Goal: Navigation & Orientation: Find specific page/section

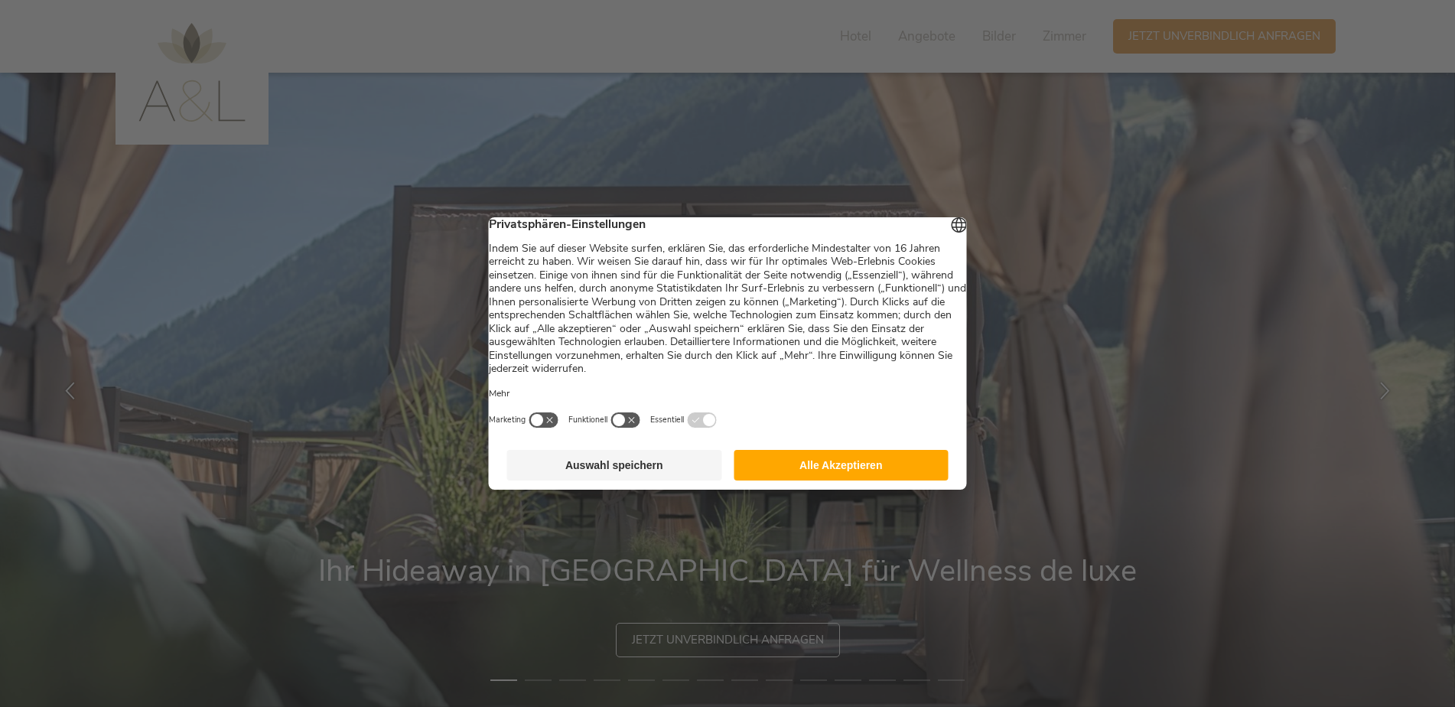
click at [846, 468] on button "Alle Akzeptieren" at bounding box center [841, 465] width 215 height 31
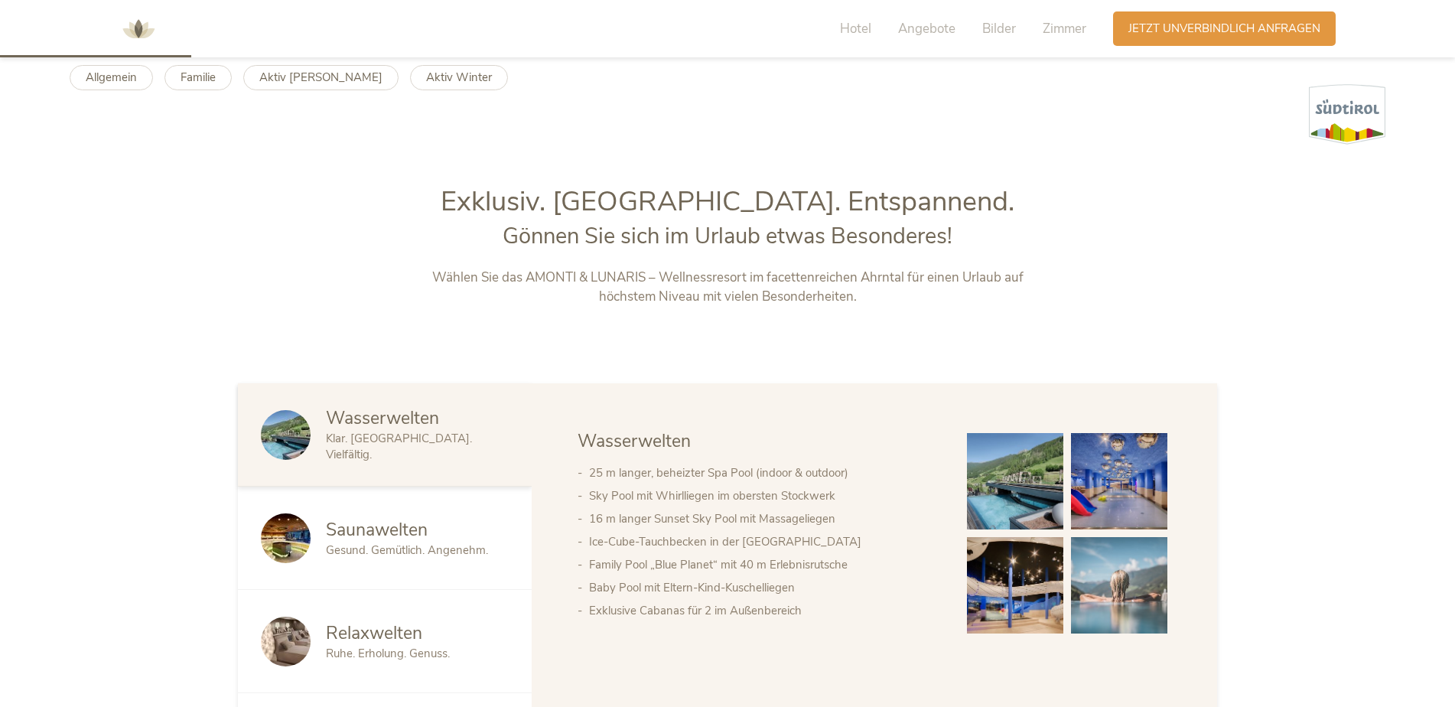
scroll to position [689, 0]
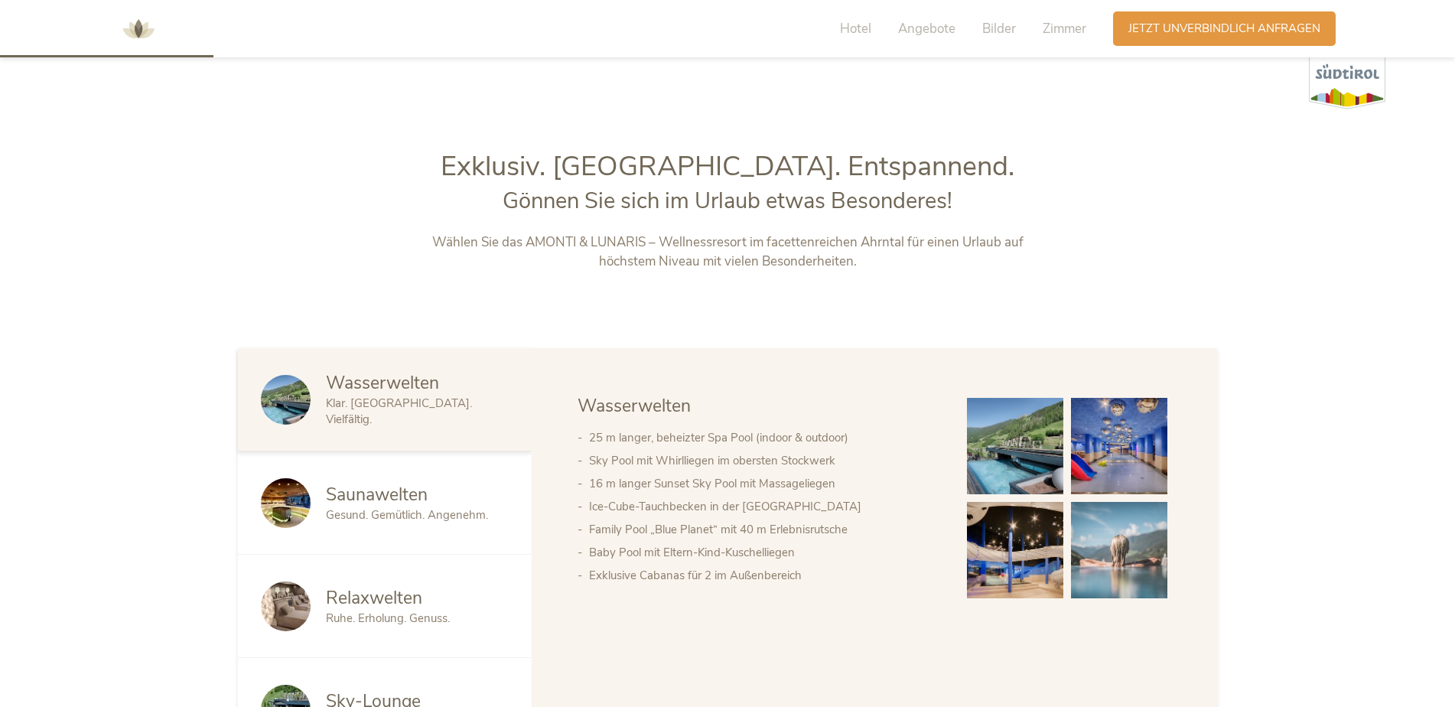
click at [1114, 446] on img at bounding box center [1119, 446] width 96 height 96
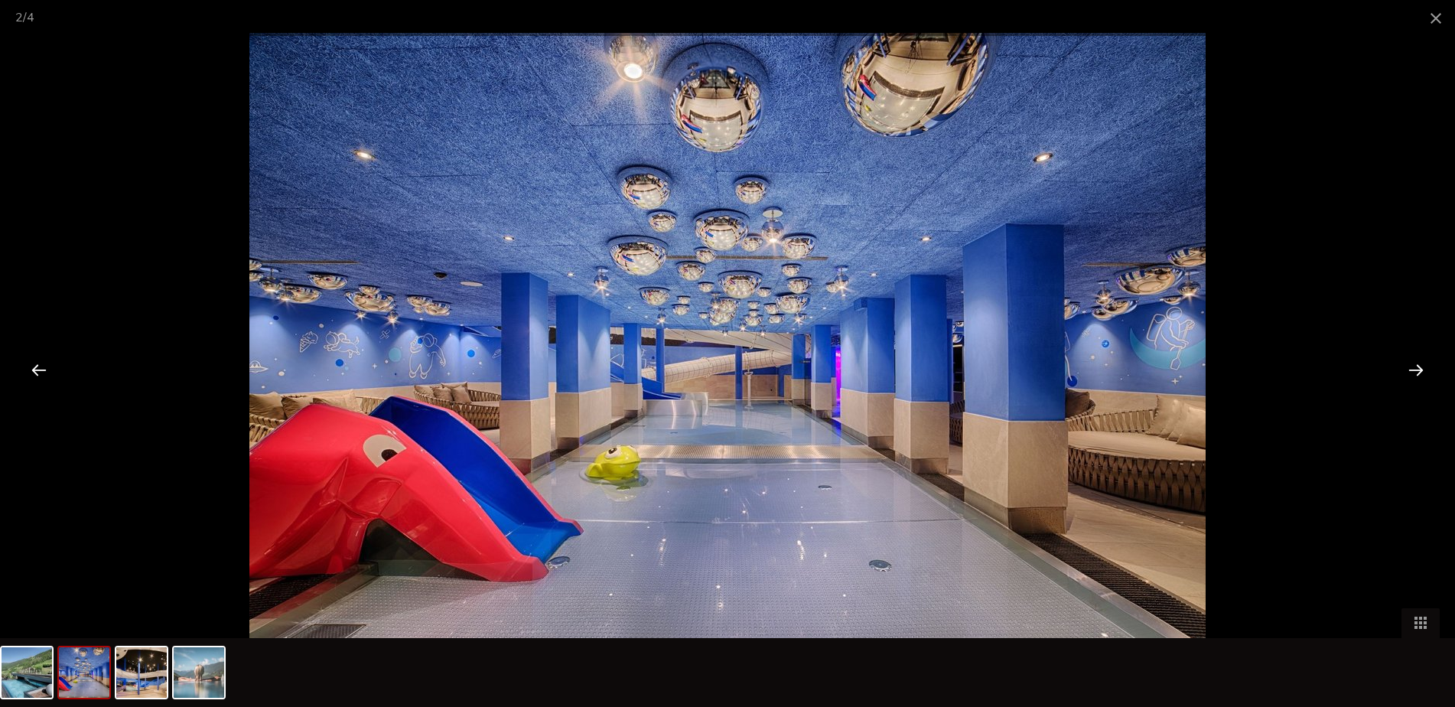
scroll to position [918, 0]
click at [1421, 370] on div at bounding box center [1416, 369] width 47 height 47
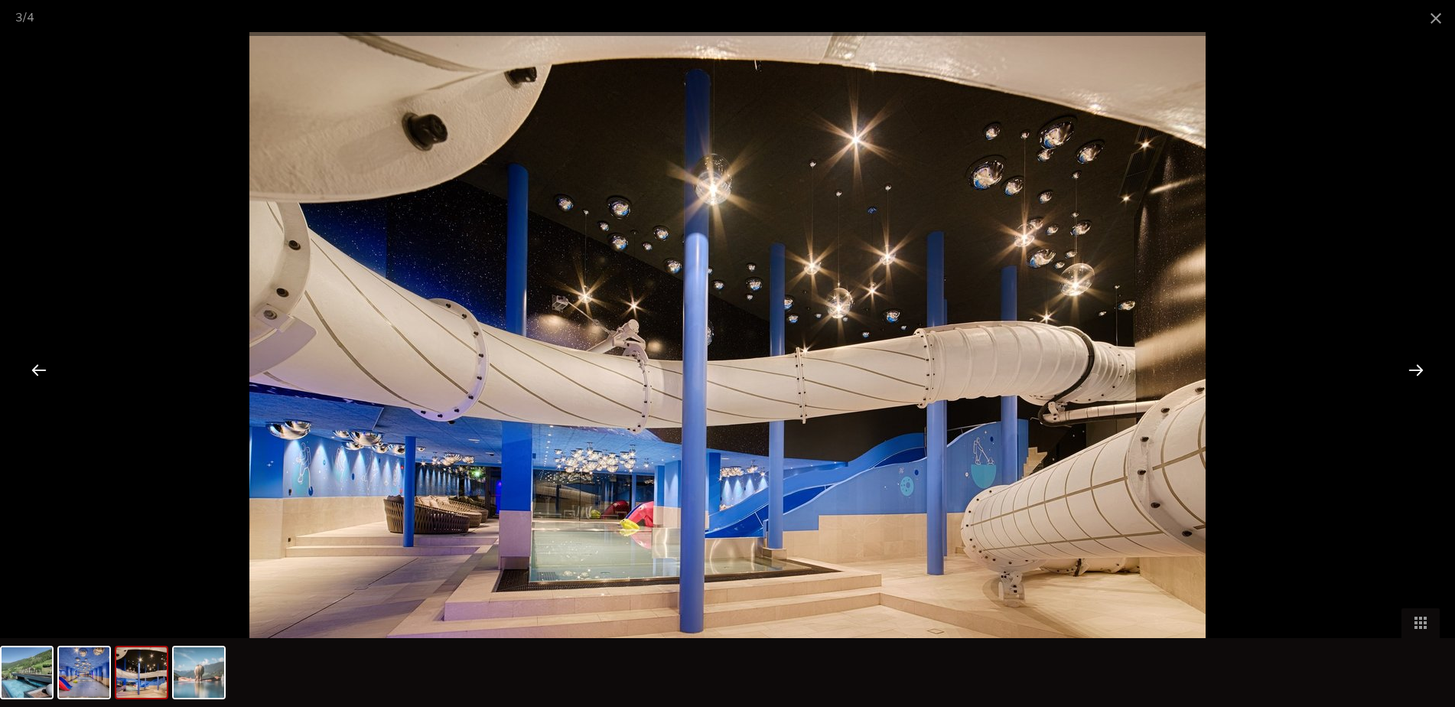
click at [1421, 370] on div at bounding box center [1416, 369] width 47 height 47
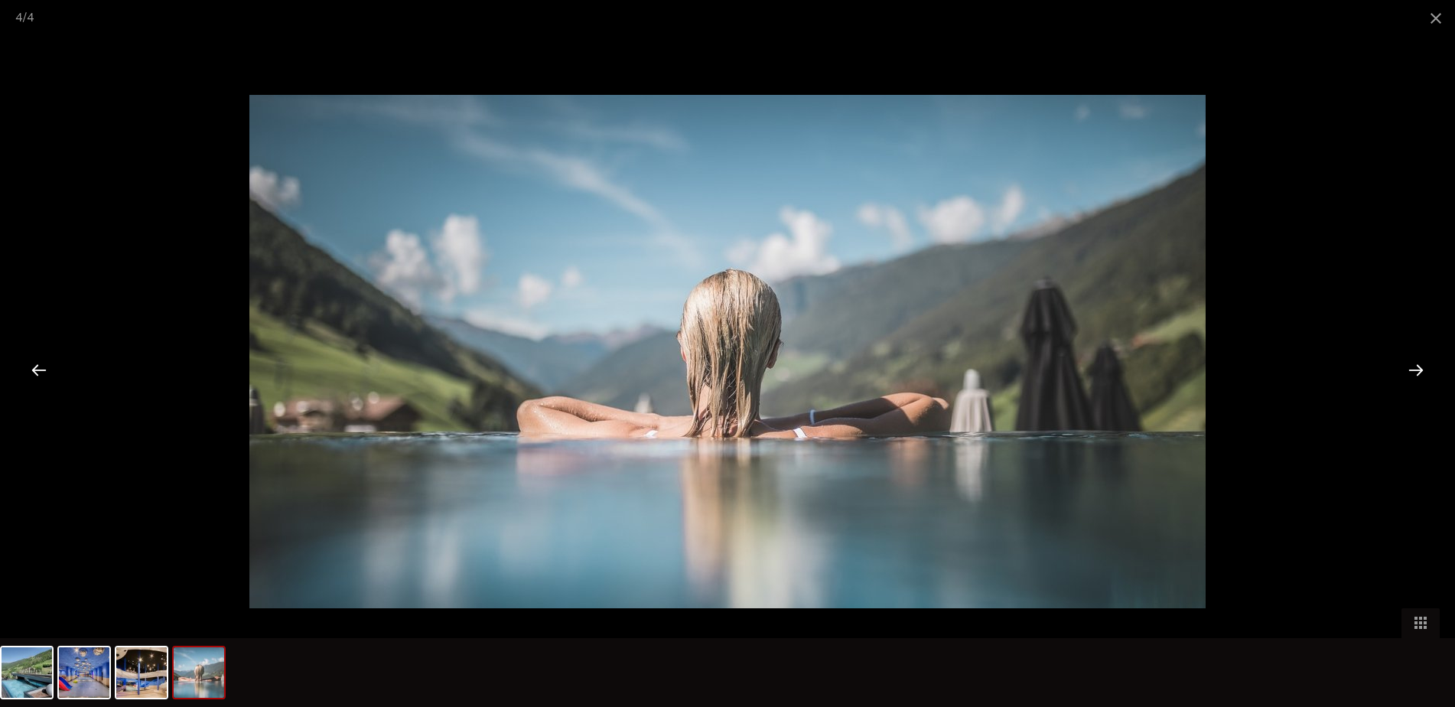
click at [1421, 370] on div at bounding box center [1416, 369] width 47 height 47
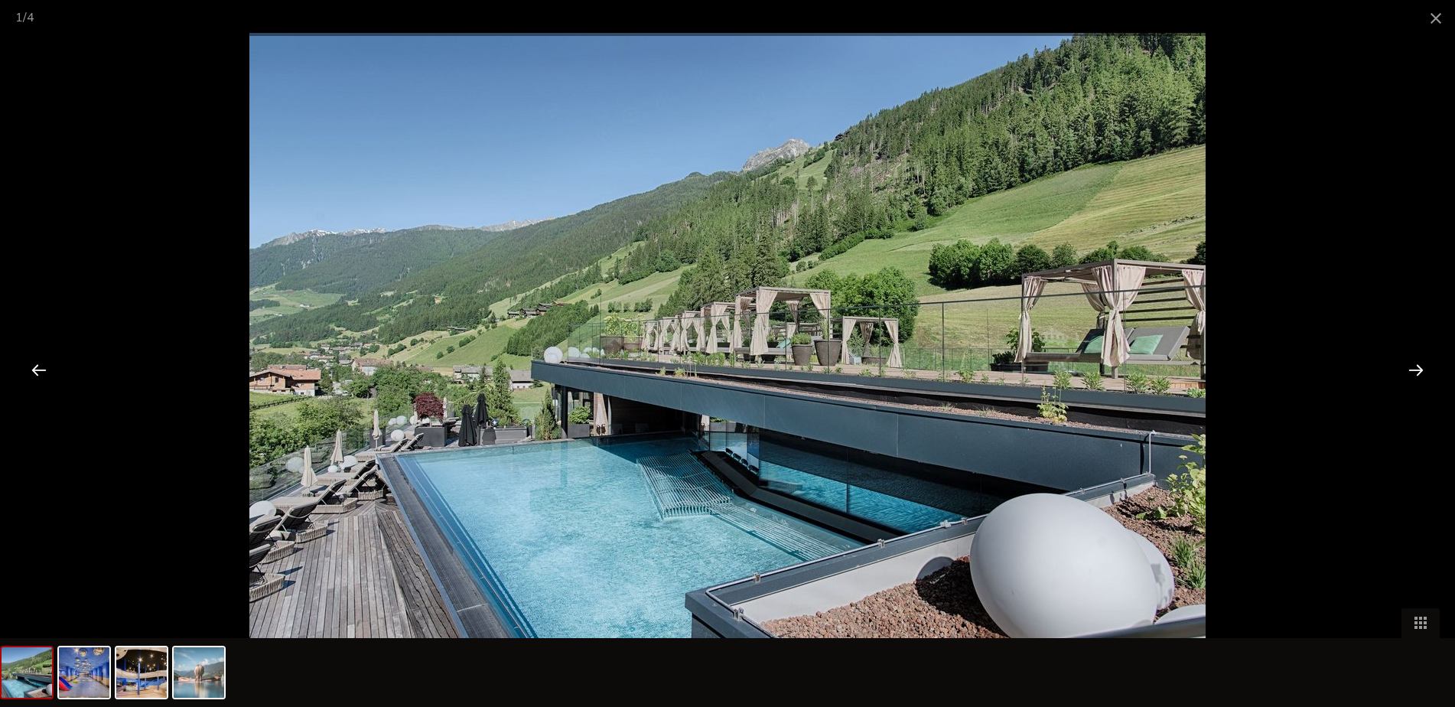
click at [1421, 370] on div at bounding box center [1416, 369] width 47 height 47
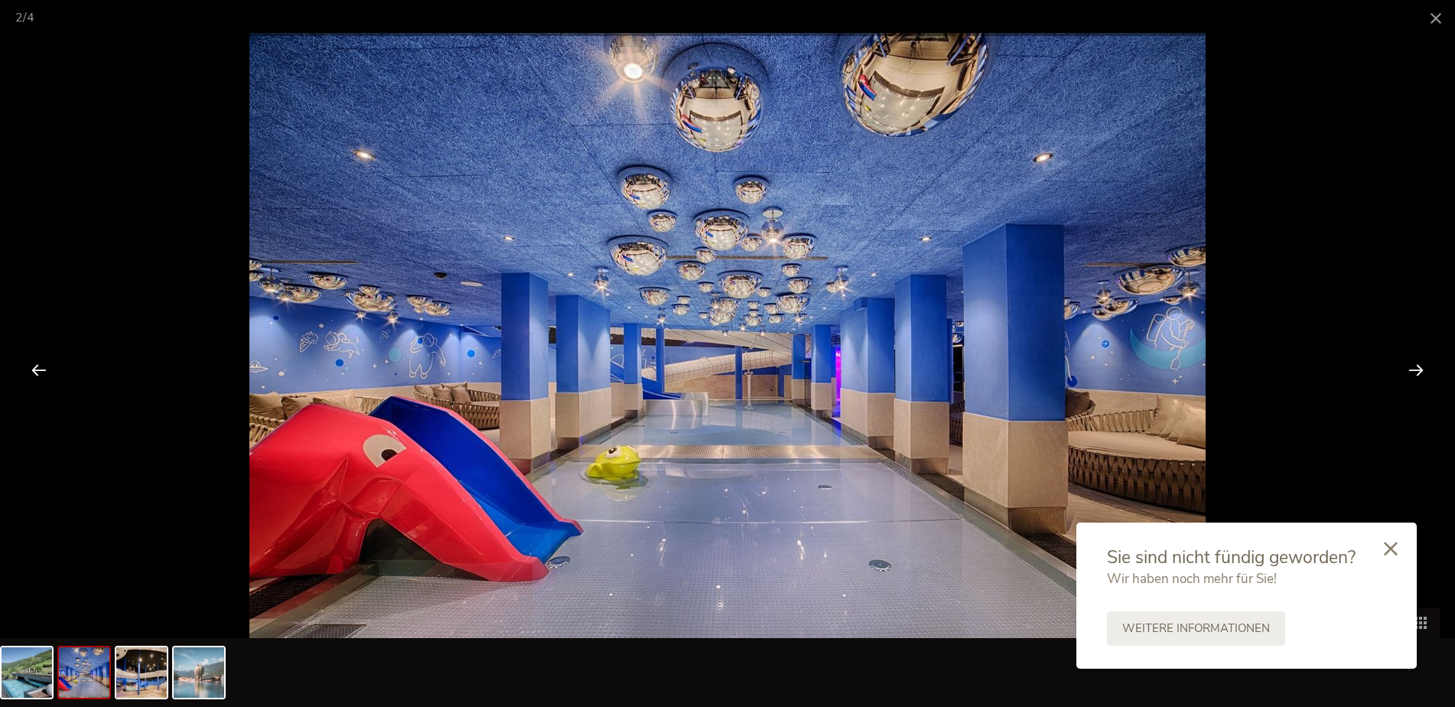
click at [1433, 19] on span at bounding box center [1436, 18] width 38 height 36
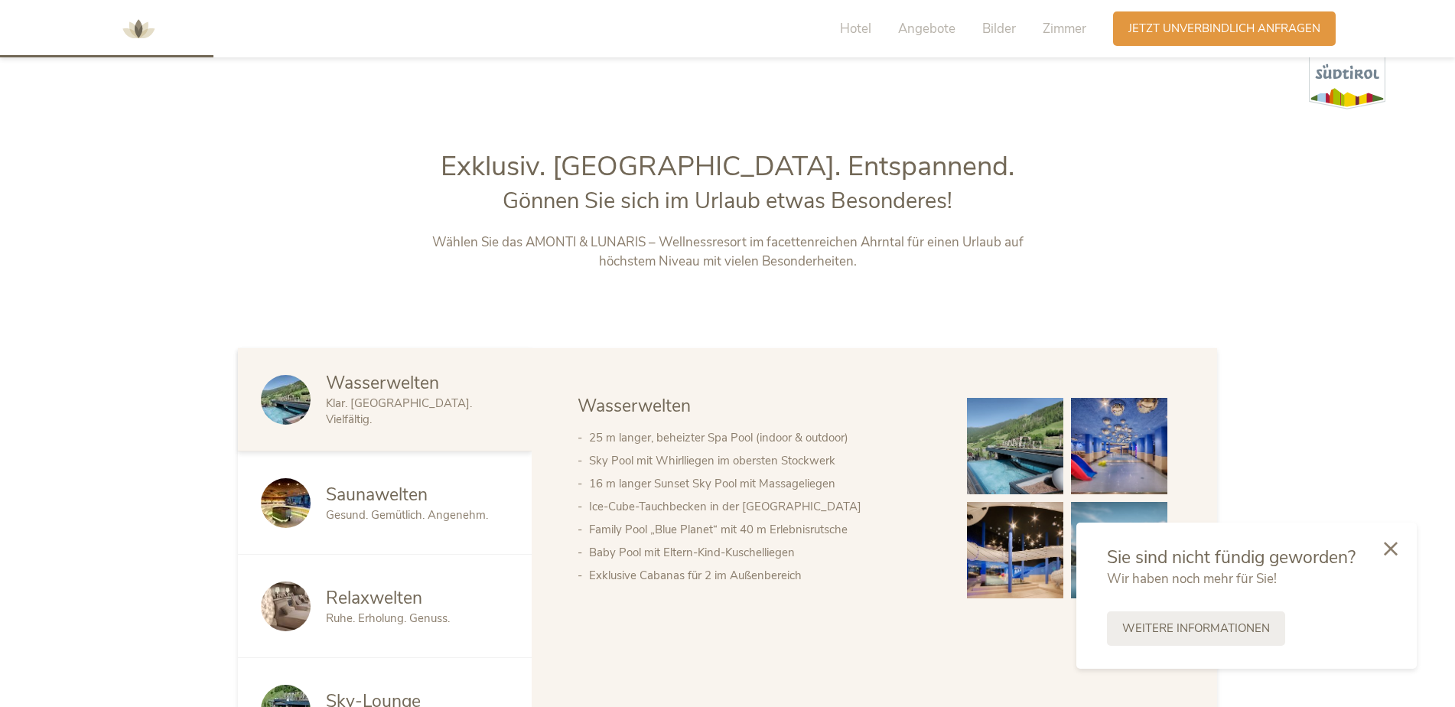
click at [1392, 556] on div at bounding box center [1391, 550] width 52 height 54
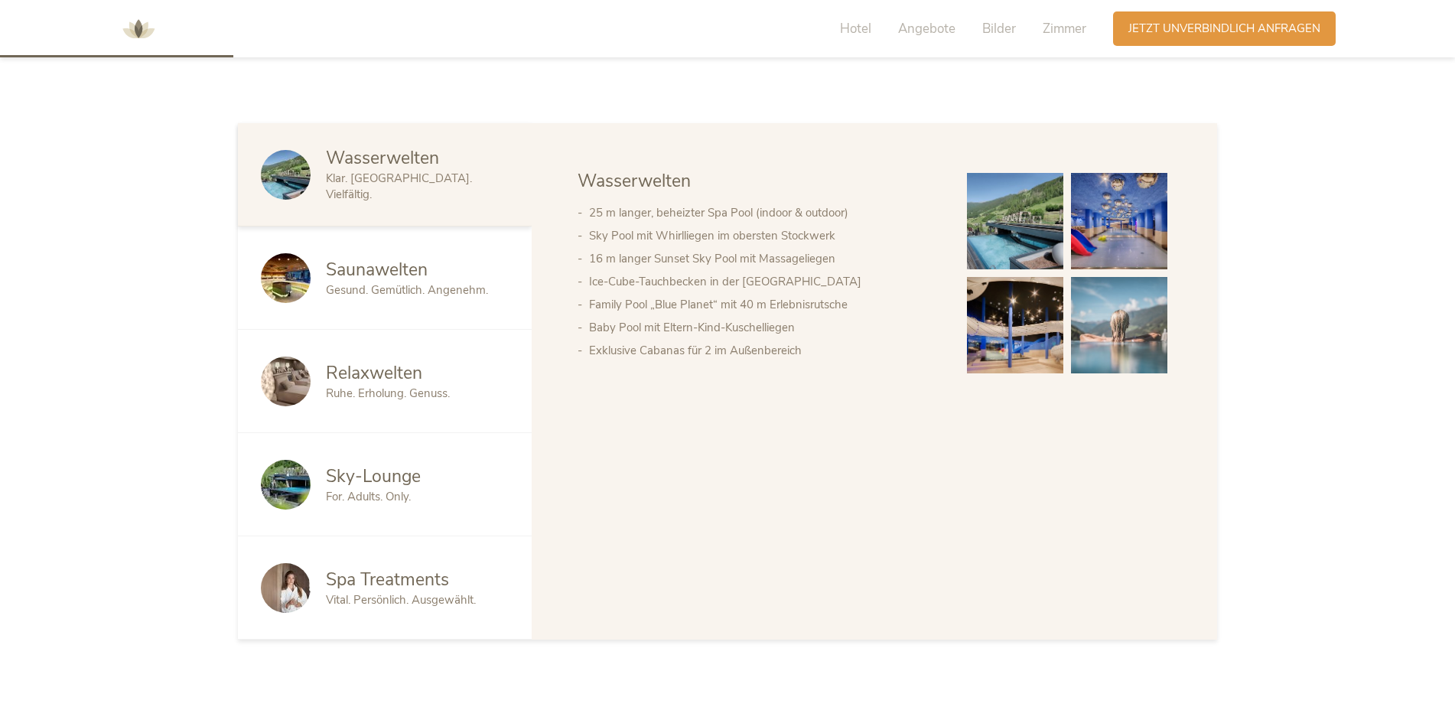
scroll to position [918, 0]
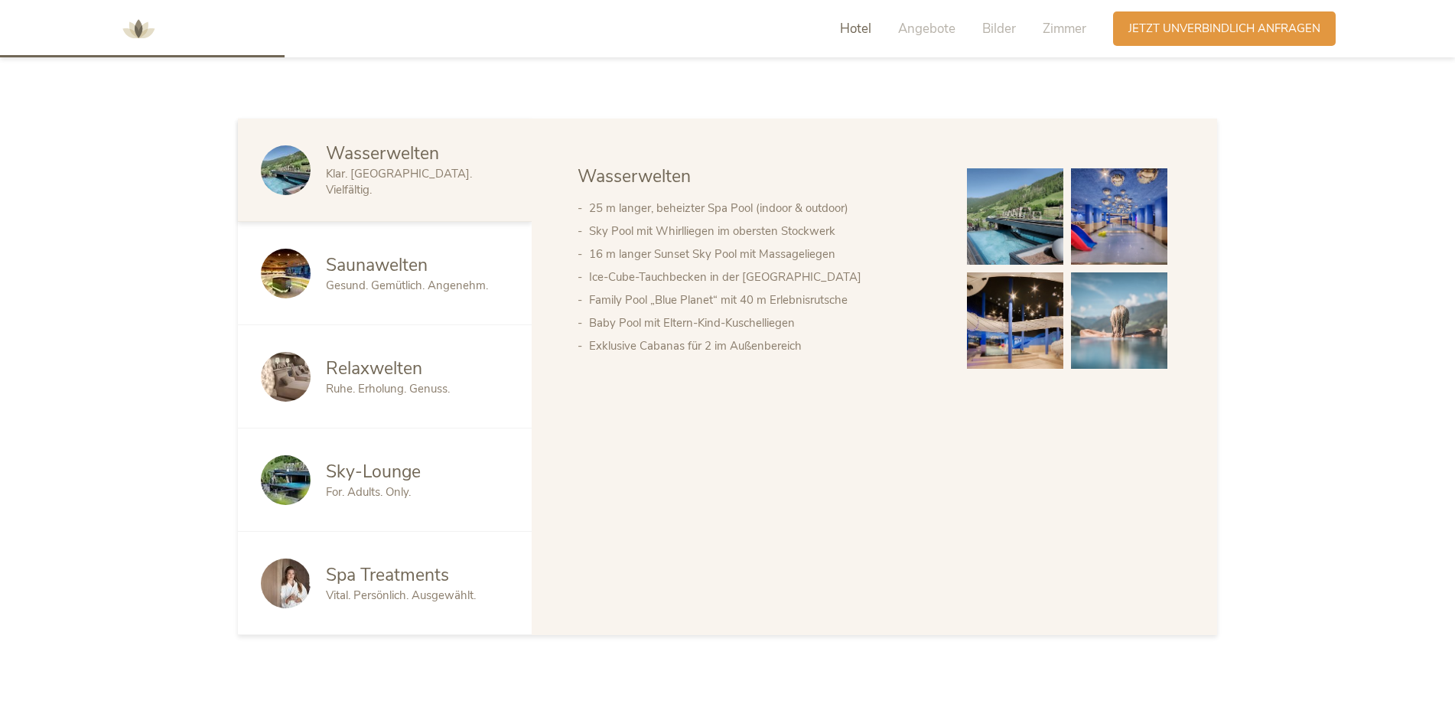
click at [362, 257] on span "Saunawelten" at bounding box center [377, 265] width 102 height 24
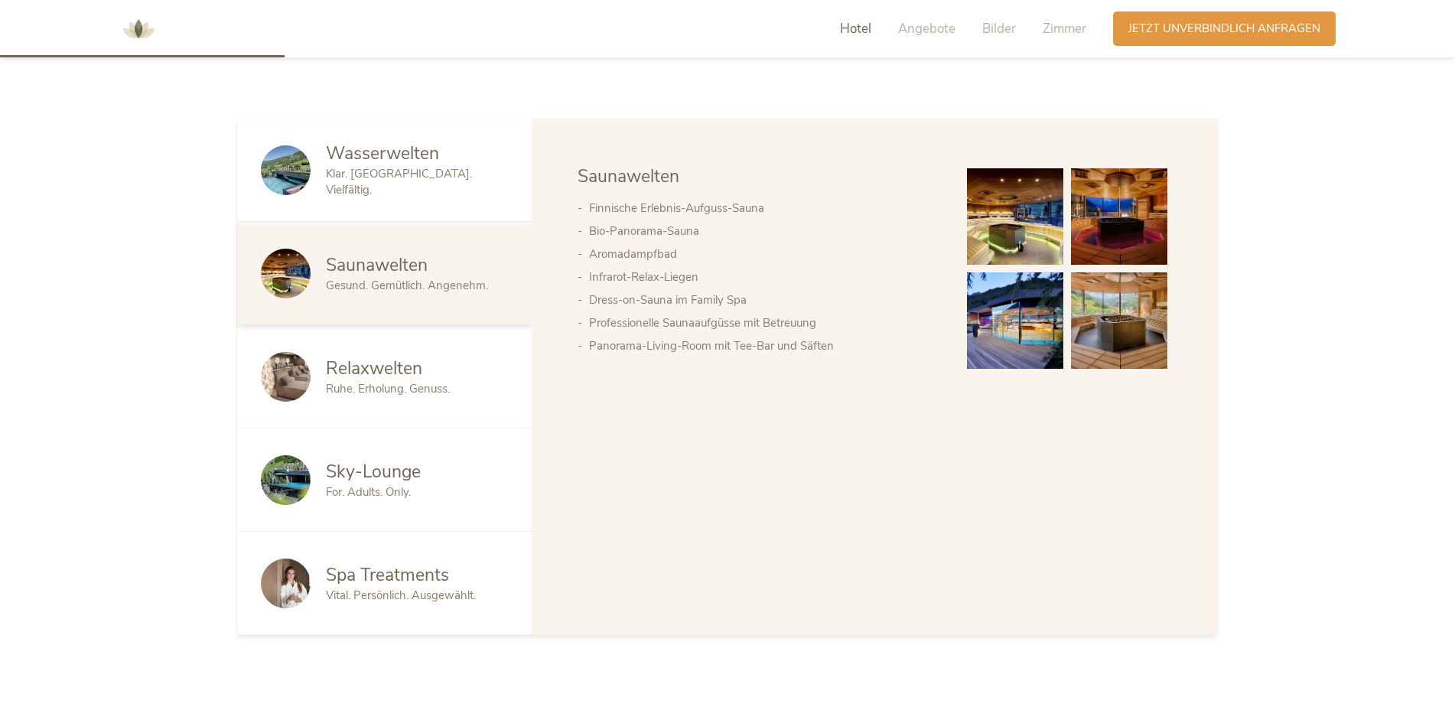
click at [364, 386] on span "Ruhe. Erholung. Genuss." at bounding box center [388, 388] width 124 height 15
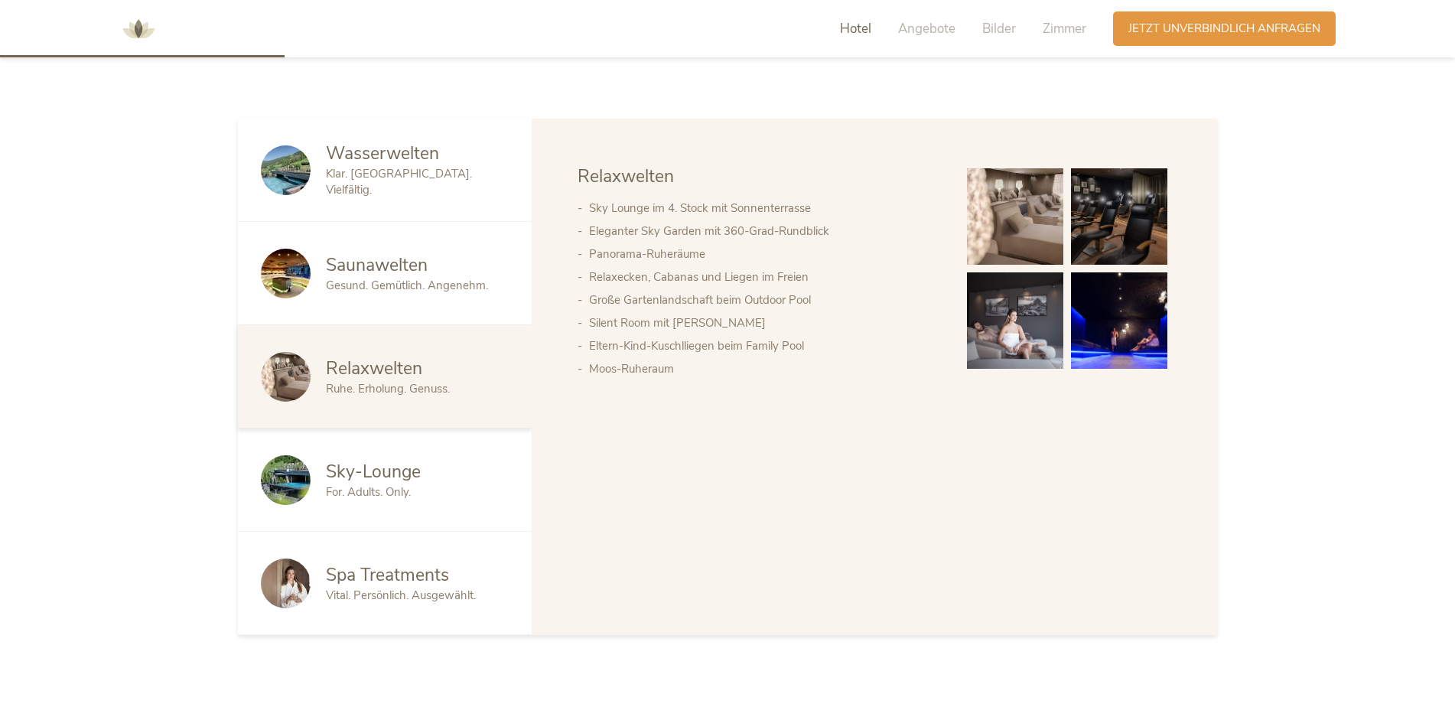
click at [380, 483] on span "Sky-Lounge" at bounding box center [373, 472] width 95 height 24
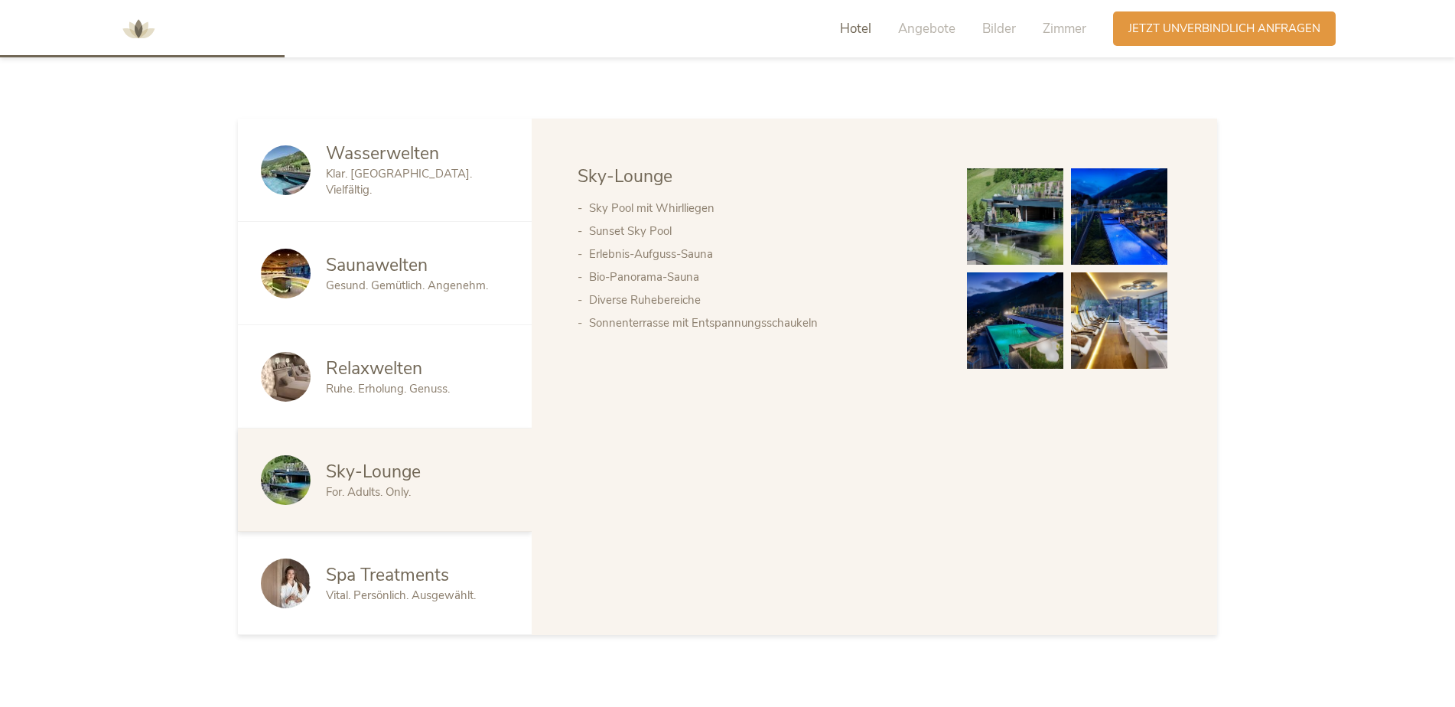
click at [1095, 223] on img at bounding box center [1119, 216] width 96 height 96
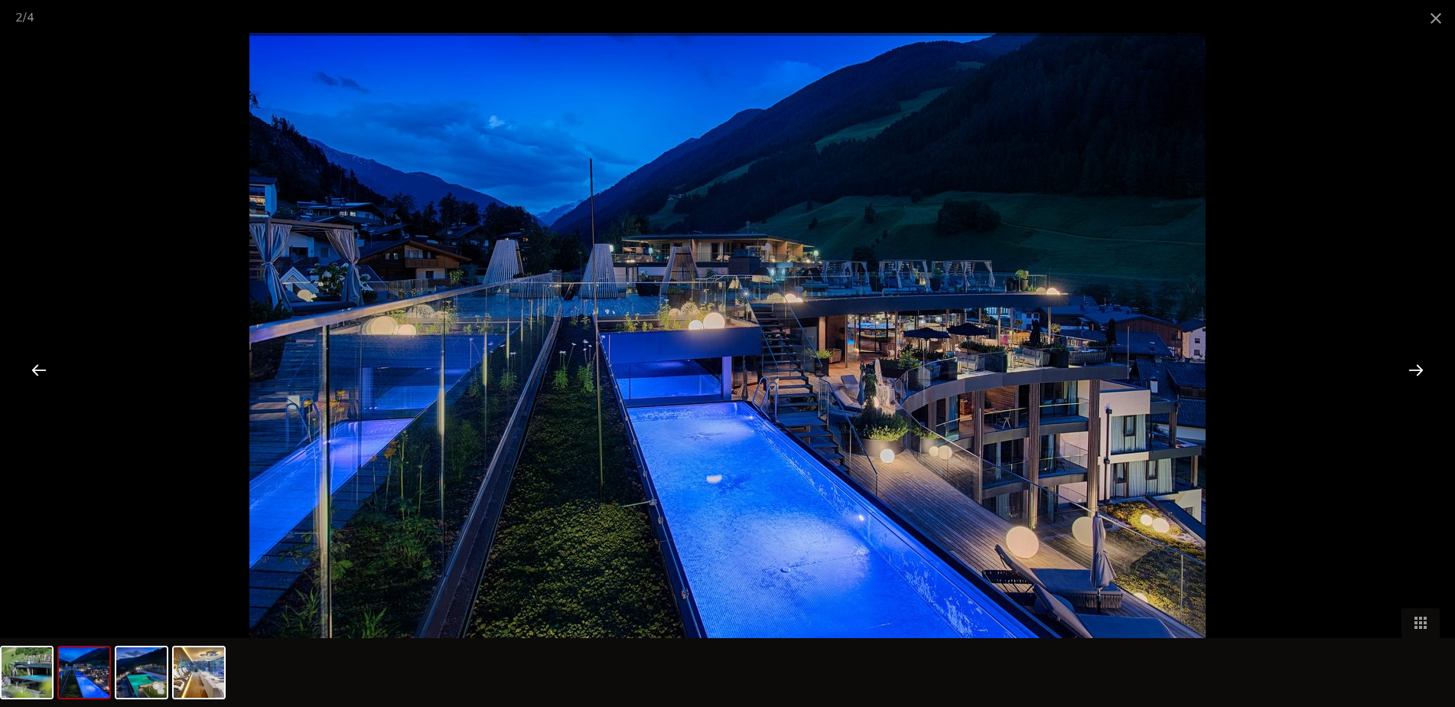
click at [1407, 366] on div at bounding box center [1416, 369] width 47 height 47
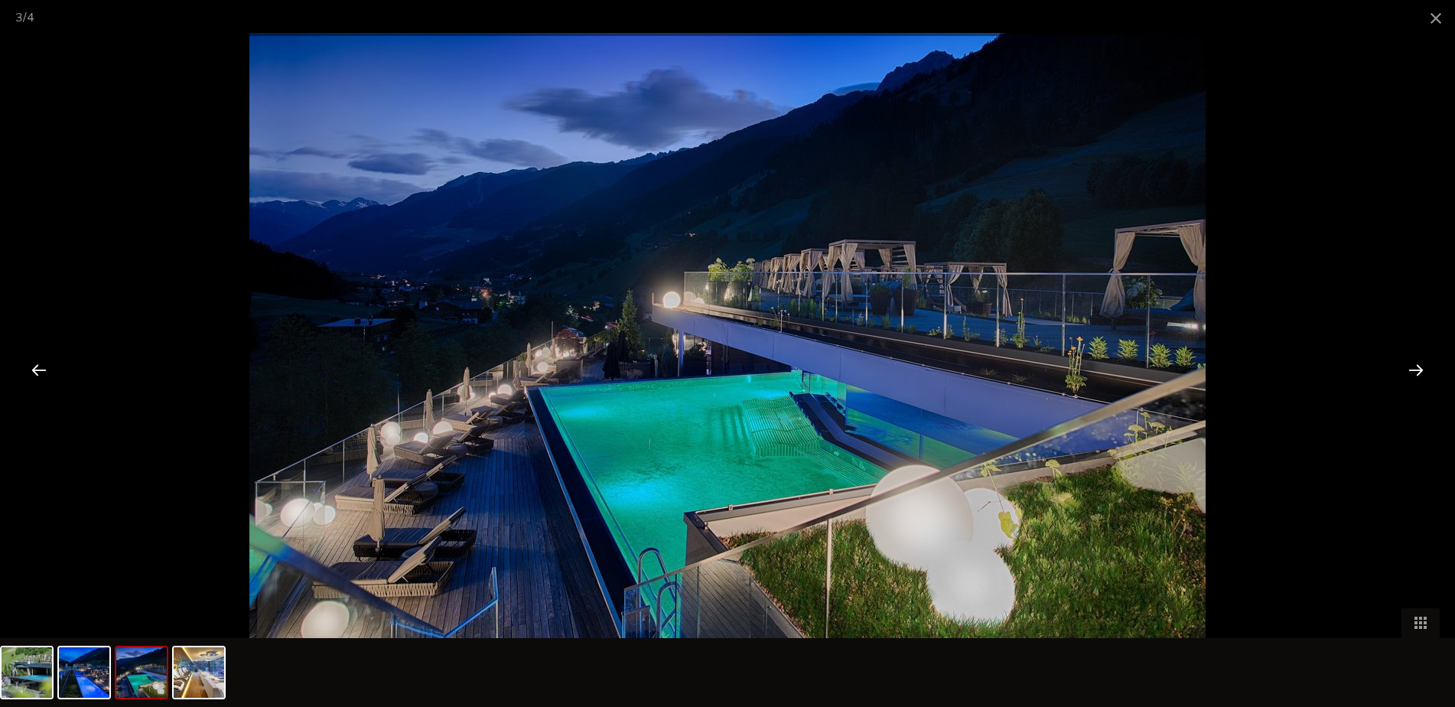
click at [1407, 366] on div at bounding box center [1416, 369] width 47 height 47
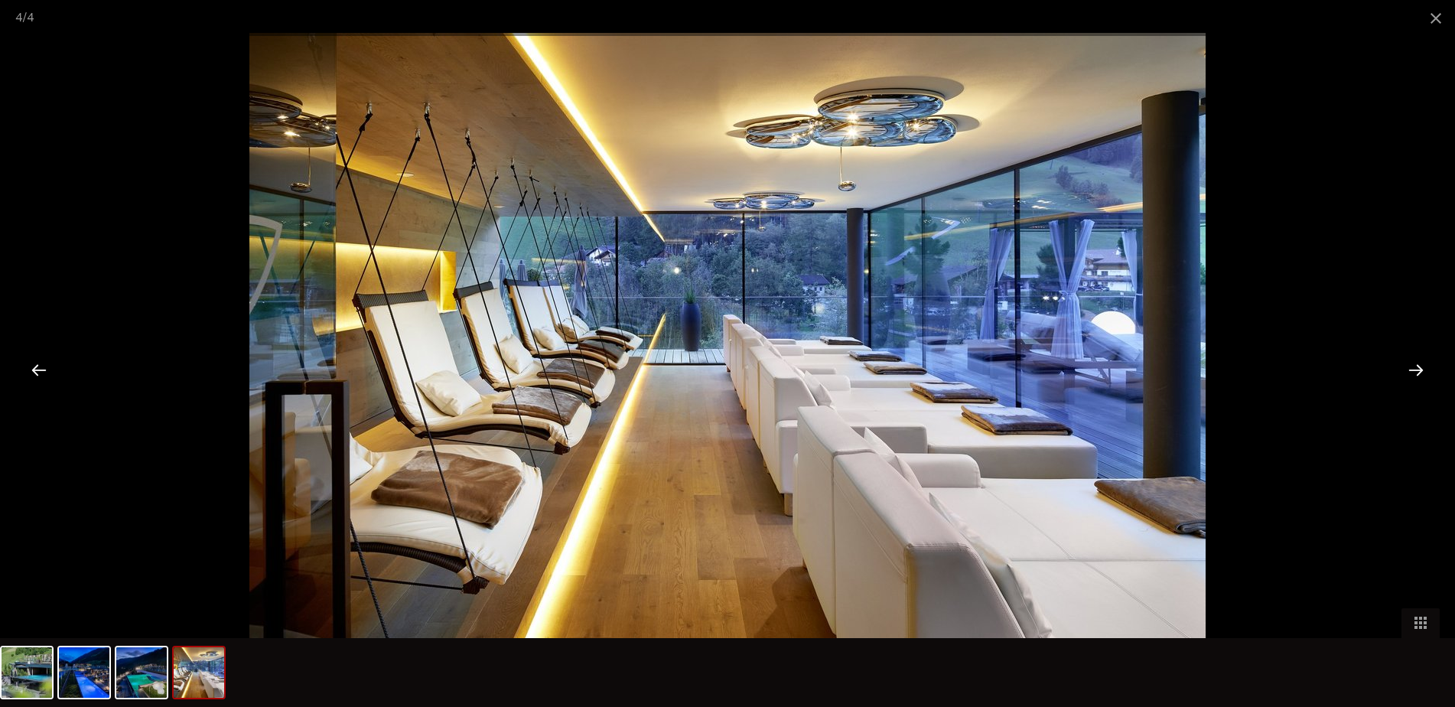
click at [1407, 366] on div at bounding box center [1416, 369] width 47 height 47
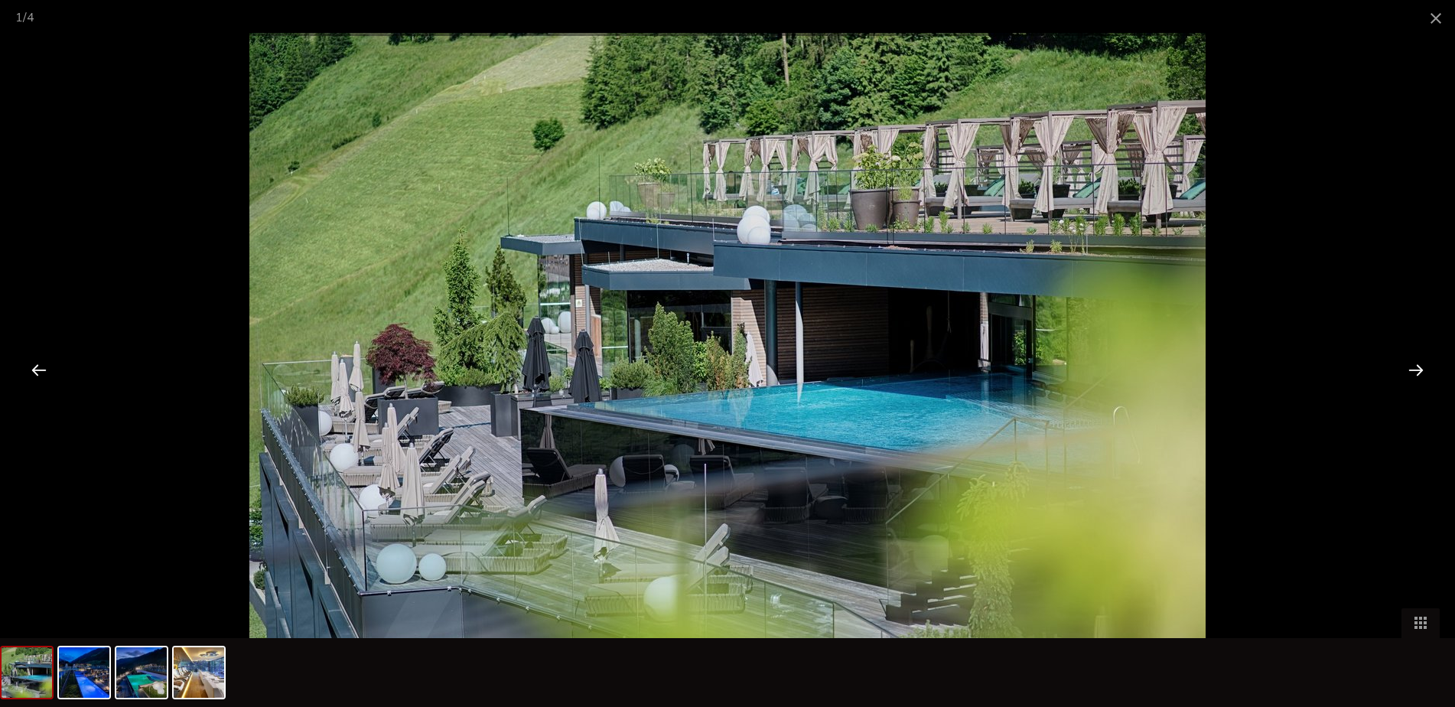
click at [1436, 18] on span at bounding box center [1436, 18] width 38 height 36
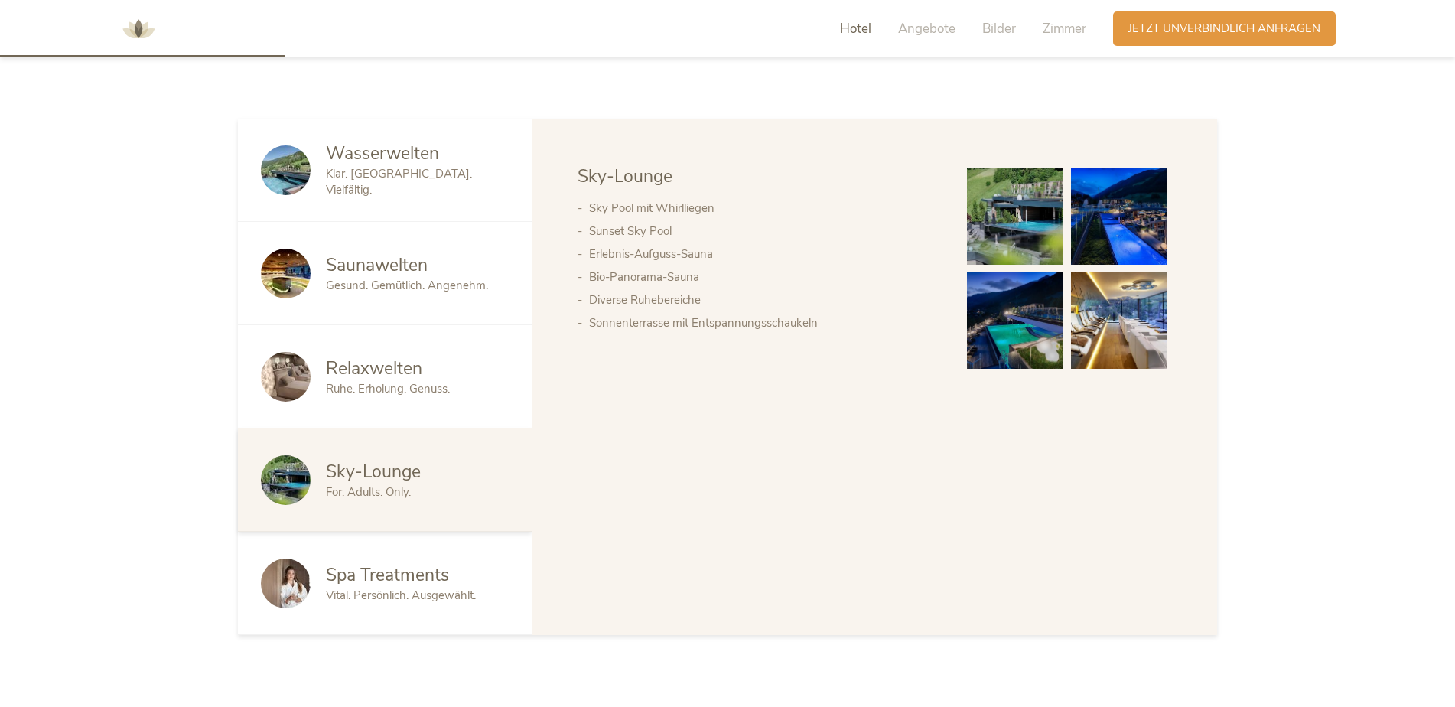
click at [380, 580] on span "Spa Treatments" at bounding box center [387, 575] width 123 height 24
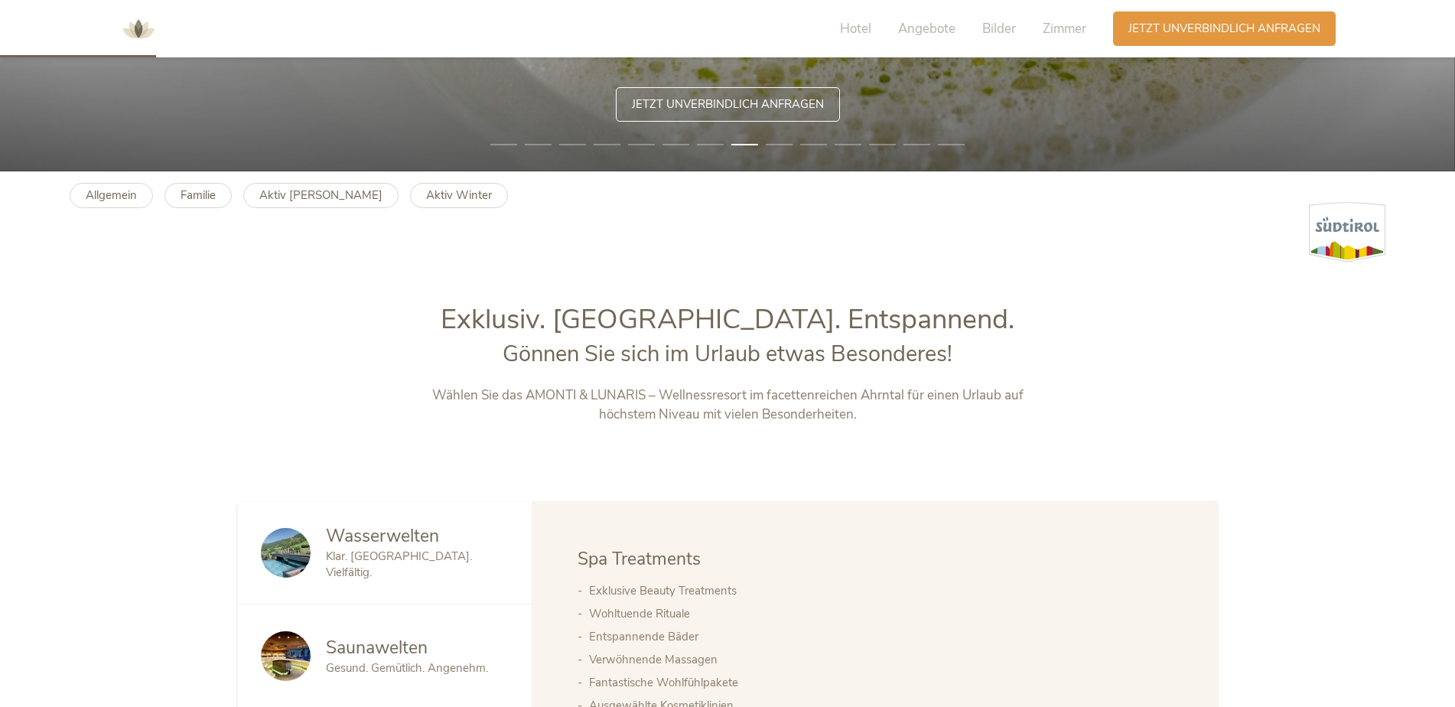
scroll to position [383, 0]
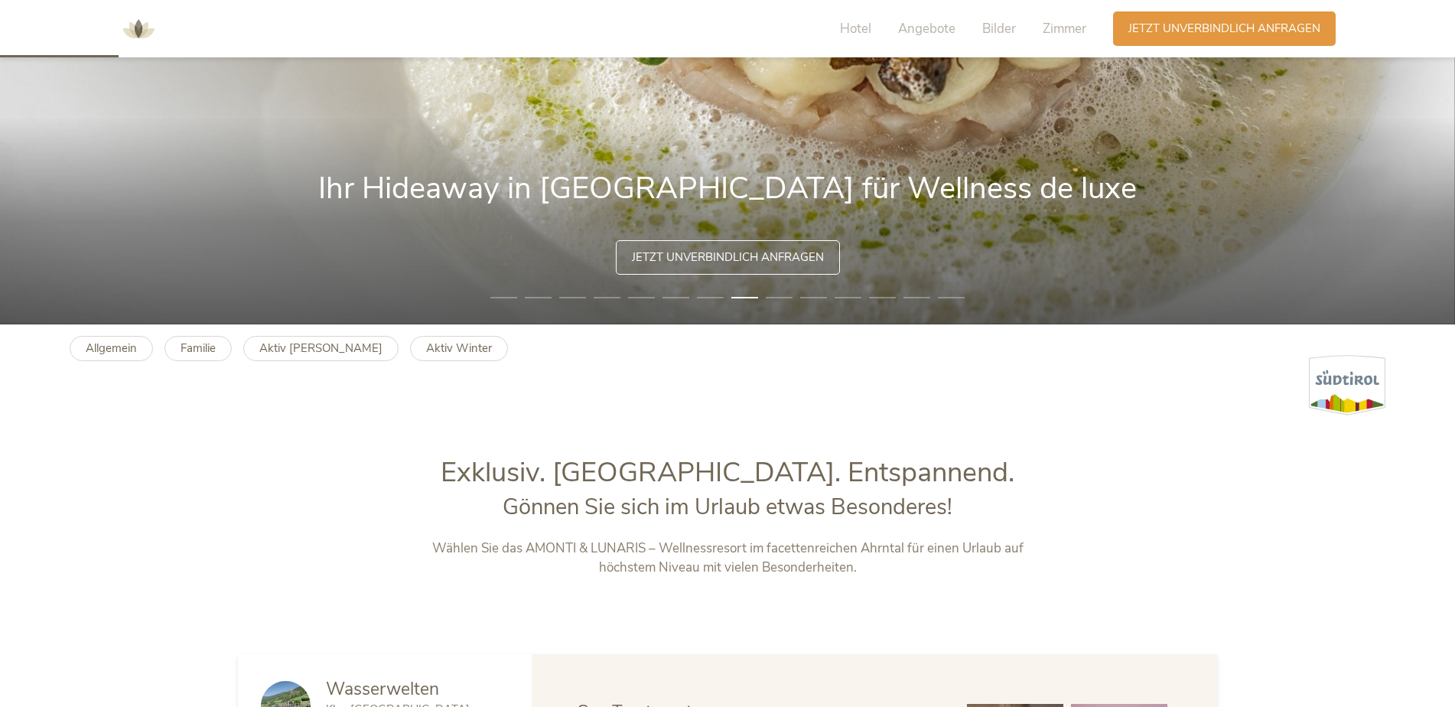
click at [426, 354] on b "Aktiv Winter" at bounding box center [459, 348] width 66 height 15
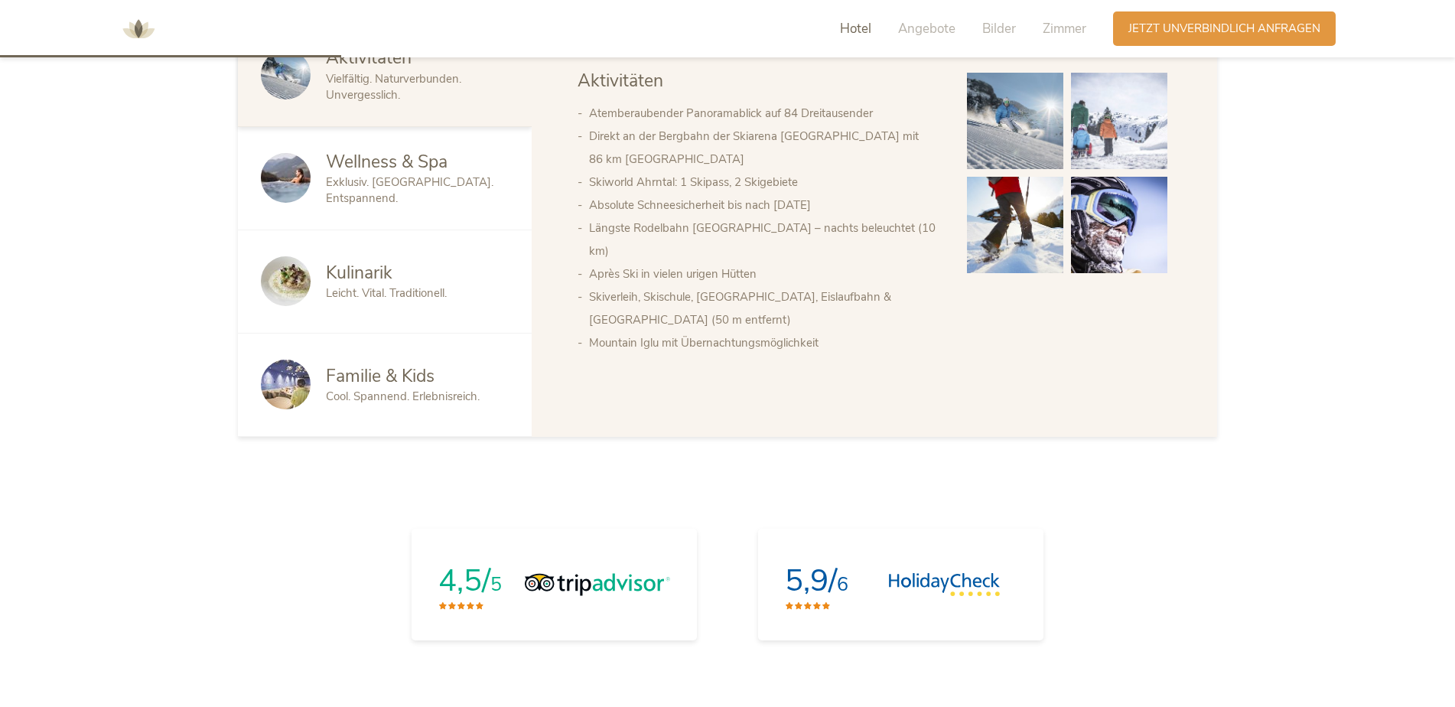
scroll to position [995, 0]
click at [396, 379] on span "Familie & Kids" at bounding box center [380, 375] width 109 height 24
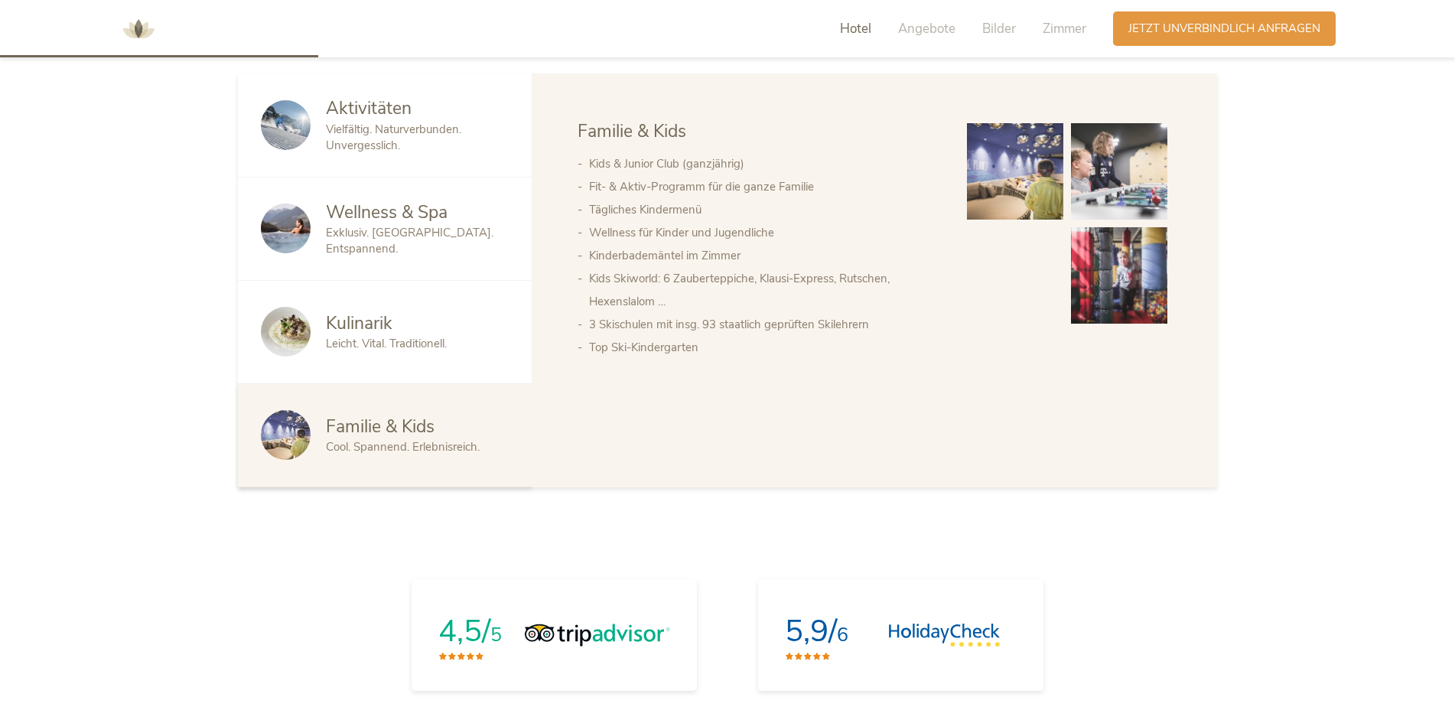
scroll to position [918, 0]
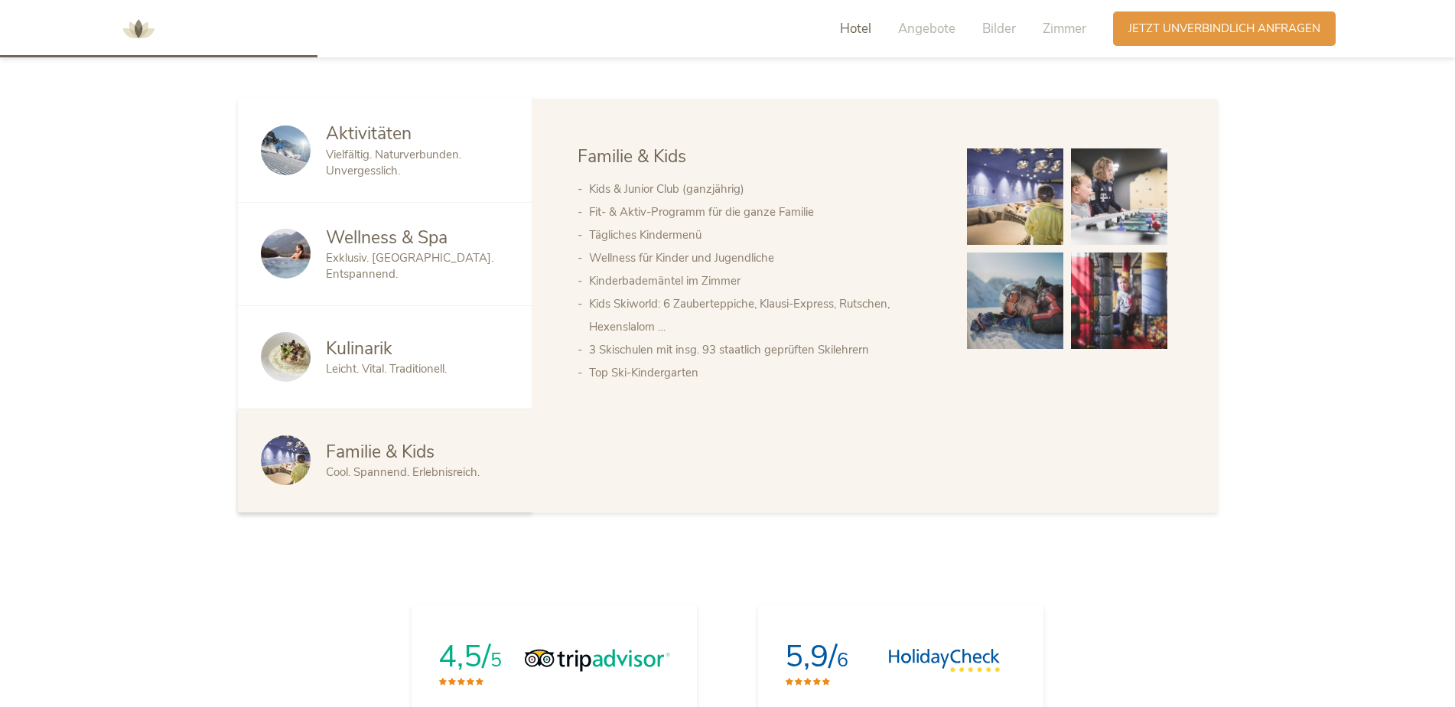
click at [1120, 300] on img at bounding box center [1119, 301] width 96 height 96
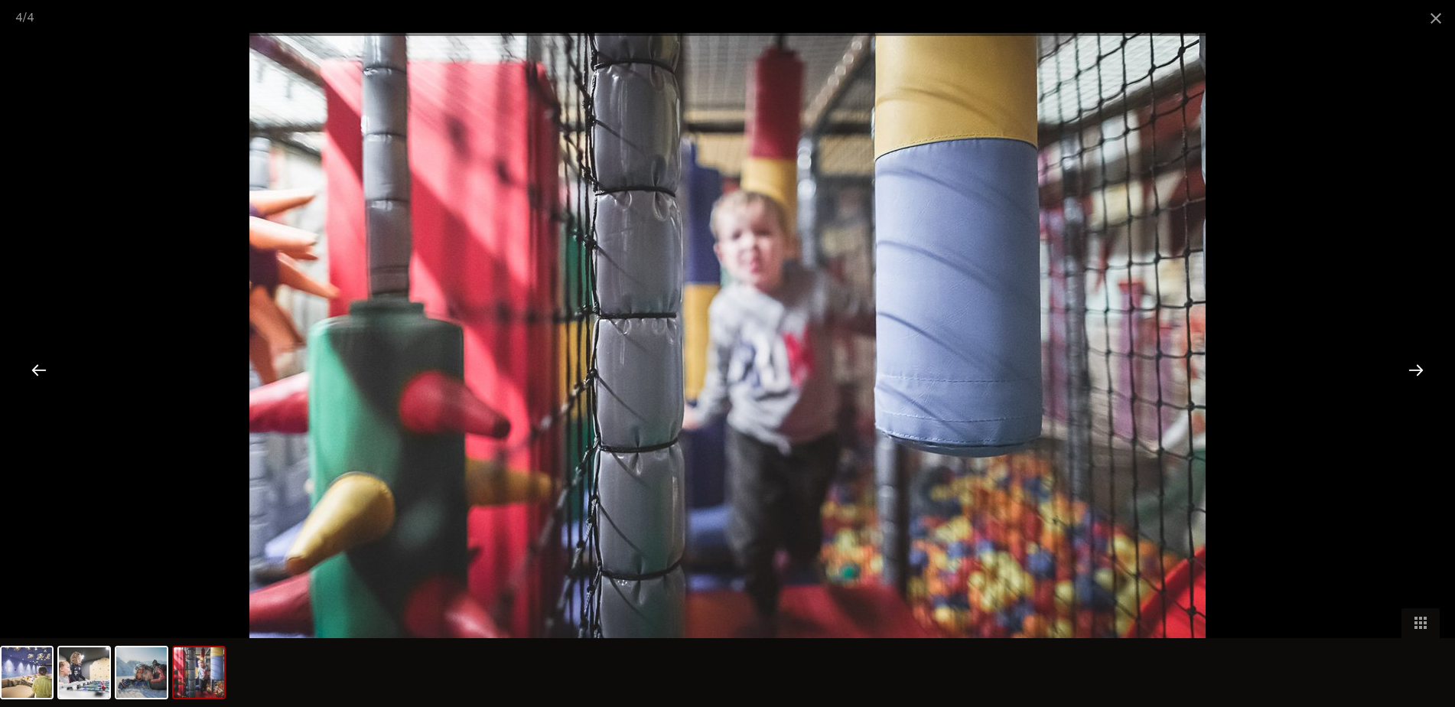
click at [1409, 366] on div at bounding box center [1416, 369] width 47 height 47
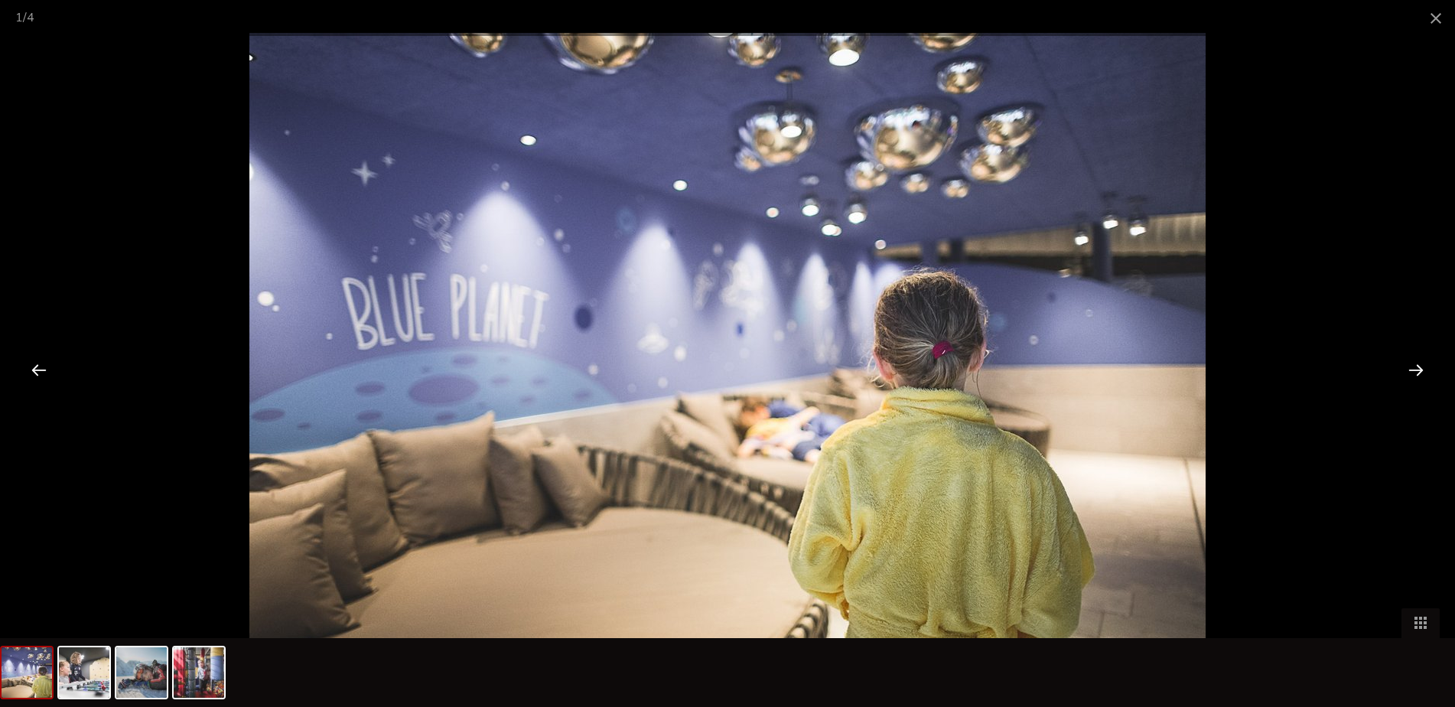
click at [1409, 366] on div at bounding box center [1416, 369] width 47 height 47
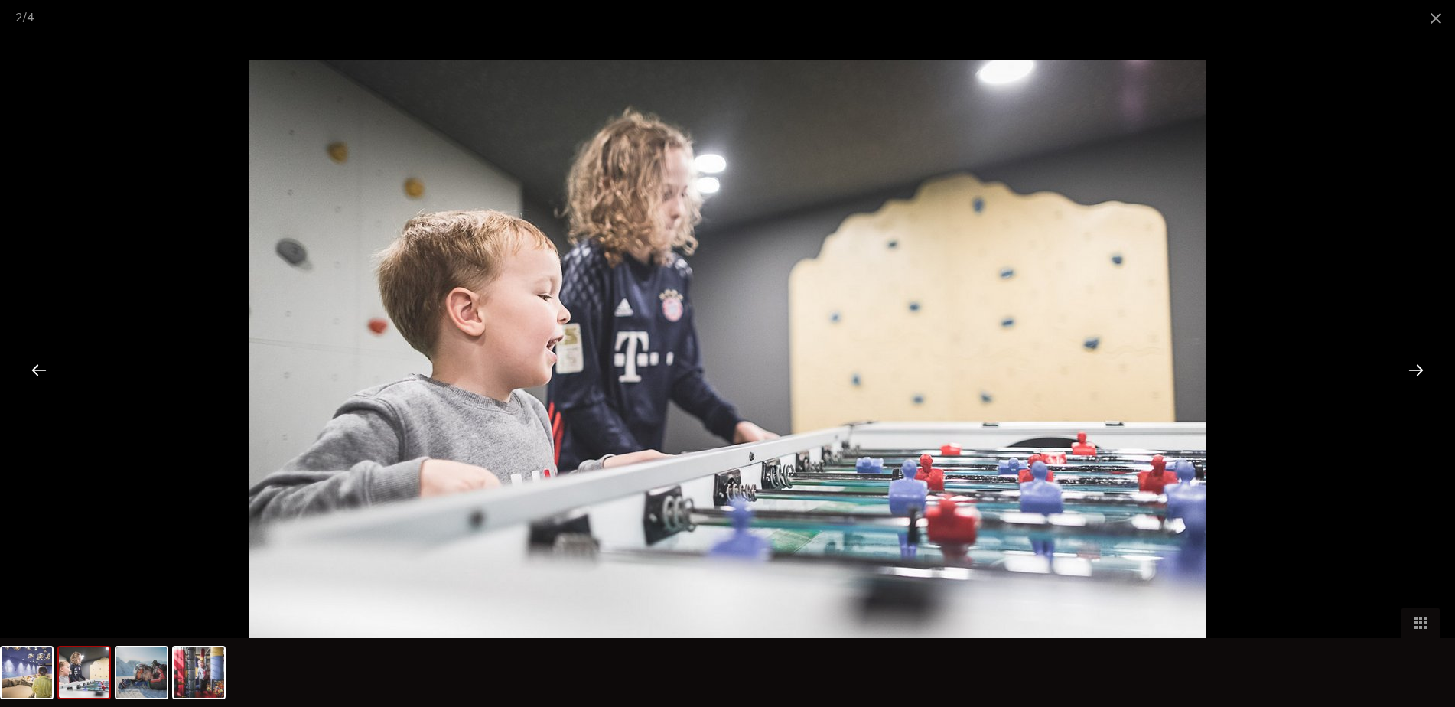
click at [1409, 366] on div at bounding box center [1416, 369] width 47 height 47
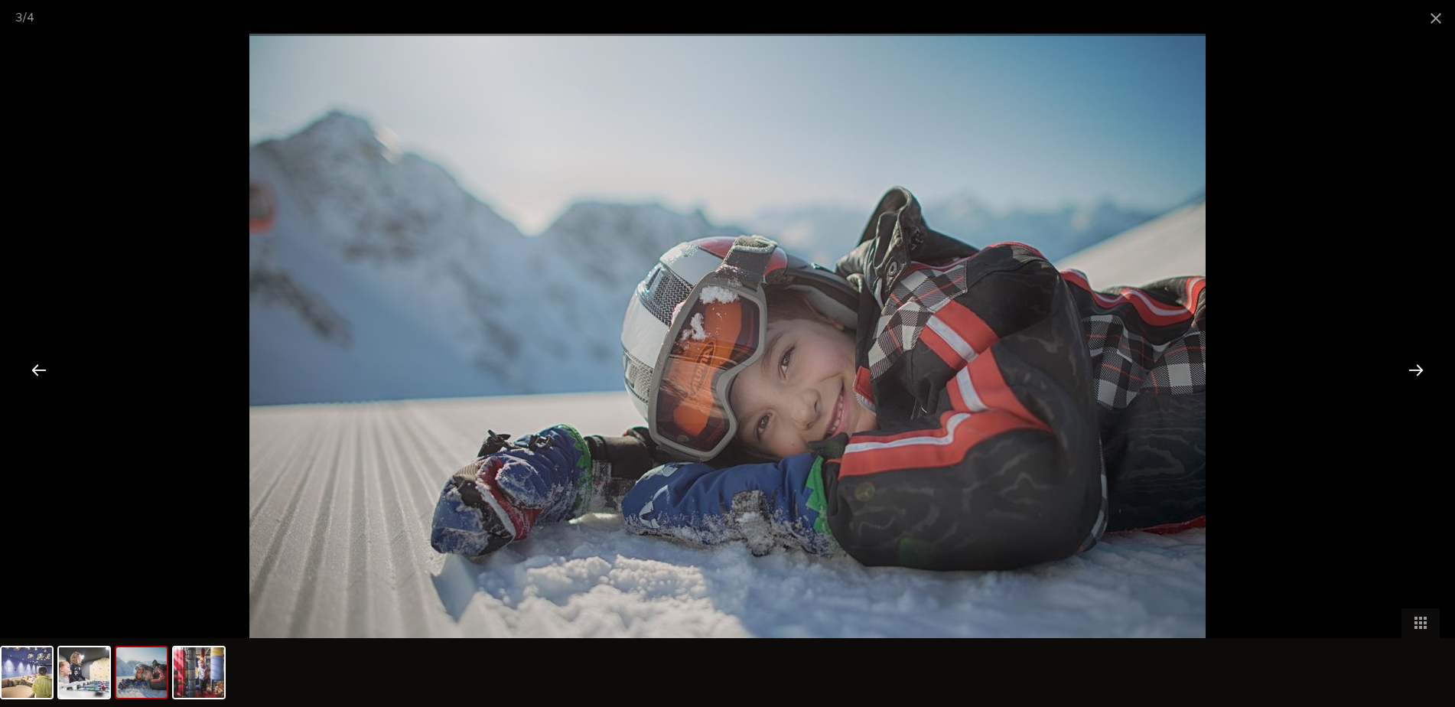
click at [1409, 366] on div at bounding box center [1416, 369] width 47 height 47
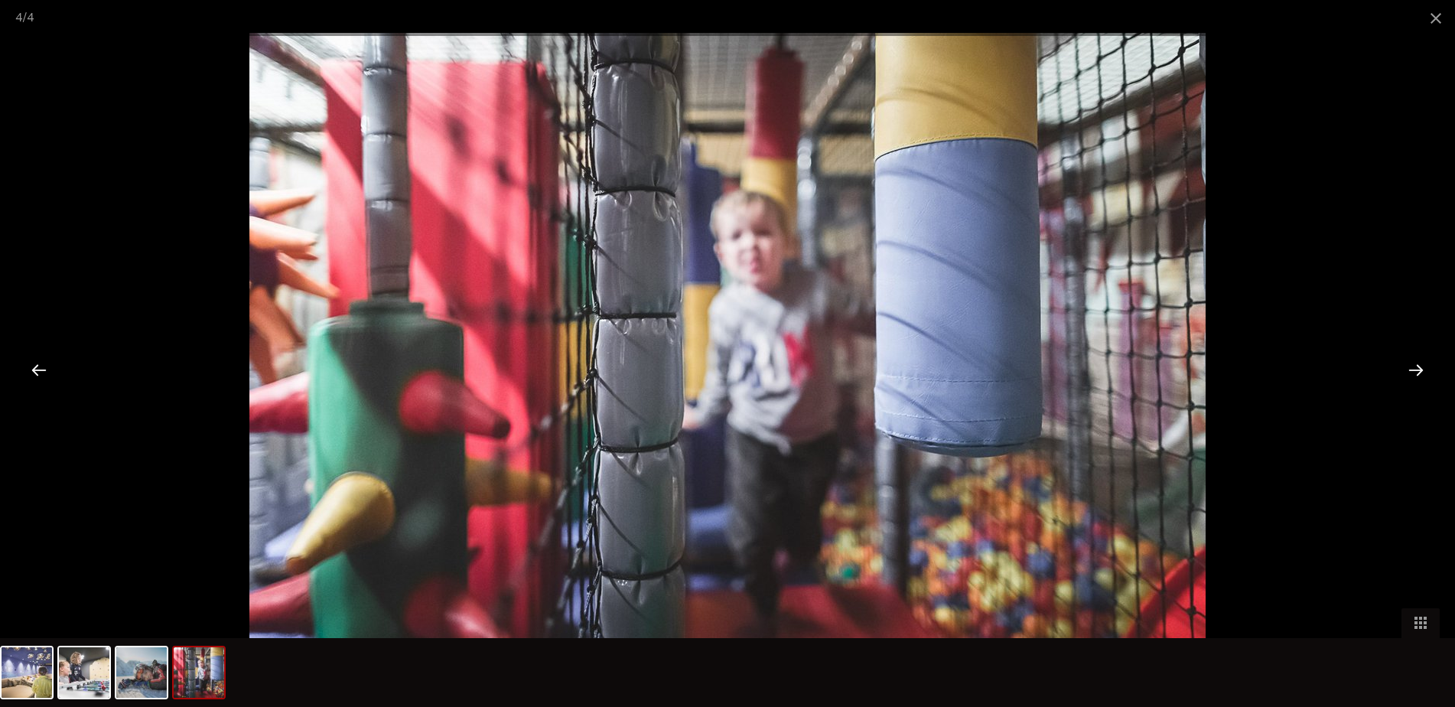
click at [1442, 17] on span at bounding box center [1436, 18] width 38 height 36
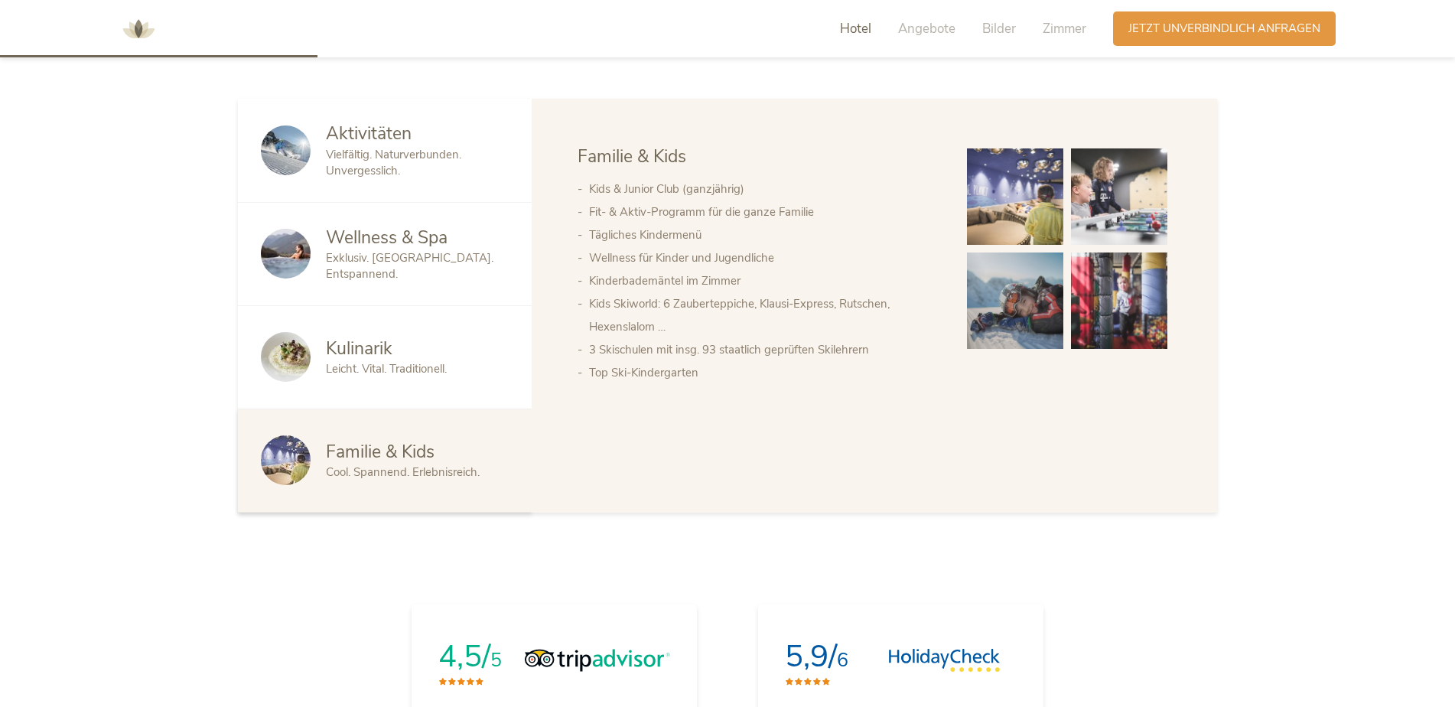
click at [339, 360] on span "Kulinarik" at bounding box center [359, 349] width 67 height 24
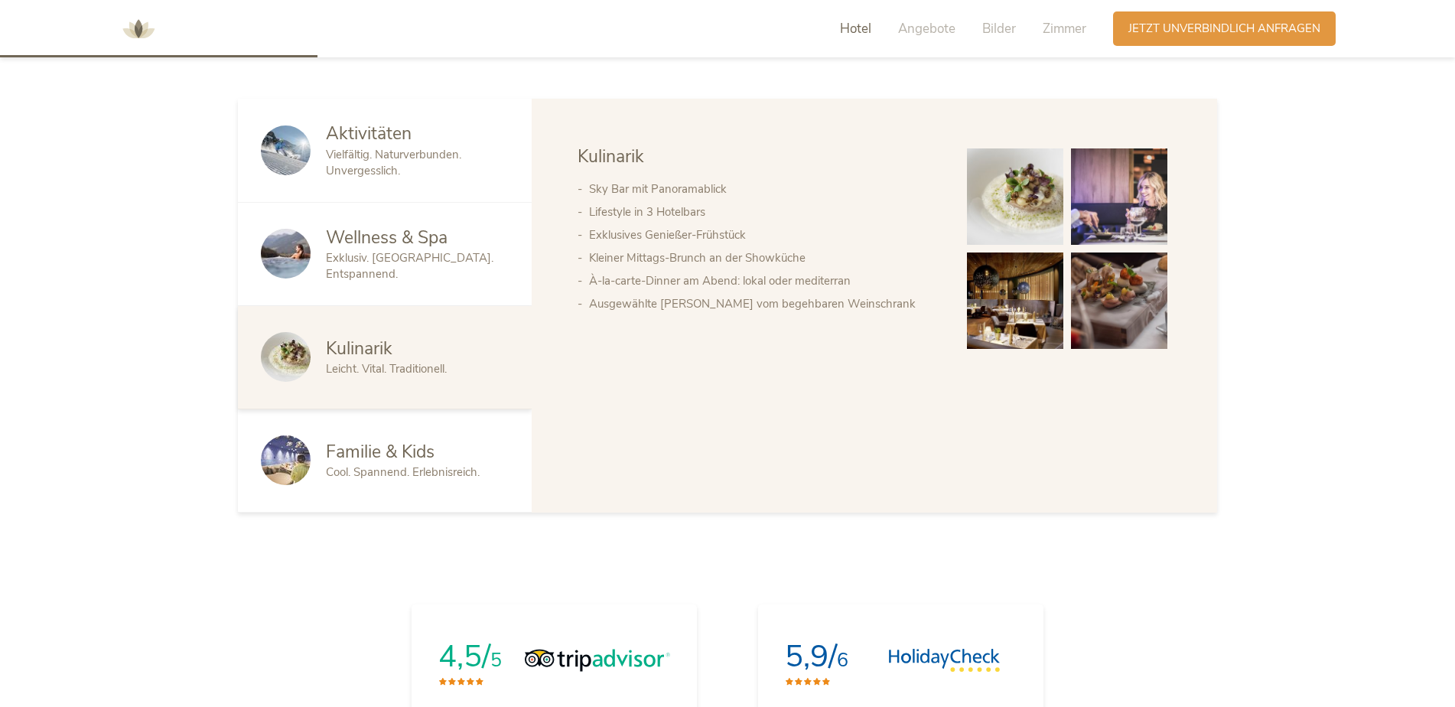
click at [367, 263] on span "Exklusiv. [GEOGRAPHIC_DATA]. Entspannend." at bounding box center [410, 265] width 168 height 31
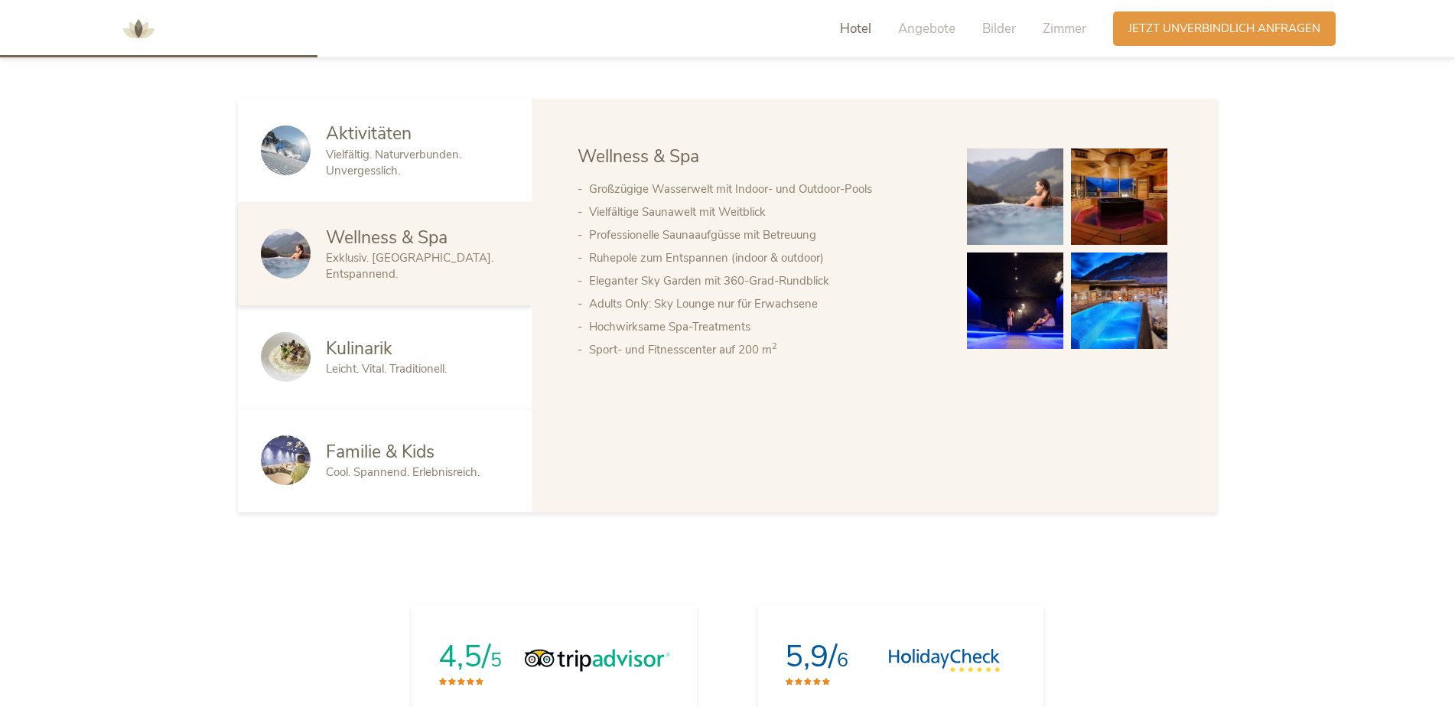
click at [1002, 291] on img at bounding box center [1015, 301] width 96 height 96
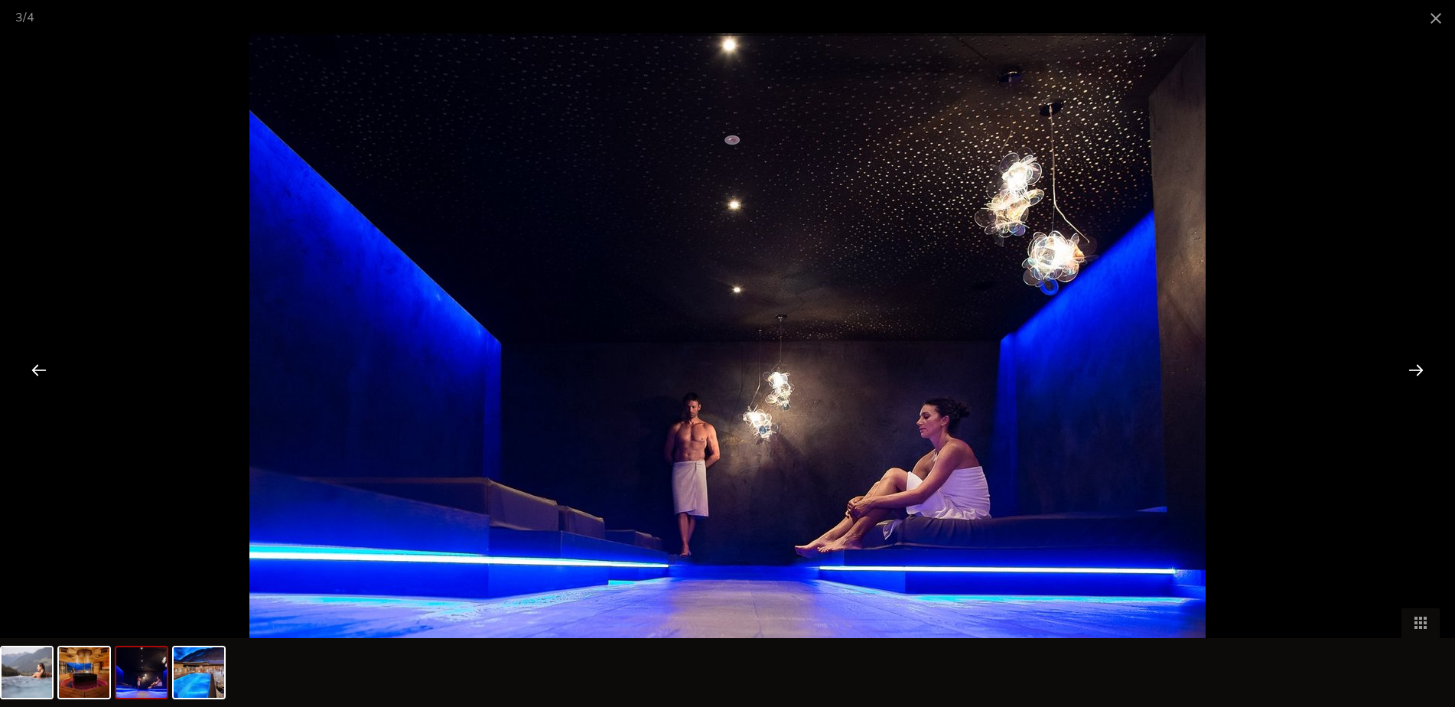
click at [1439, 15] on span at bounding box center [1436, 18] width 38 height 36
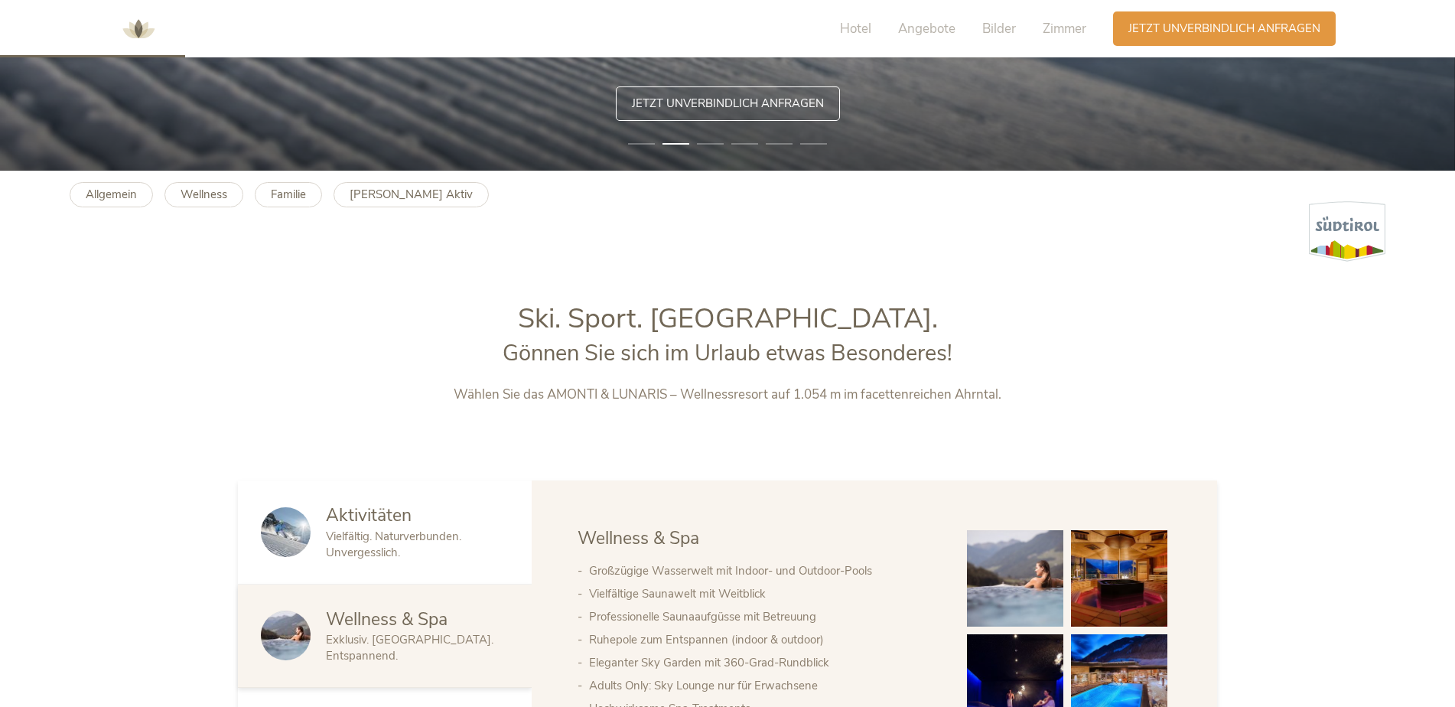
scroll to position [536, 0]
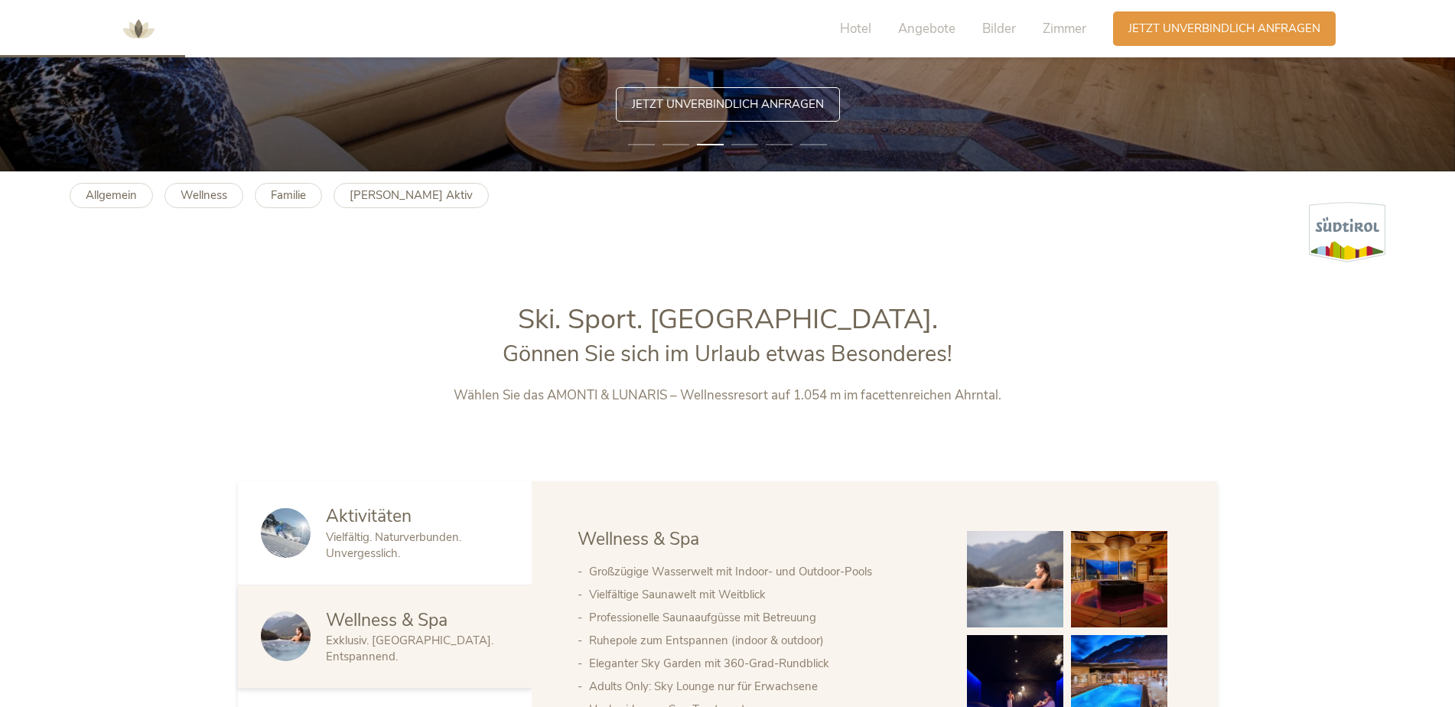
click at [924, 28] on span "Angebote" at bounding box center [926, 29] width 57 height 18
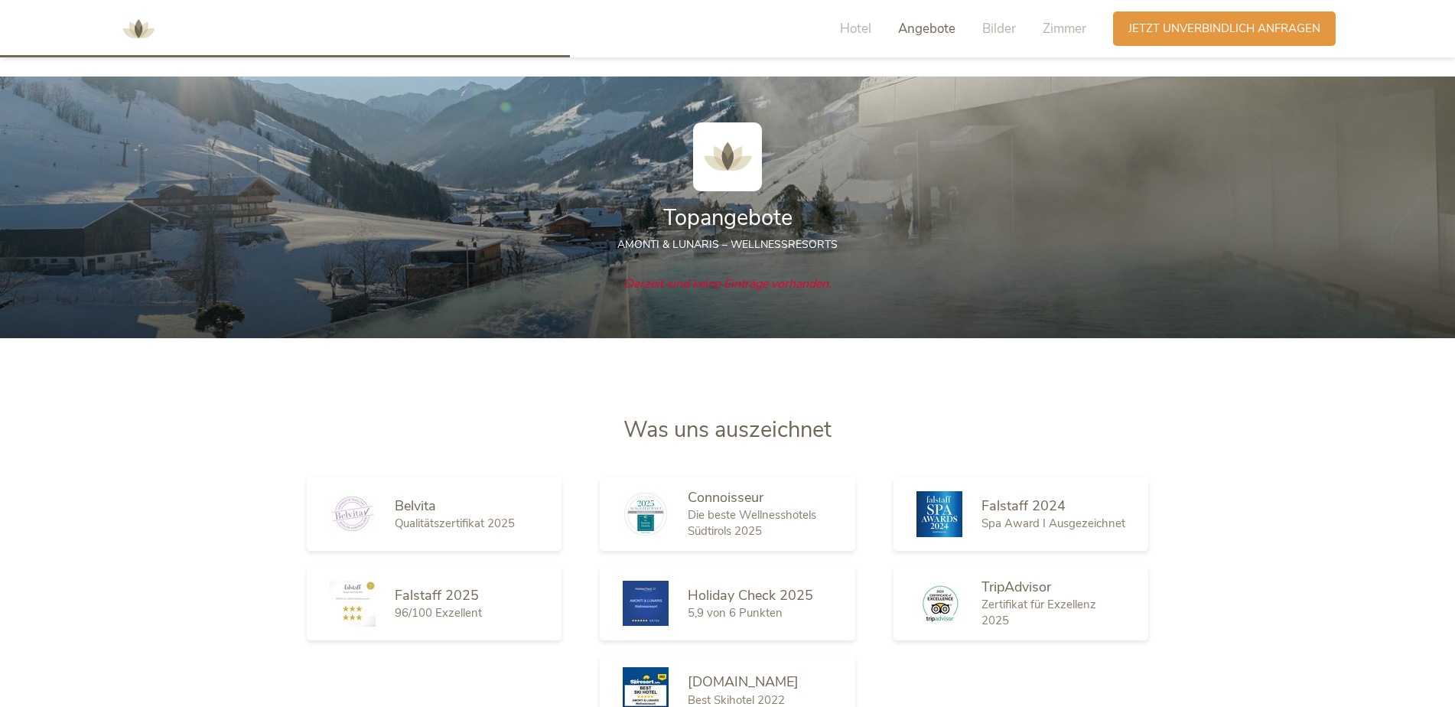
click at [983, 30] on span "Bilder" at bounding box center [1000, 29] width 34 height 18
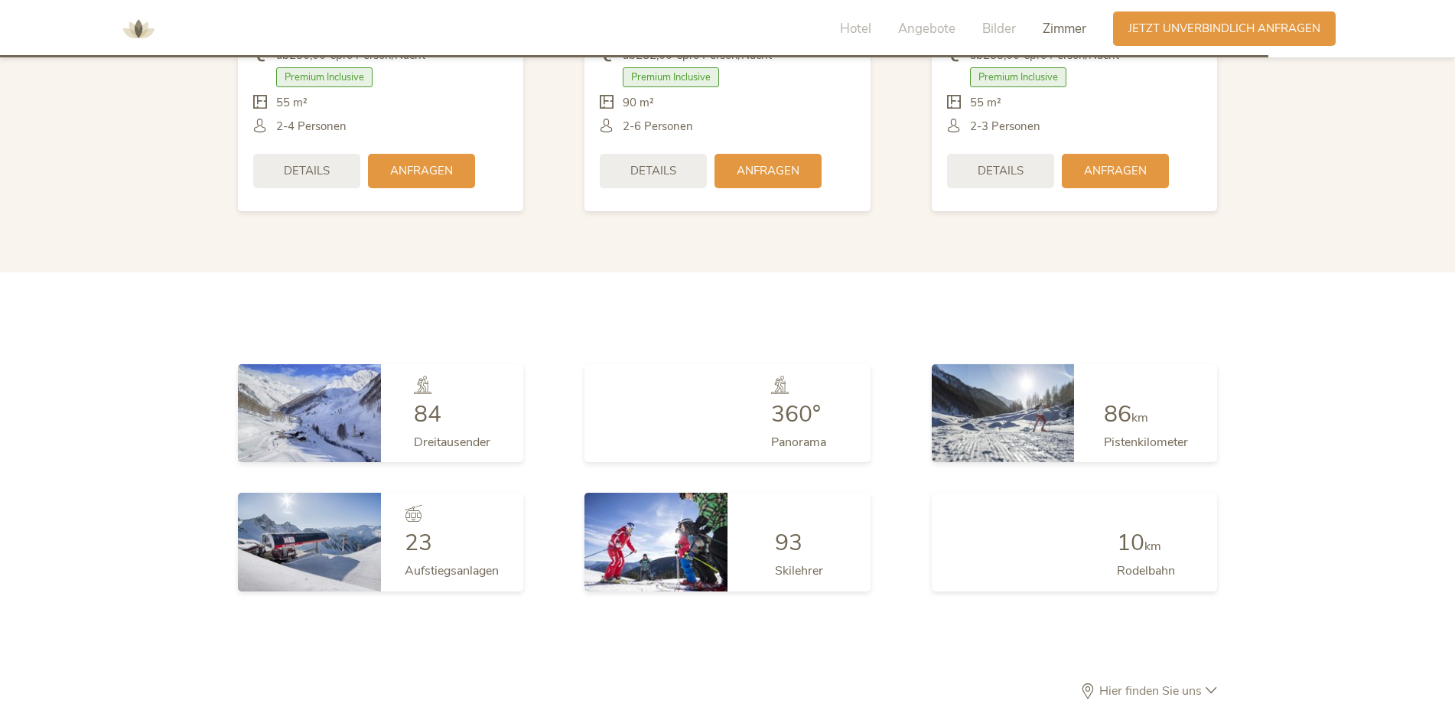
scroll to position [3217, 0]
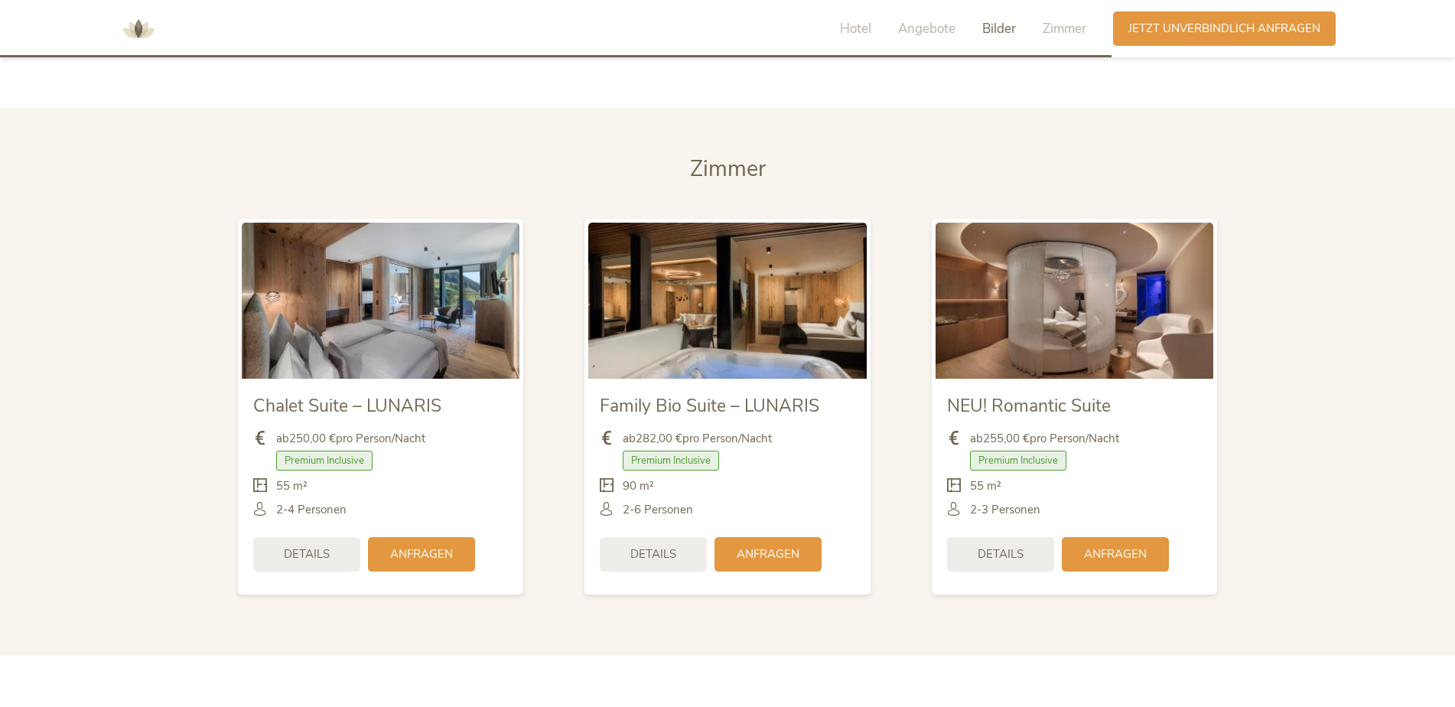
click at [1008, 25] on span "Bilder" at bounding box center [1000, 29] width 34 height 18
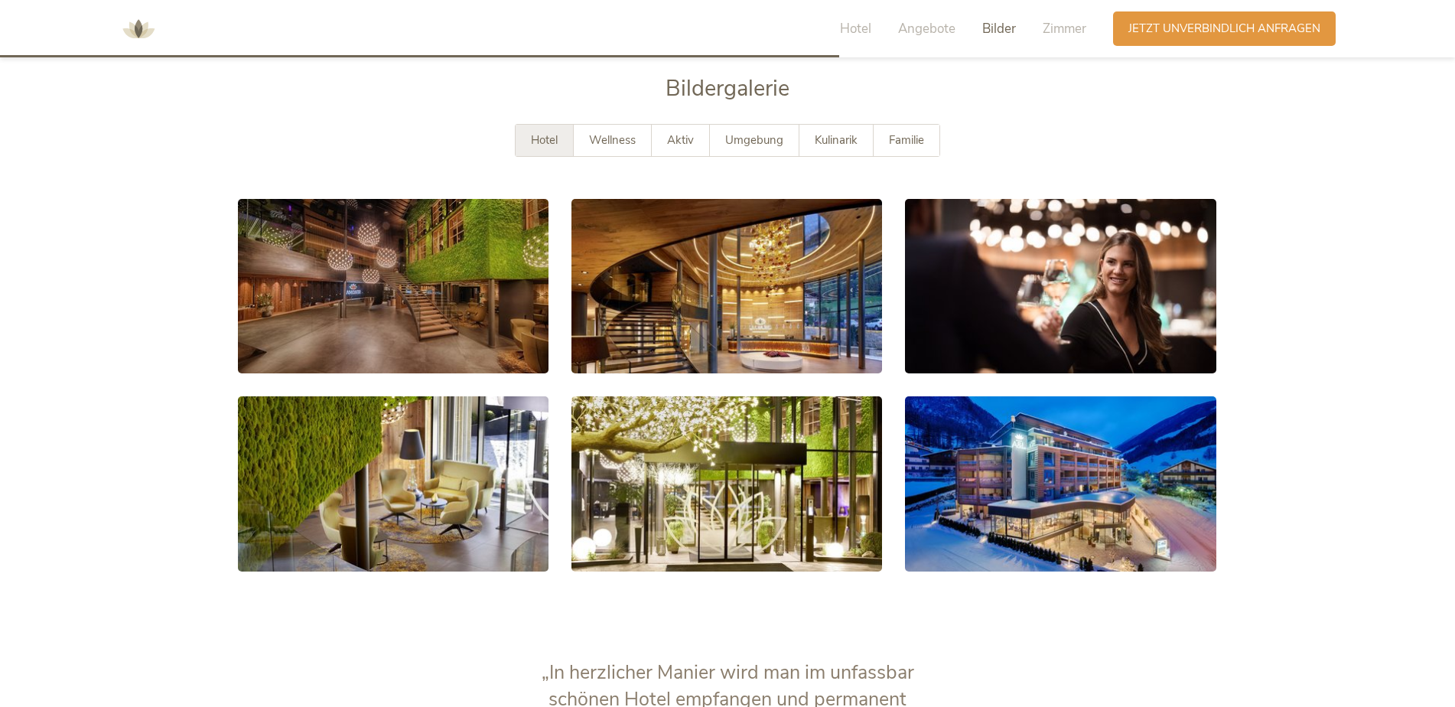
scroll to position [2382, 0]
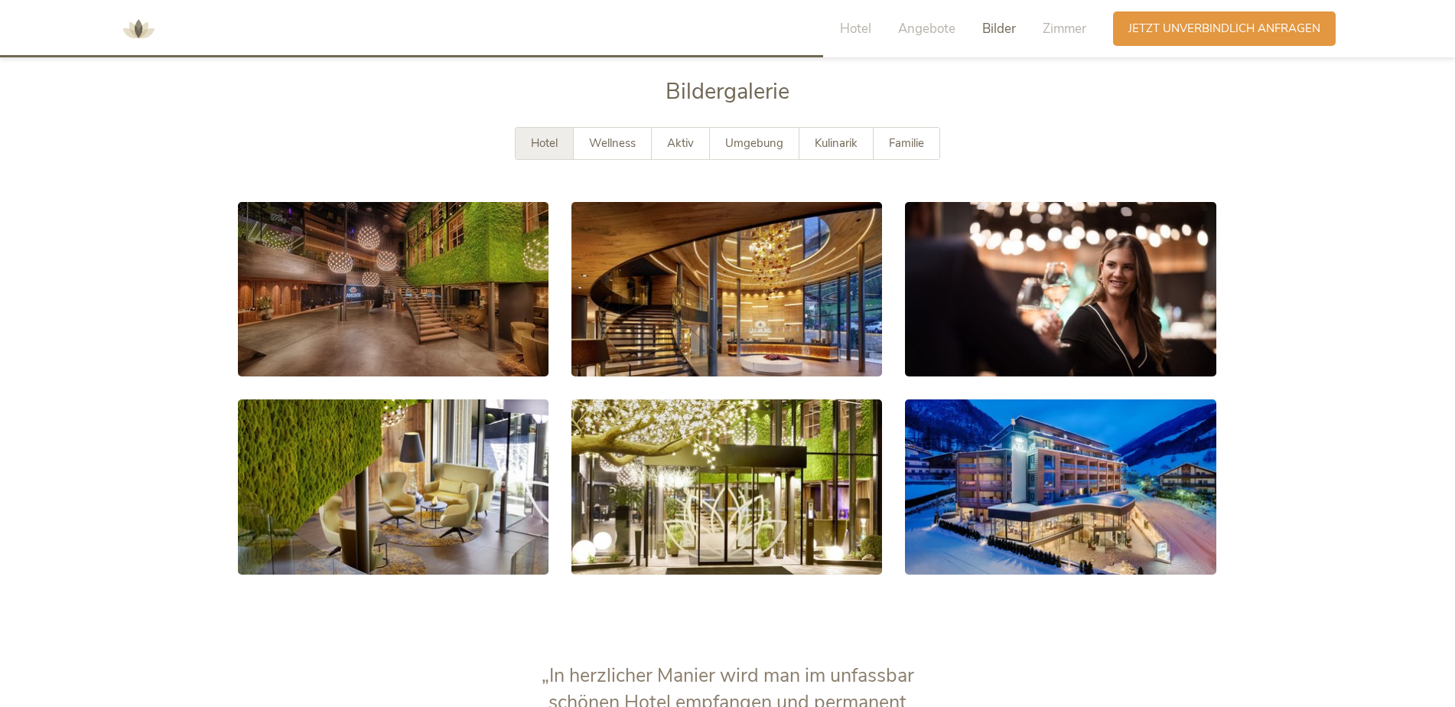
click at [905, 139] on span "Familie" at bounding box center [906, 142] width 35 height 15
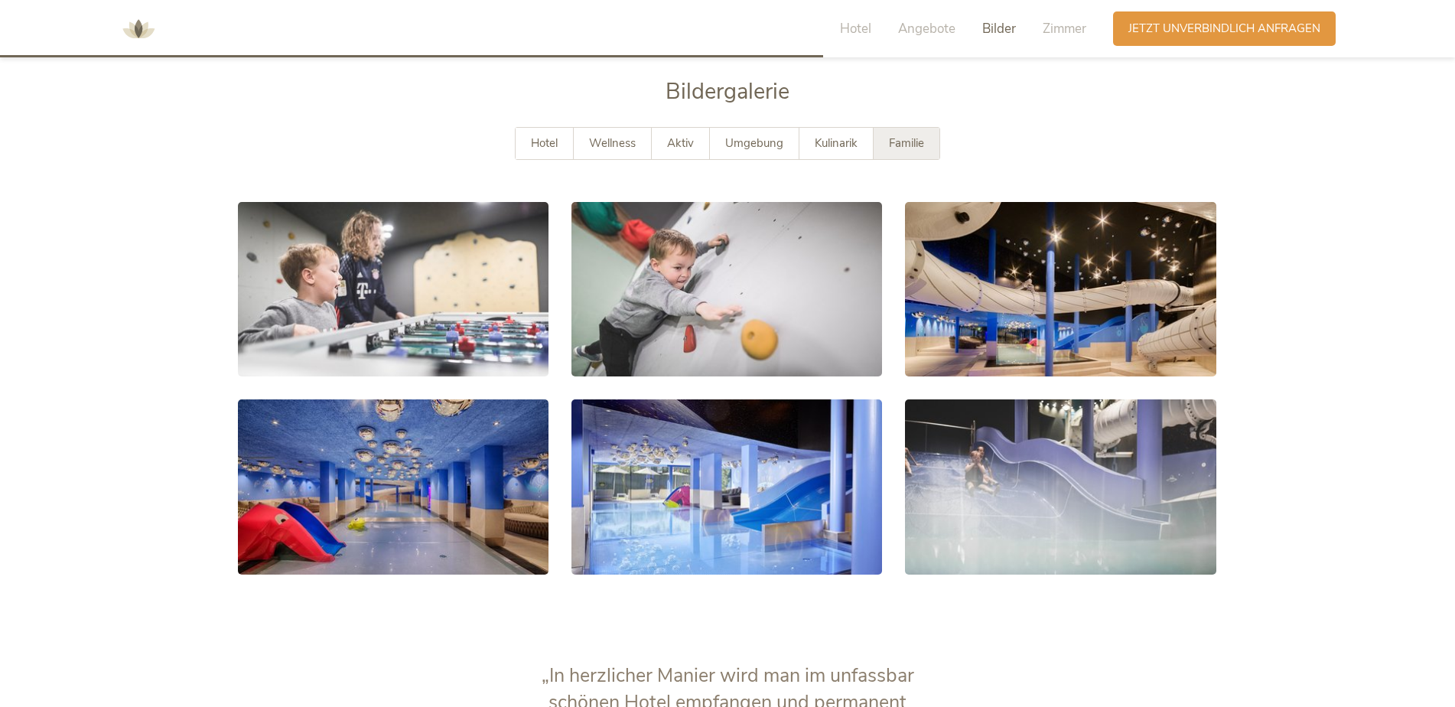
click at [846, 140] on span "Kulinarik" at bounding box center [836, 142] width 43 height 15
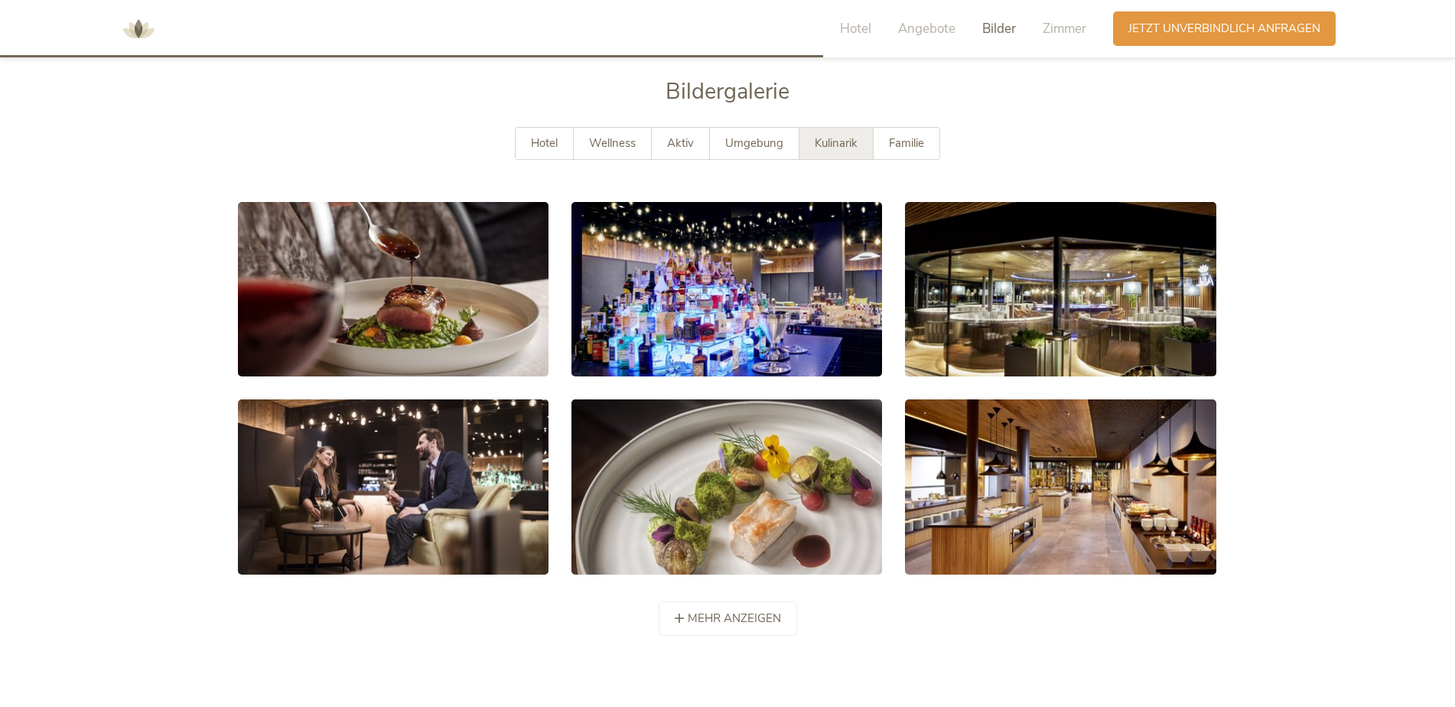
click at [761, 139] on span "Umgebung" at bounding box center [754, 142] width 58 height 15
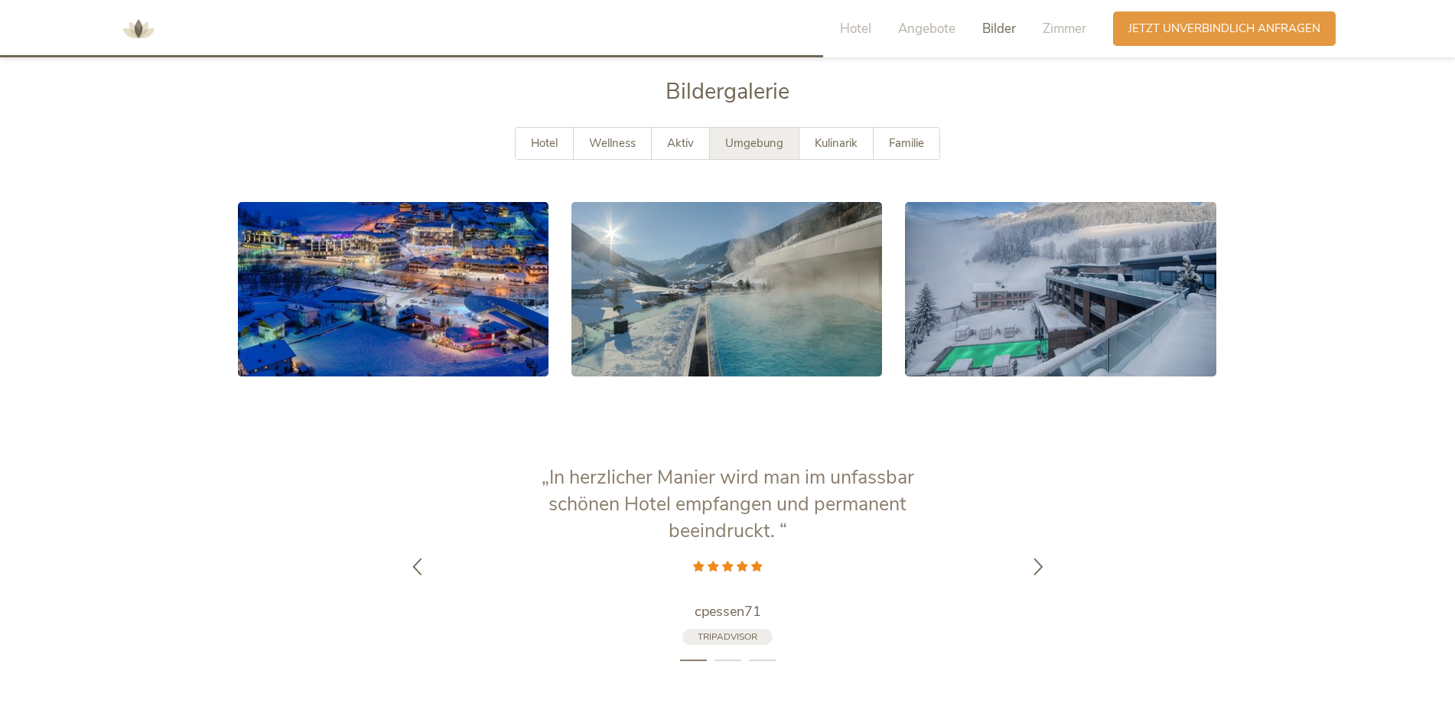
click at [663, 148] on div "Aktiv" at bounding box center [681, 143] width 58 height 31
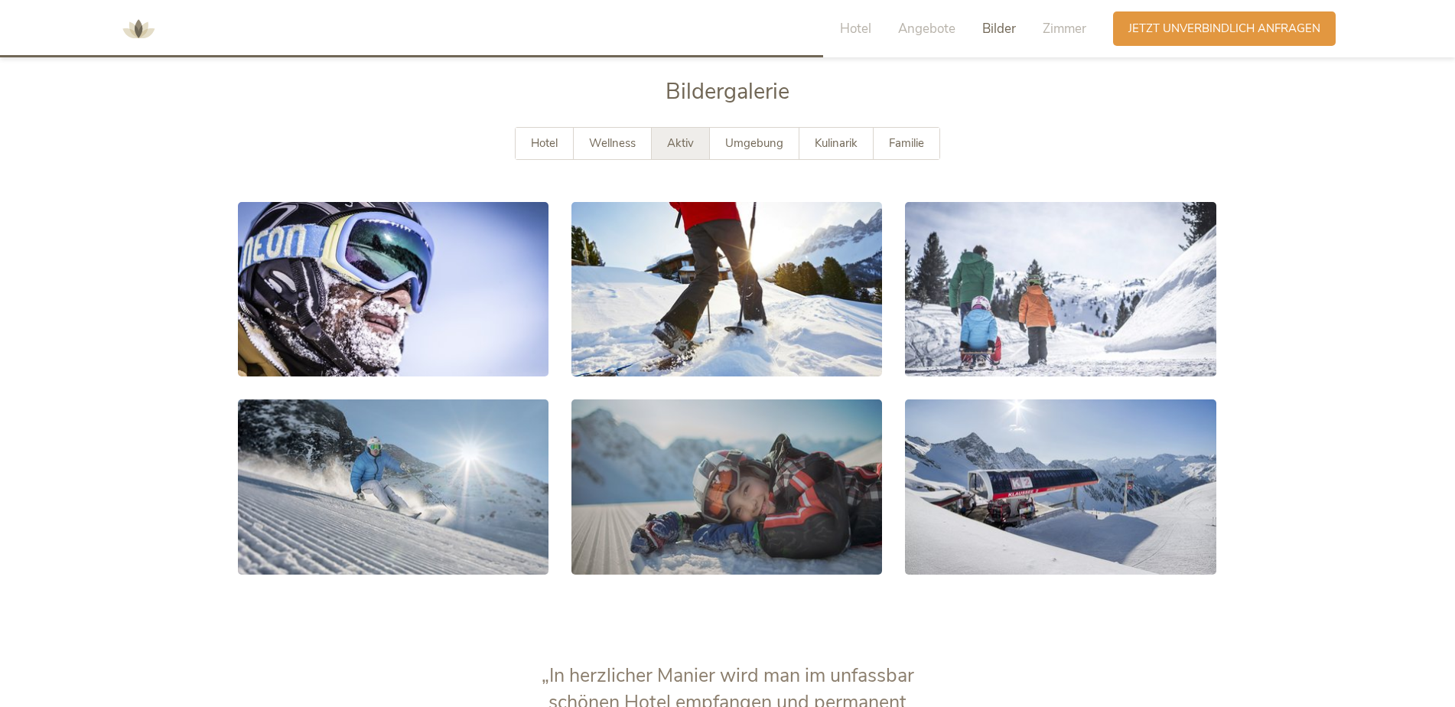
click at [608, 146] on span "Wellness" at bounding box center [612, 142] width 47 height 15
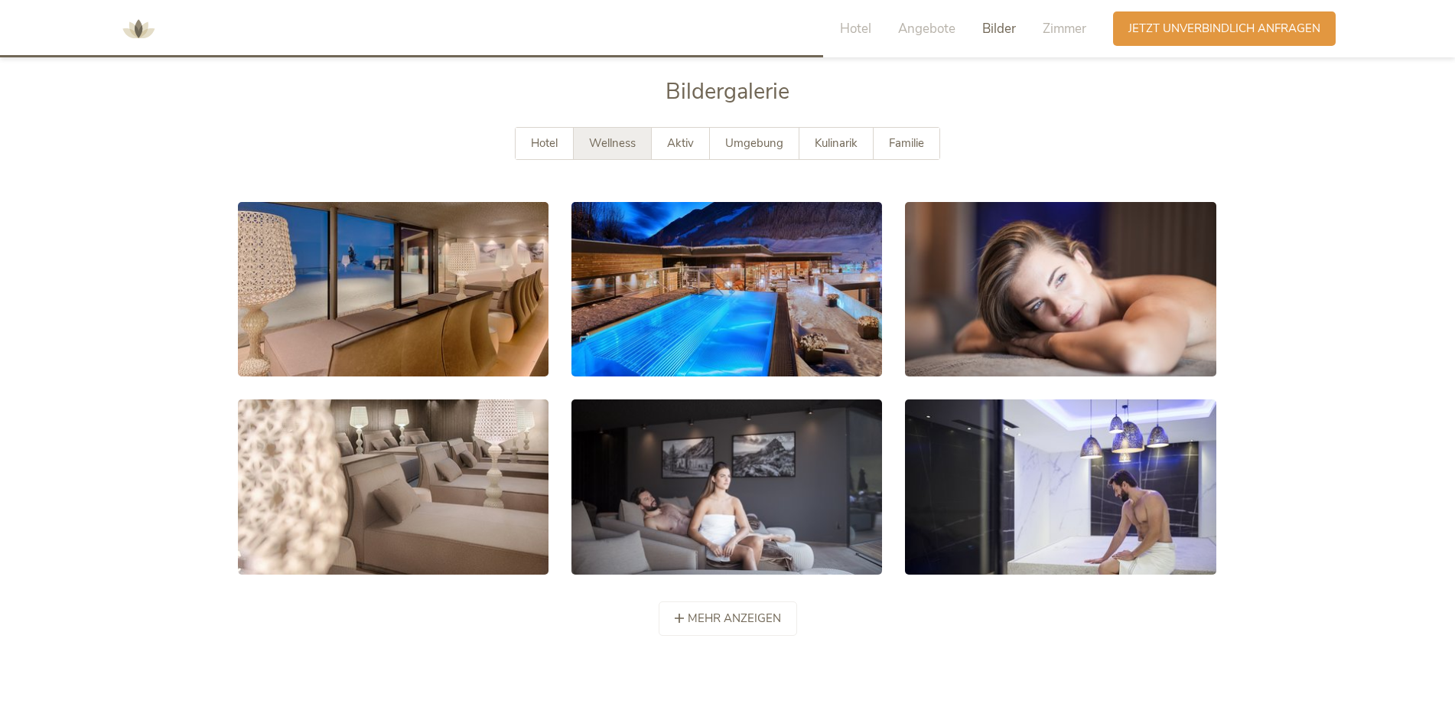
click at [546, 148] on span "Hotel" at bounding box center [544, 142] width 27 height 15
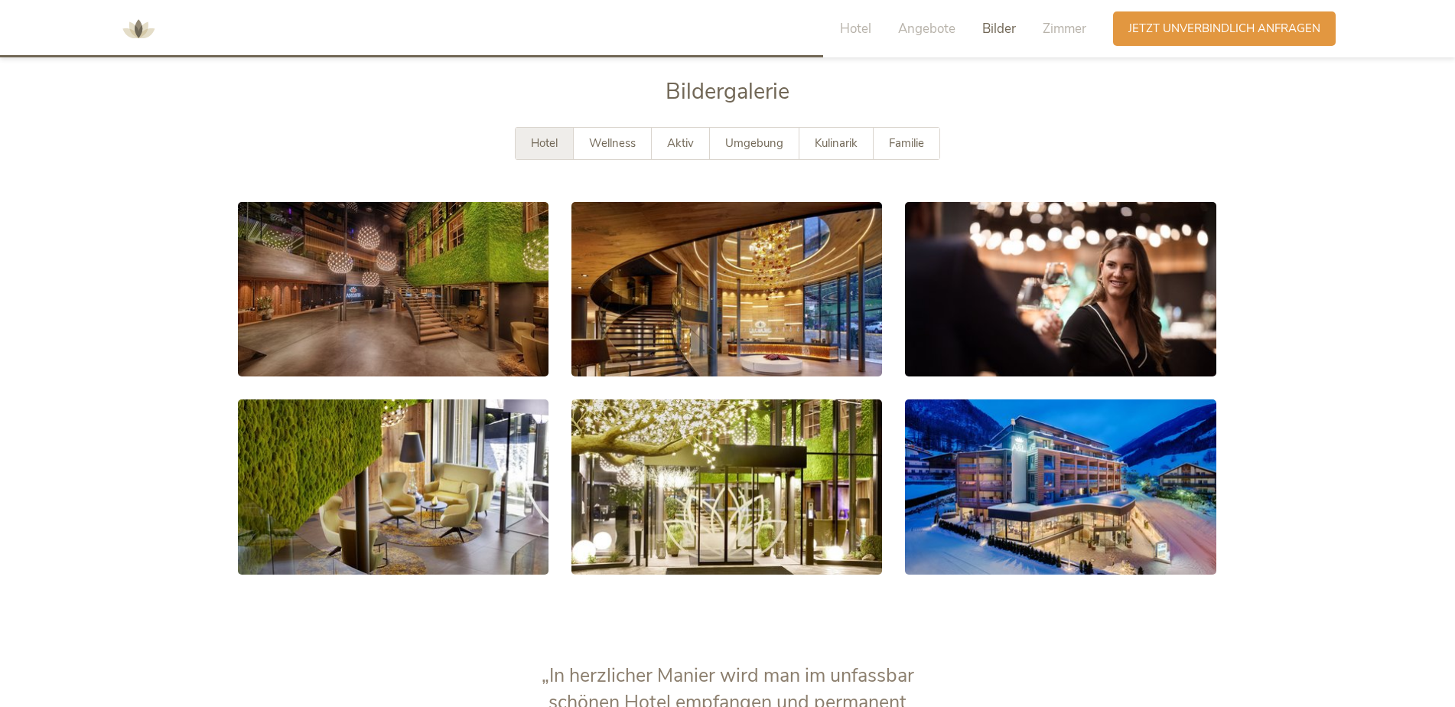
click at [1077, 33] on span "Zimmer" at bounding box center [1065, 29] width 44 height 18
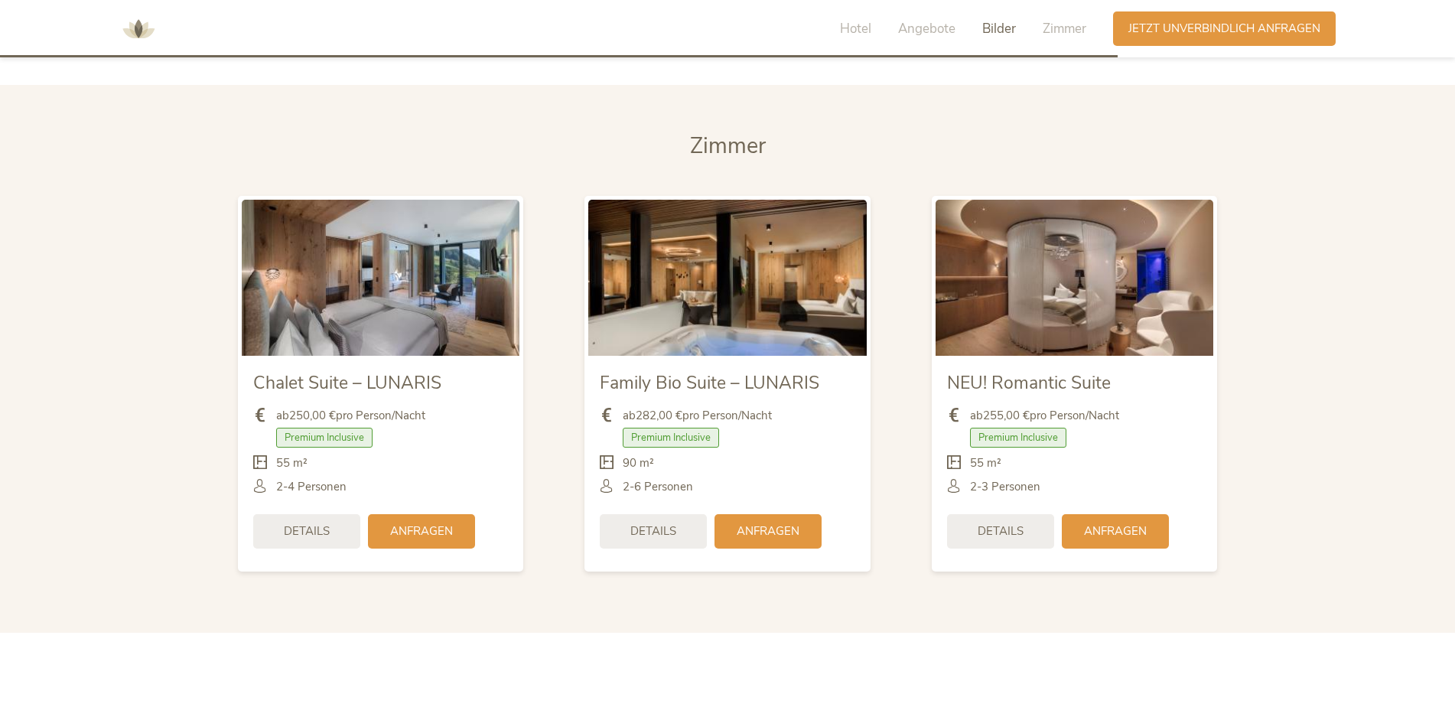
scroll to position [3248, 0]
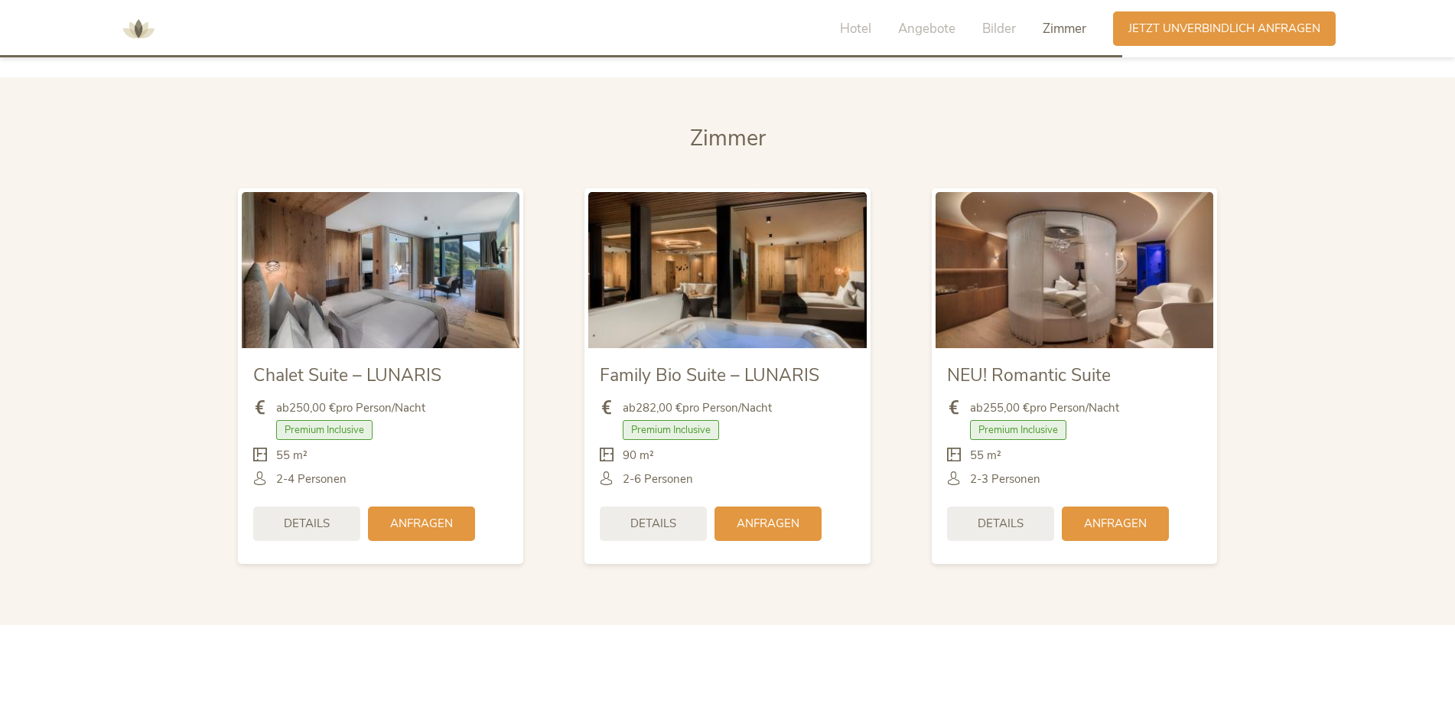
click at [124, 30] on img at bounding box center [139, 29] width 46 height 46
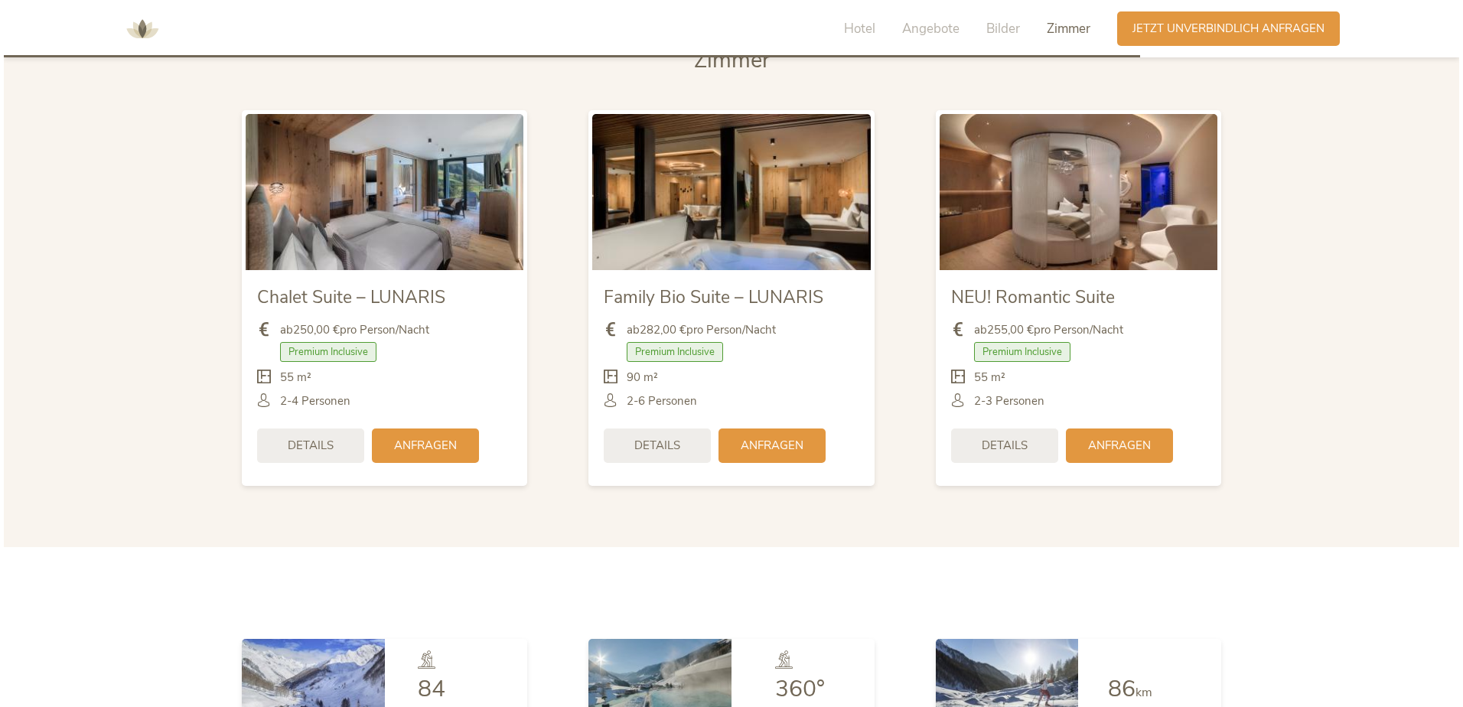
scroll to position [3367, 0]
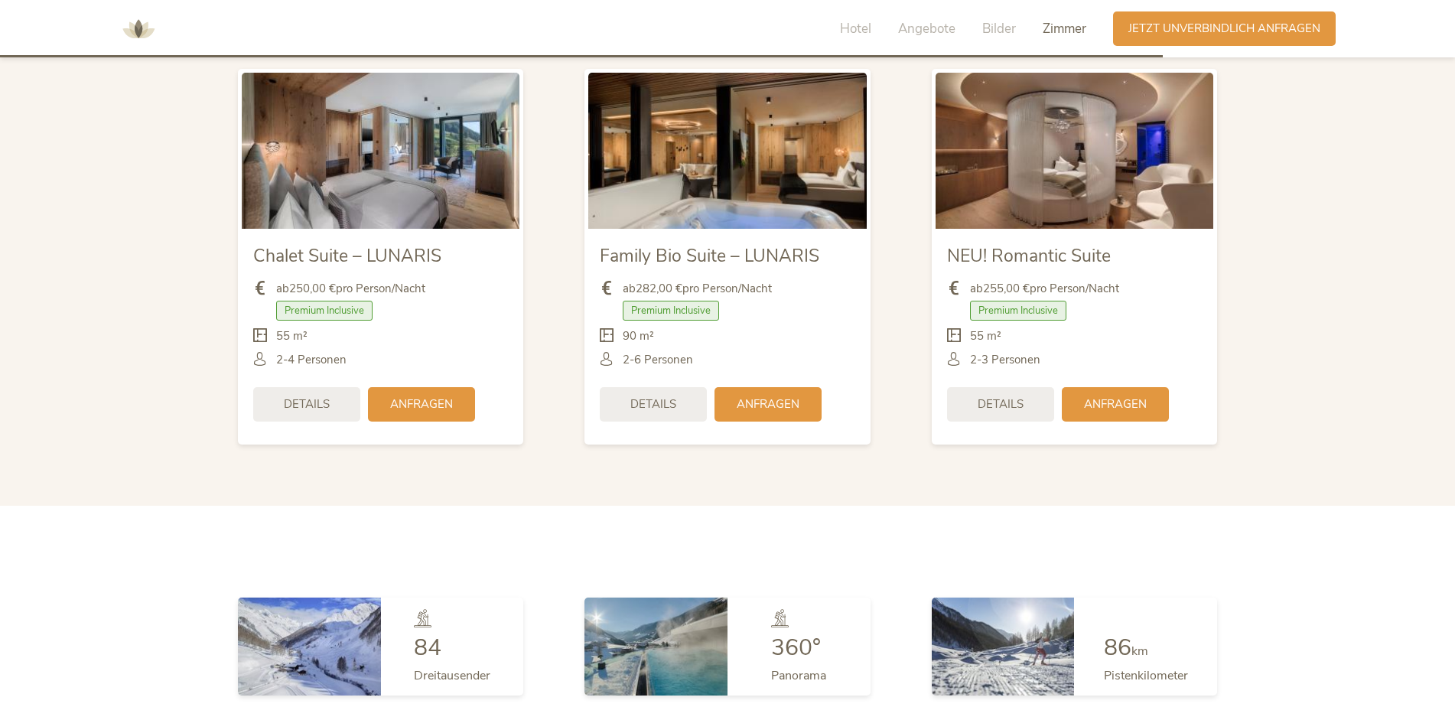
click at [312, 406] on span "Details" at bounding box center [307, 404] width 46 height 16
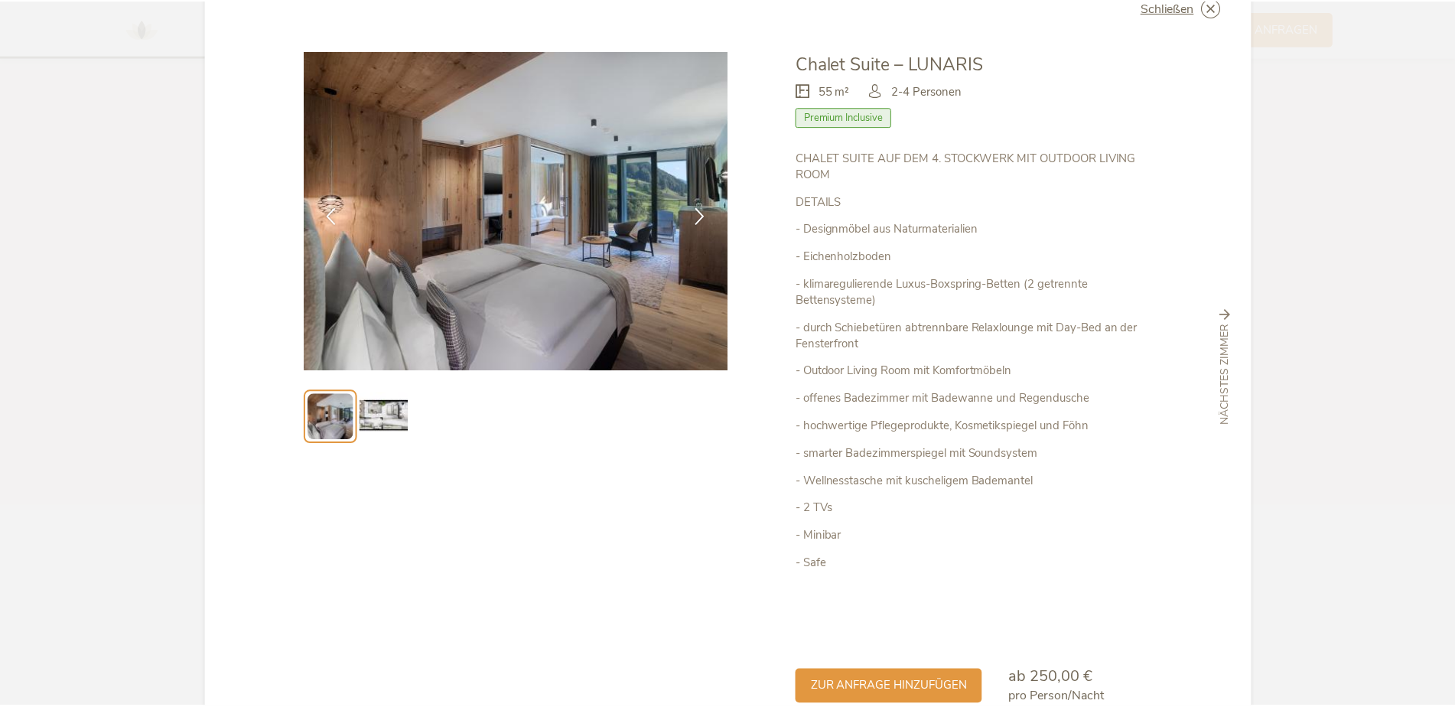
scroll to position [77, 0]
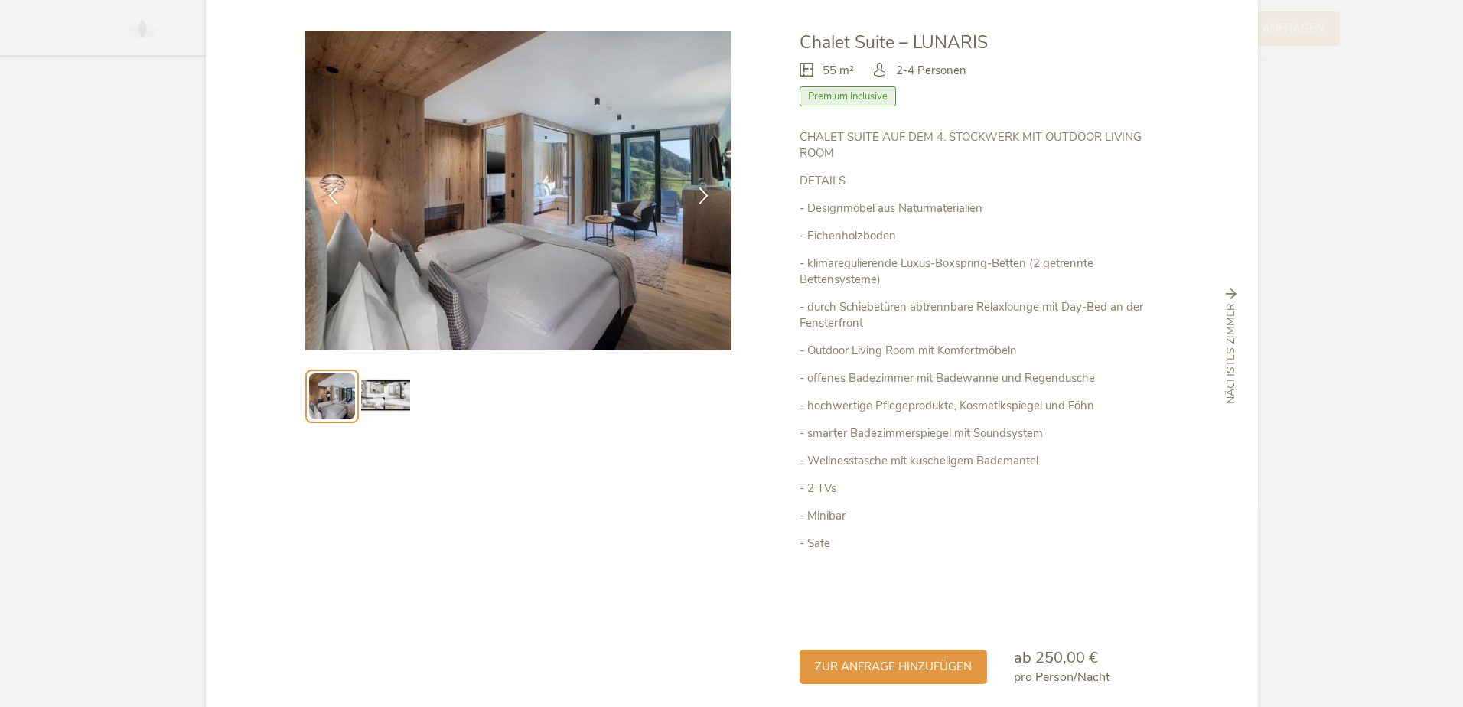
click at [385, 388] on img at bounding box center [385, 396] width 49 height 49
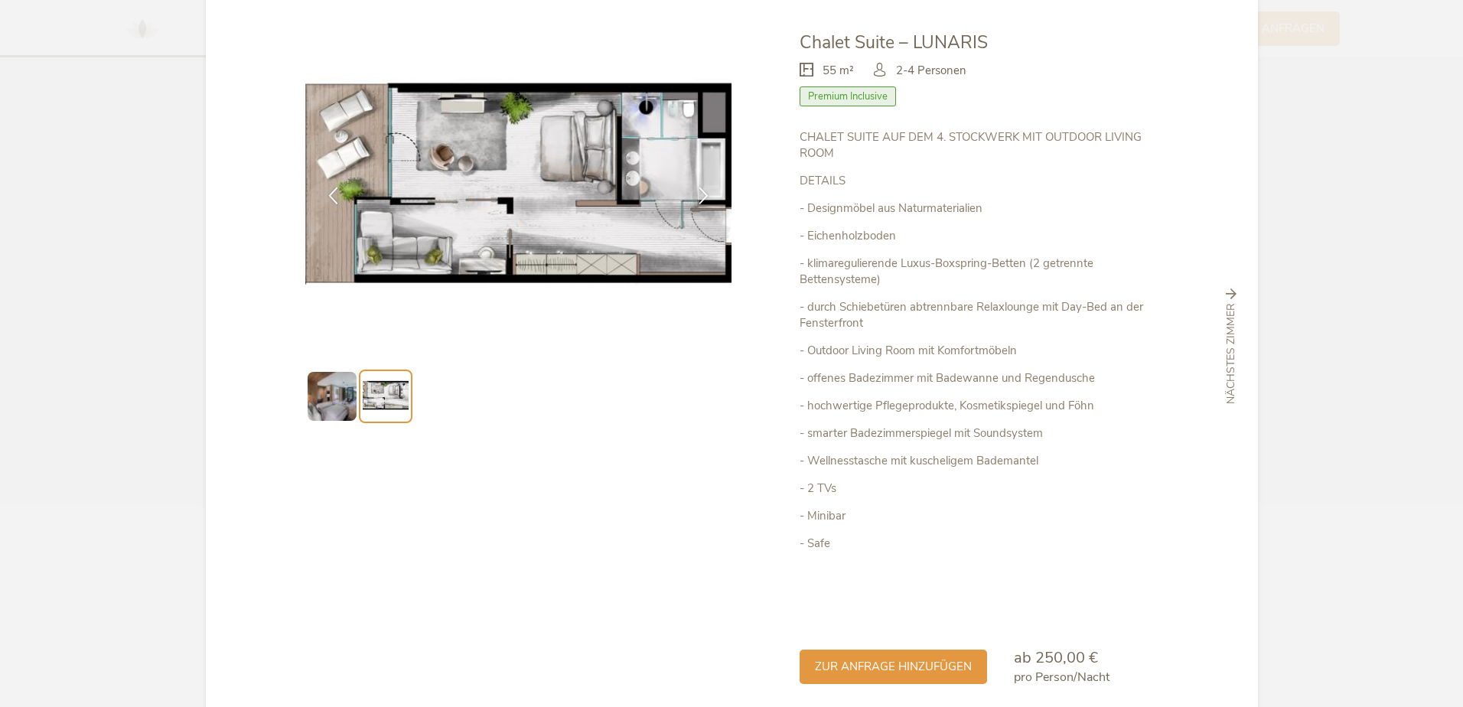
click at [1387, 93] on div "Schließen Chalet Suite – LUNARIS Premium Inclusive" at bounding box center [731, 353] width 1463 height 707
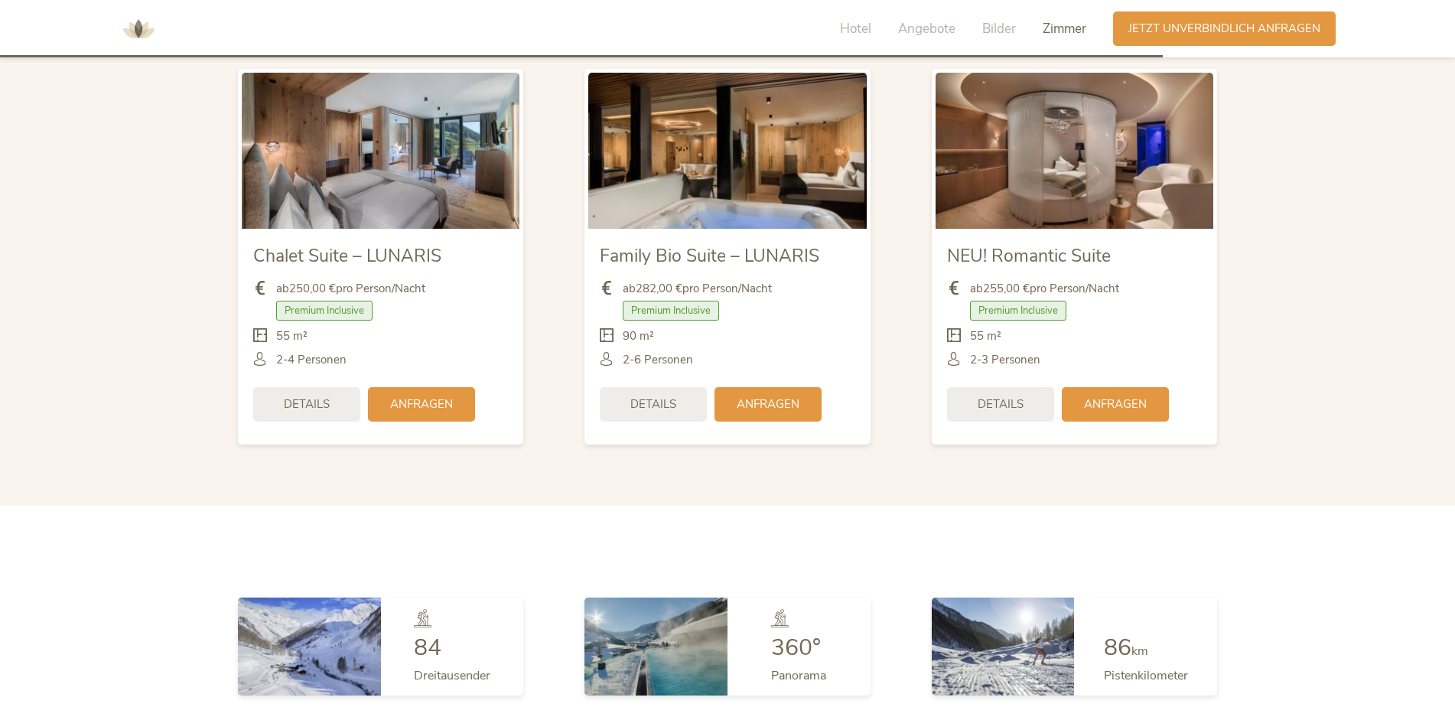
click at [678, 399] on div "Details" at bounding box center [653, 404] width 107 height 34
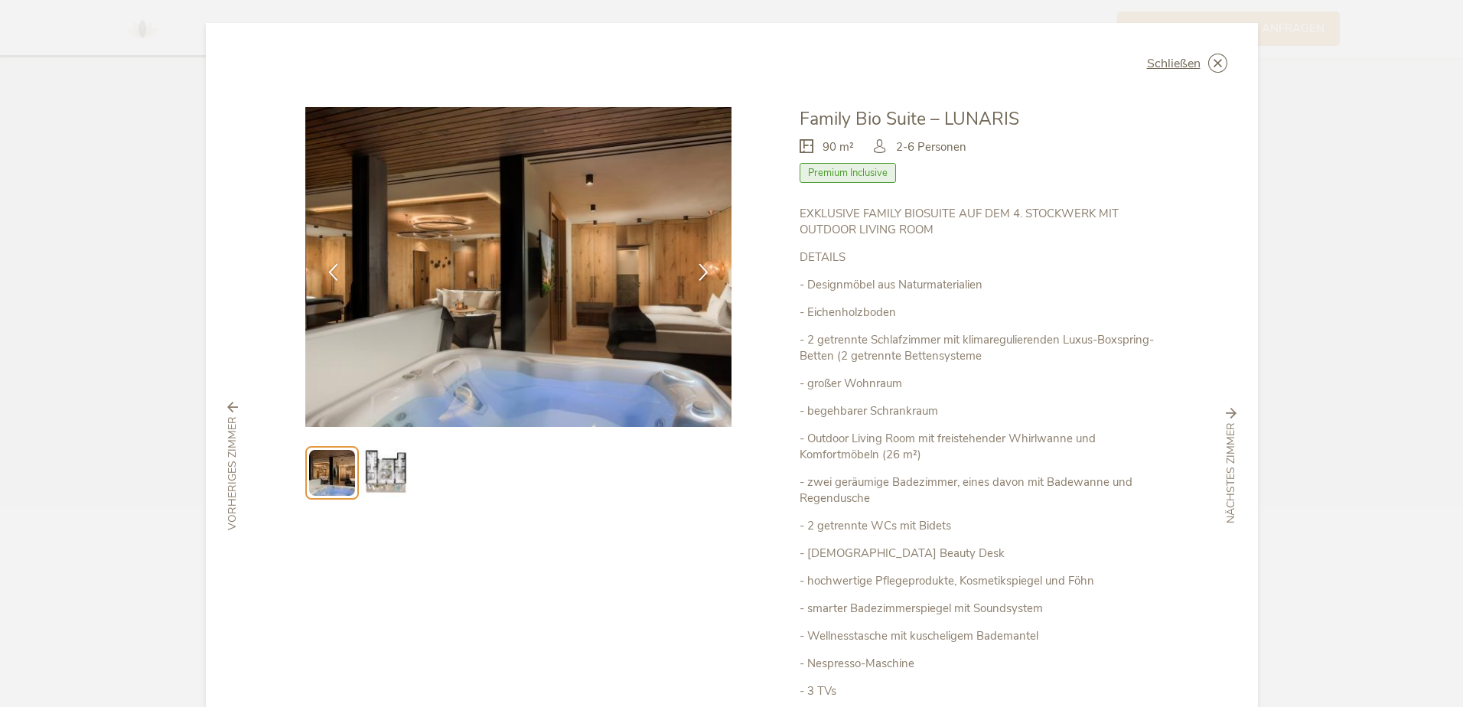
click at [700, 271] on icon at bounding box center [704, 272] width 18 height 18
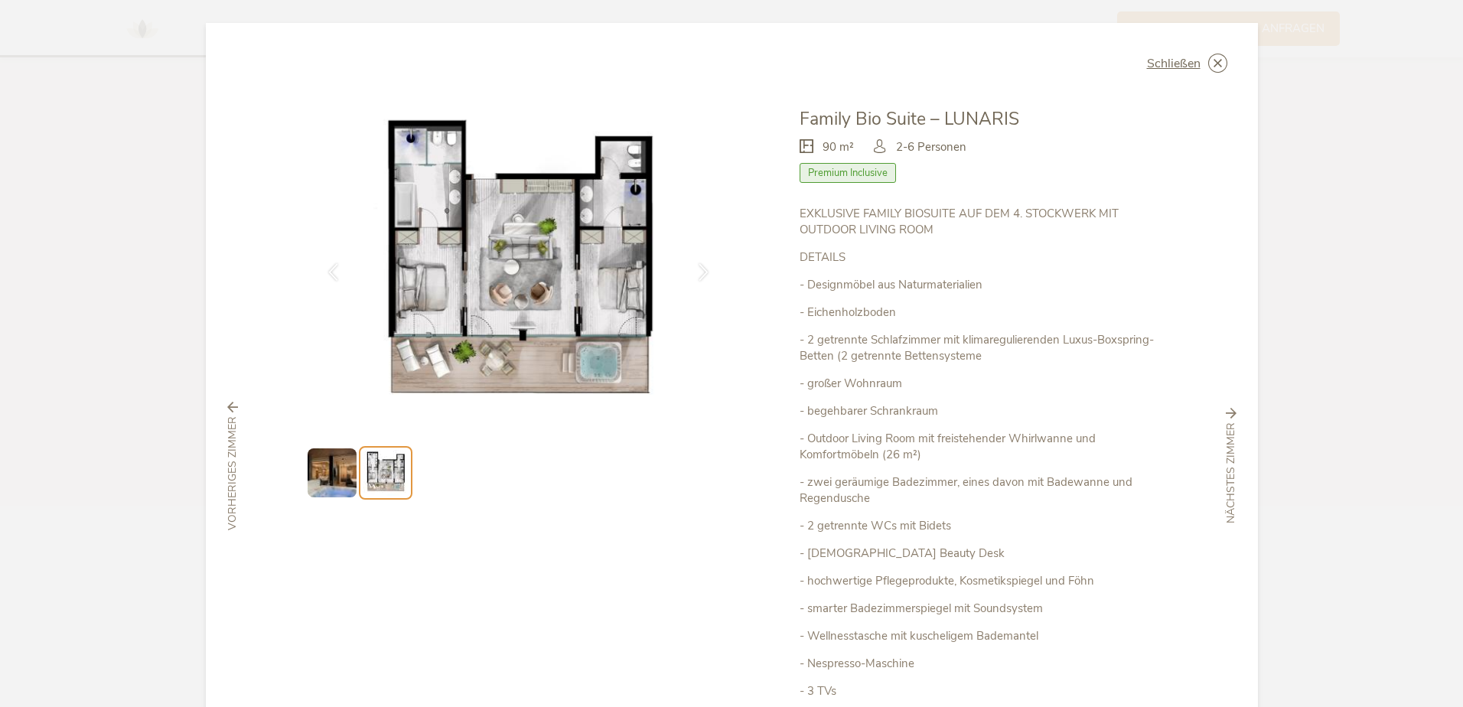
click at [700, 271] on icon at bounding box center [704, 272] width 18 height 18
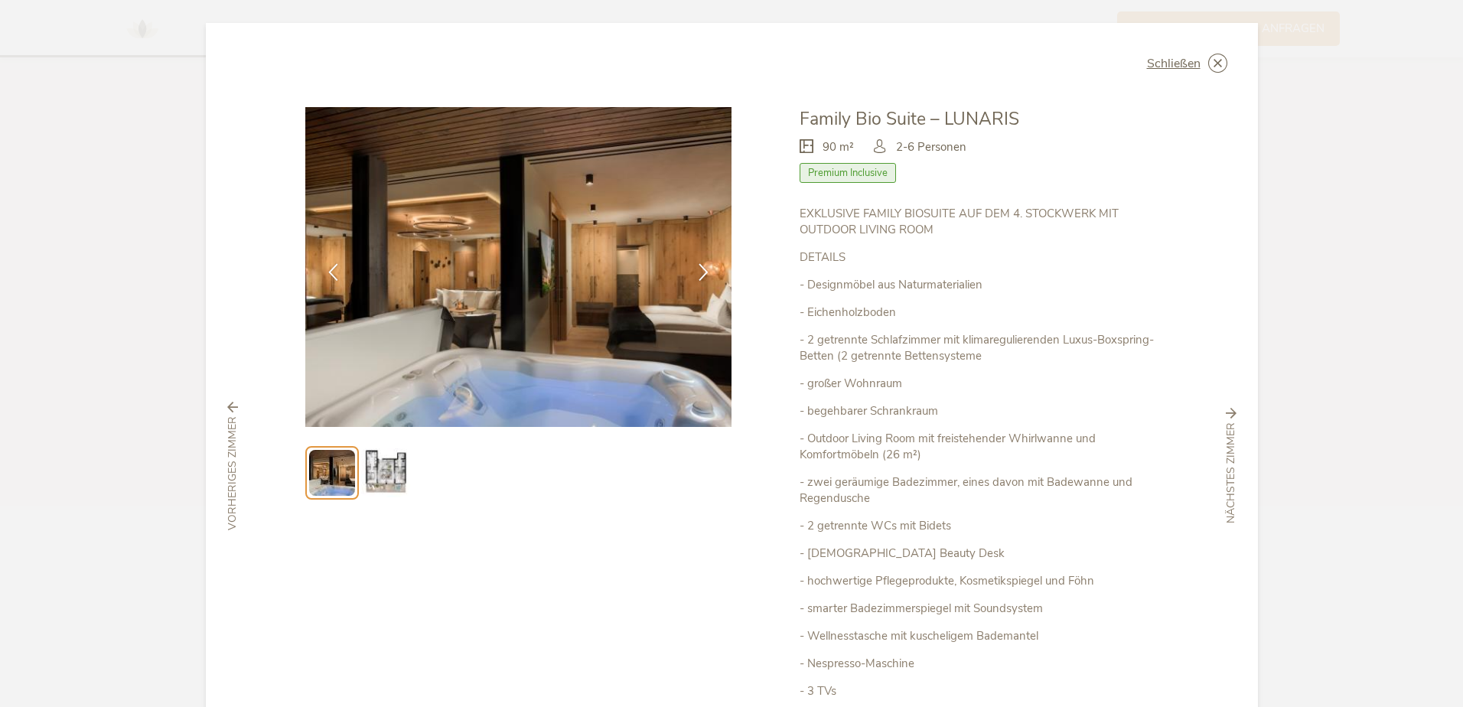
click at [700, 271] on icon at bounding box center [704, 272] width 18 height 18
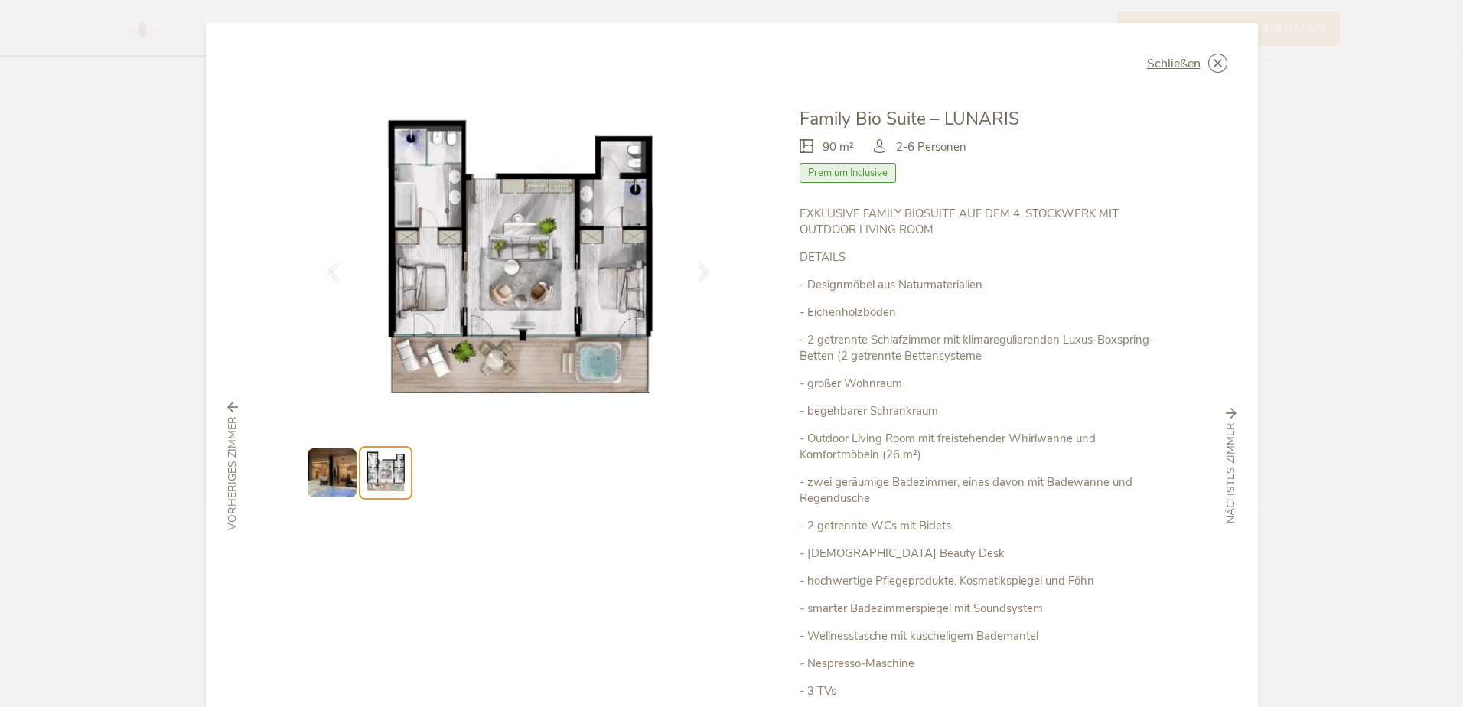
click at [0, 0] on icon at bounding box center [0, 0] width 0 height 0
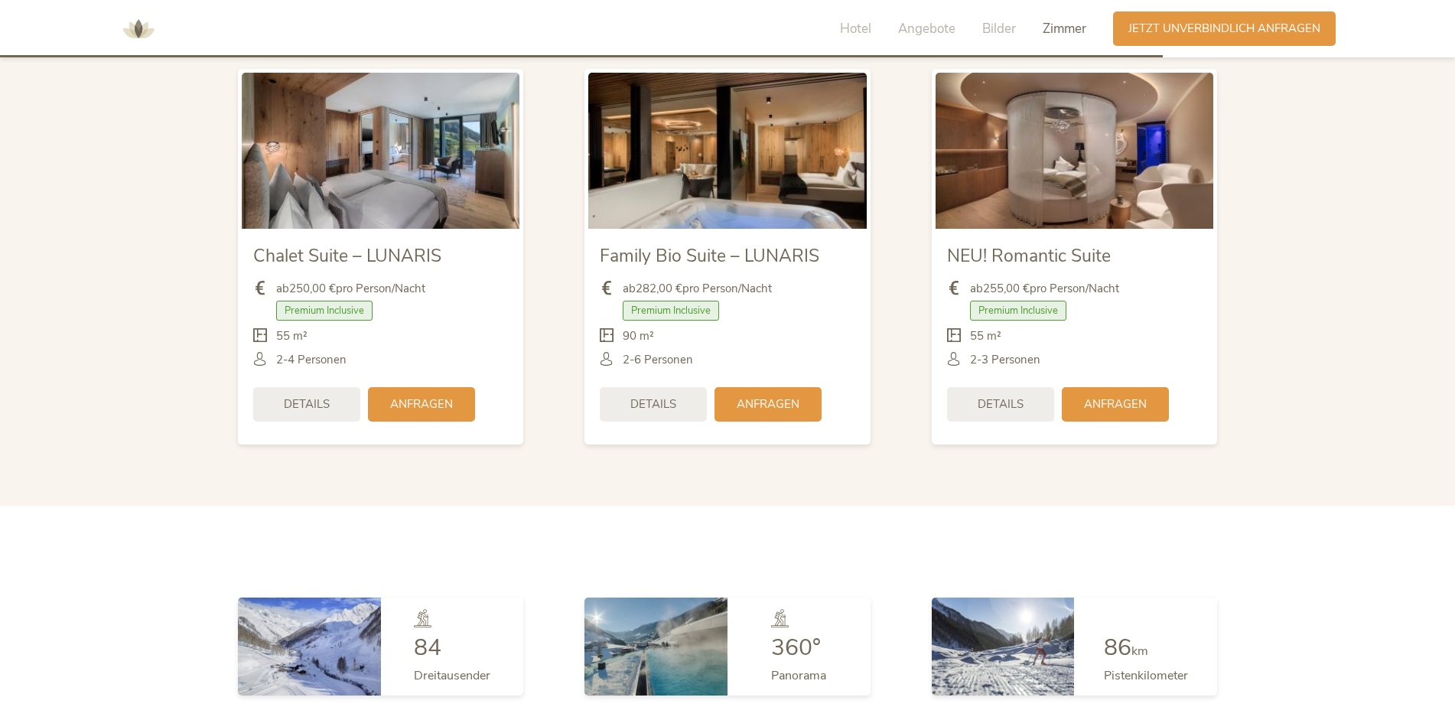
click at [1009, 403] on span "Details" at bounding box center [1001, 404] width 46 height 16
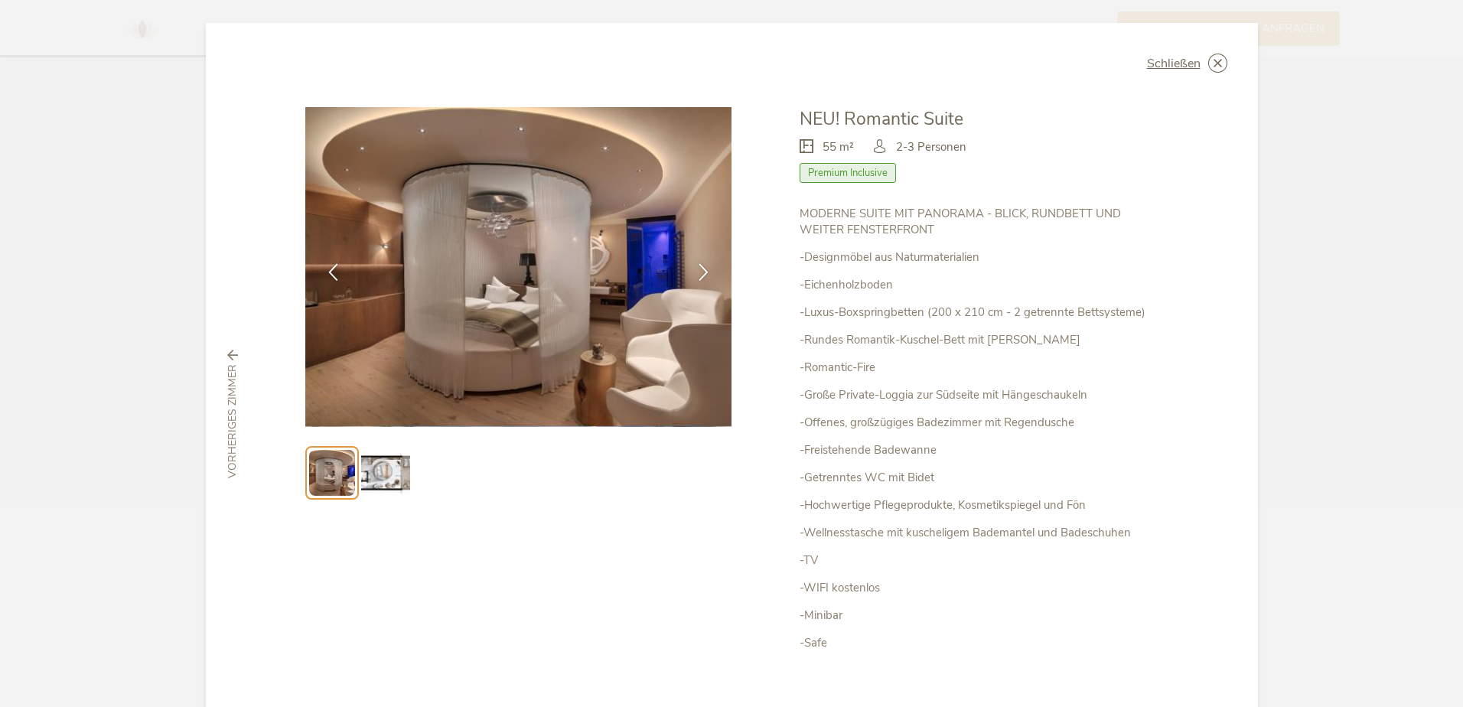
click at [1176, 64] on span "Schließen" at bounding box center [1174, 63] width 54 height 12
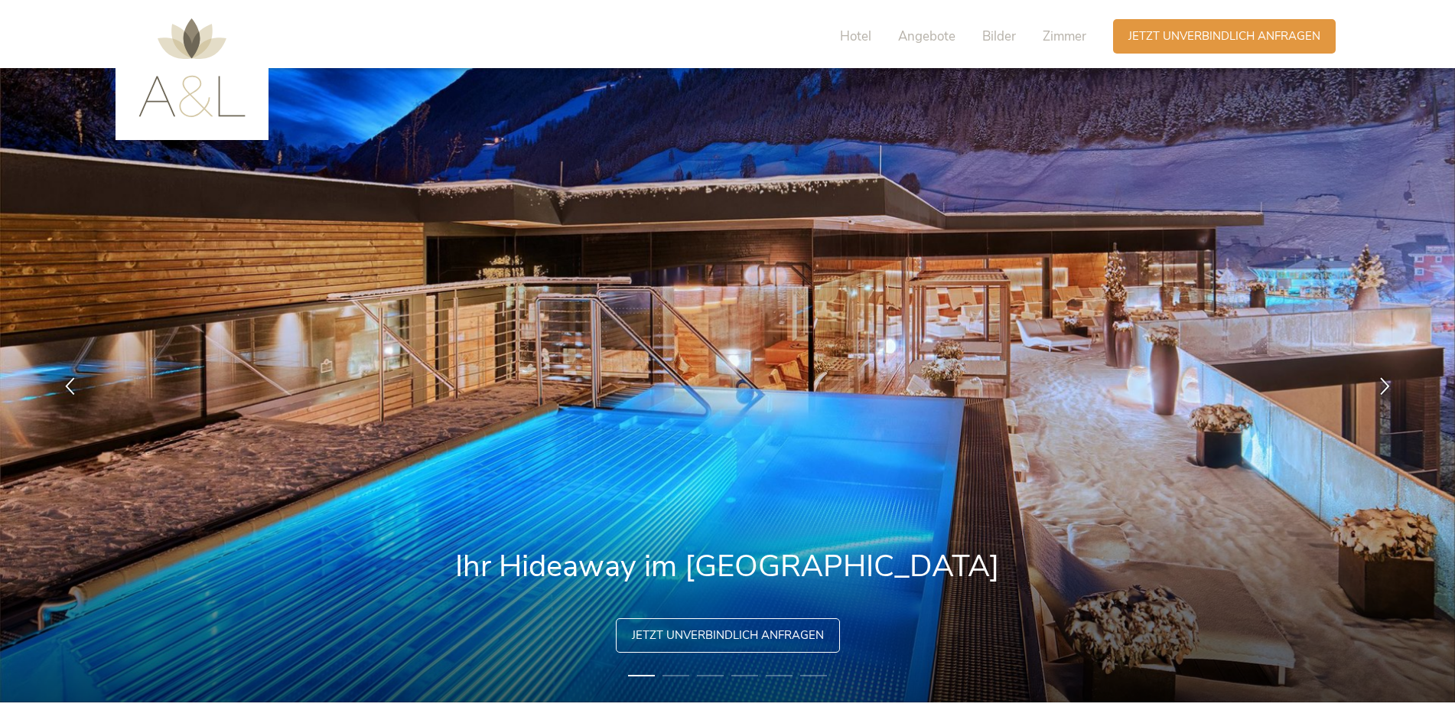
scroll to position [0, 0]
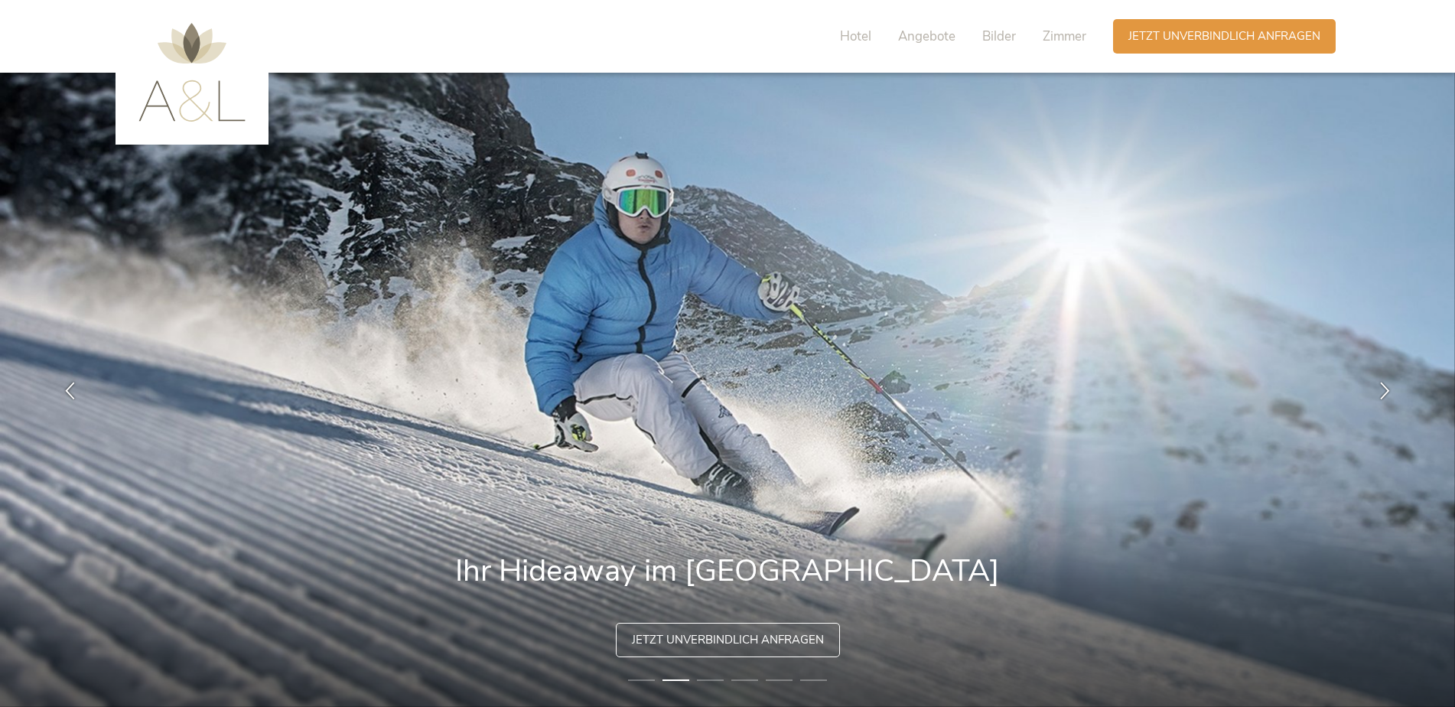
click at [851, 37] on span "Hotel" at bounding box center [855, 37] width 31 height 18
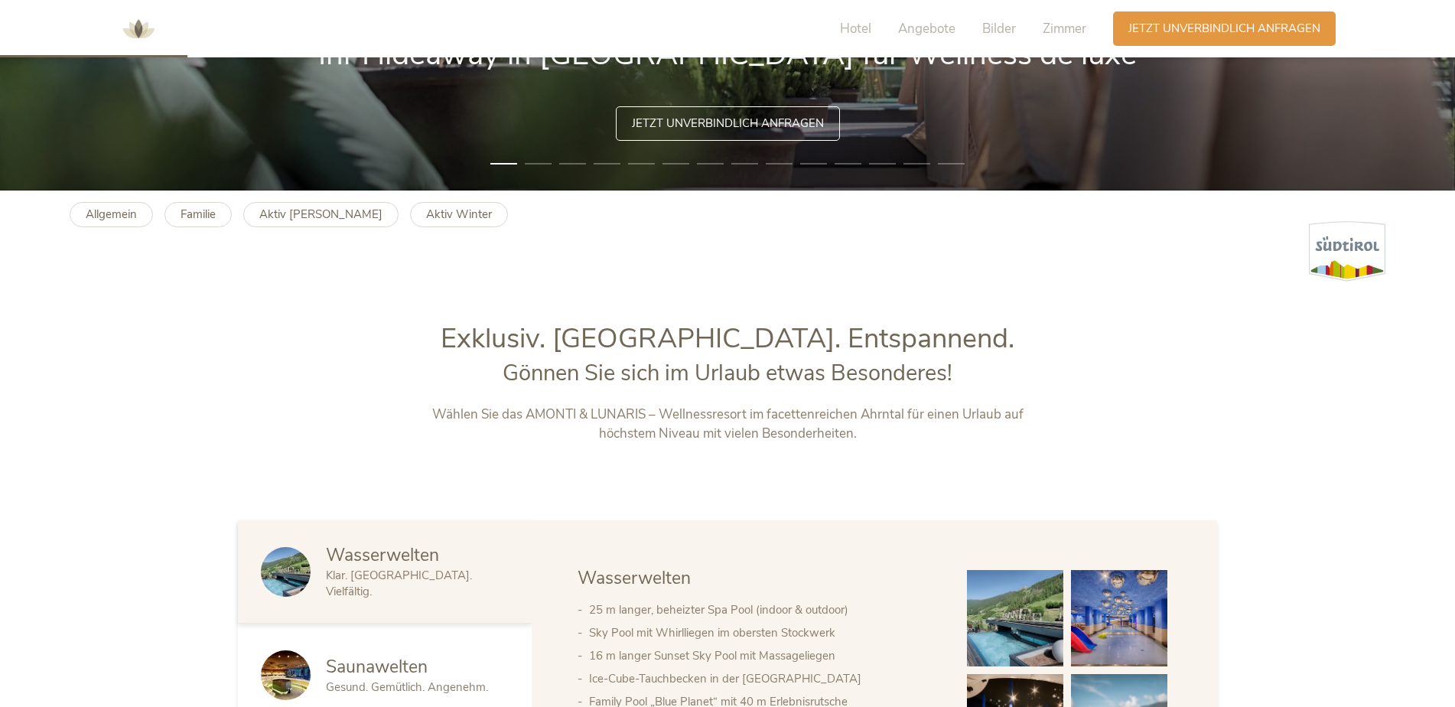
scroll to position [459, 0]
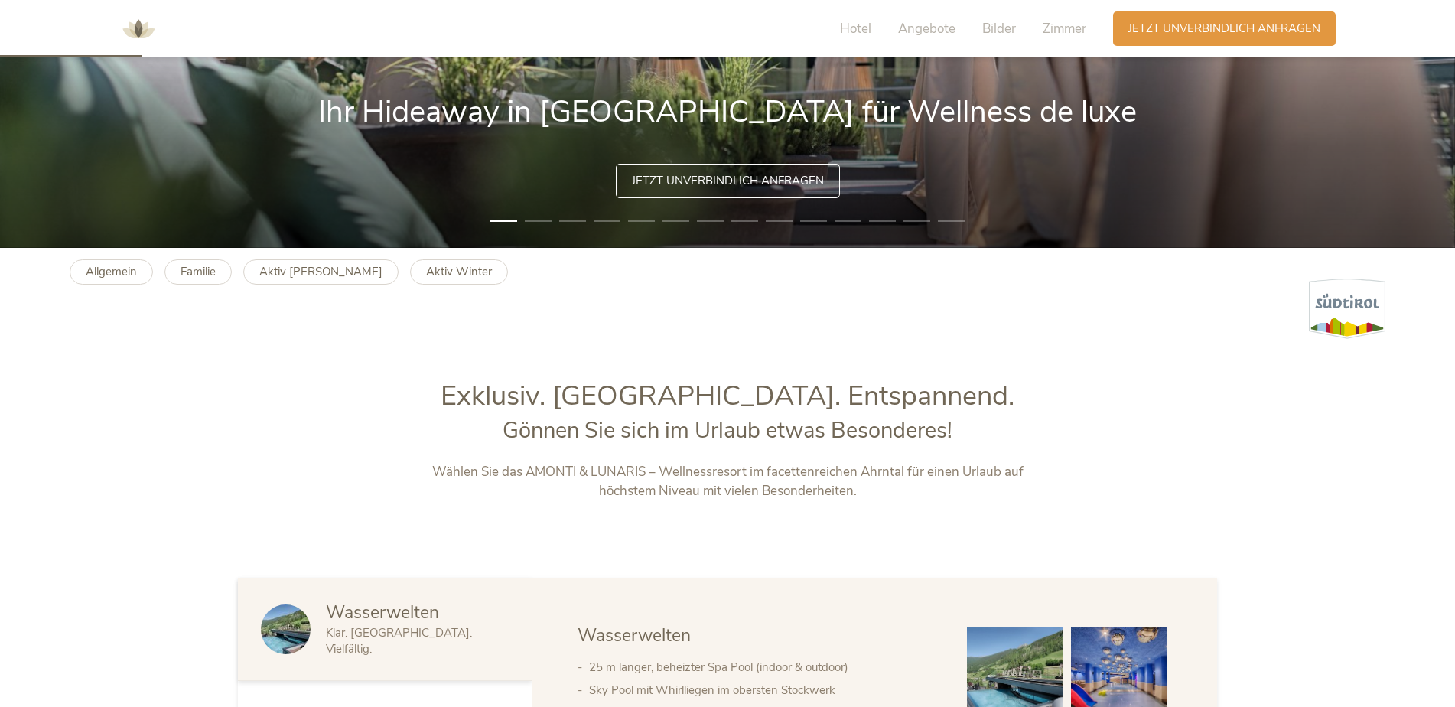
click at [127, 276] on b "Allgemein" at bounding box center [111, 271] width 51 height 15
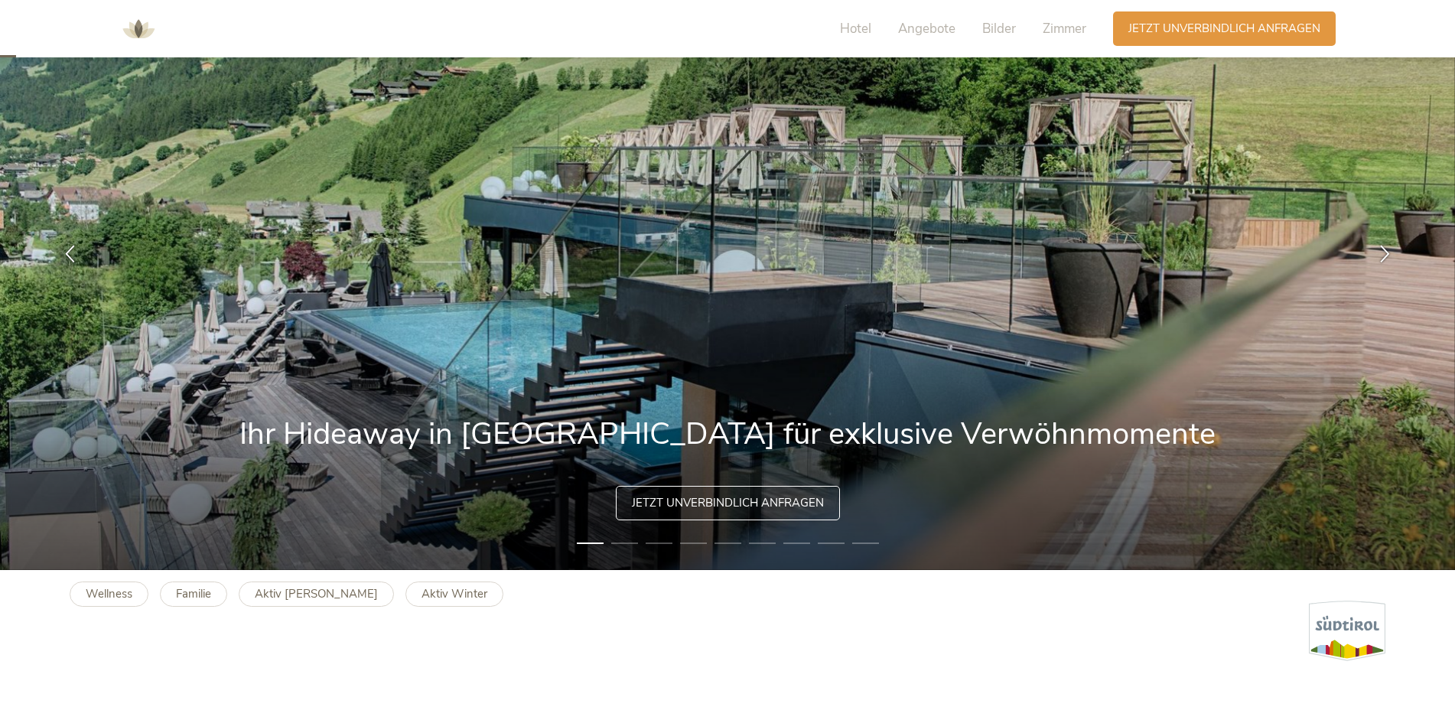
scroll to position [153, 0]
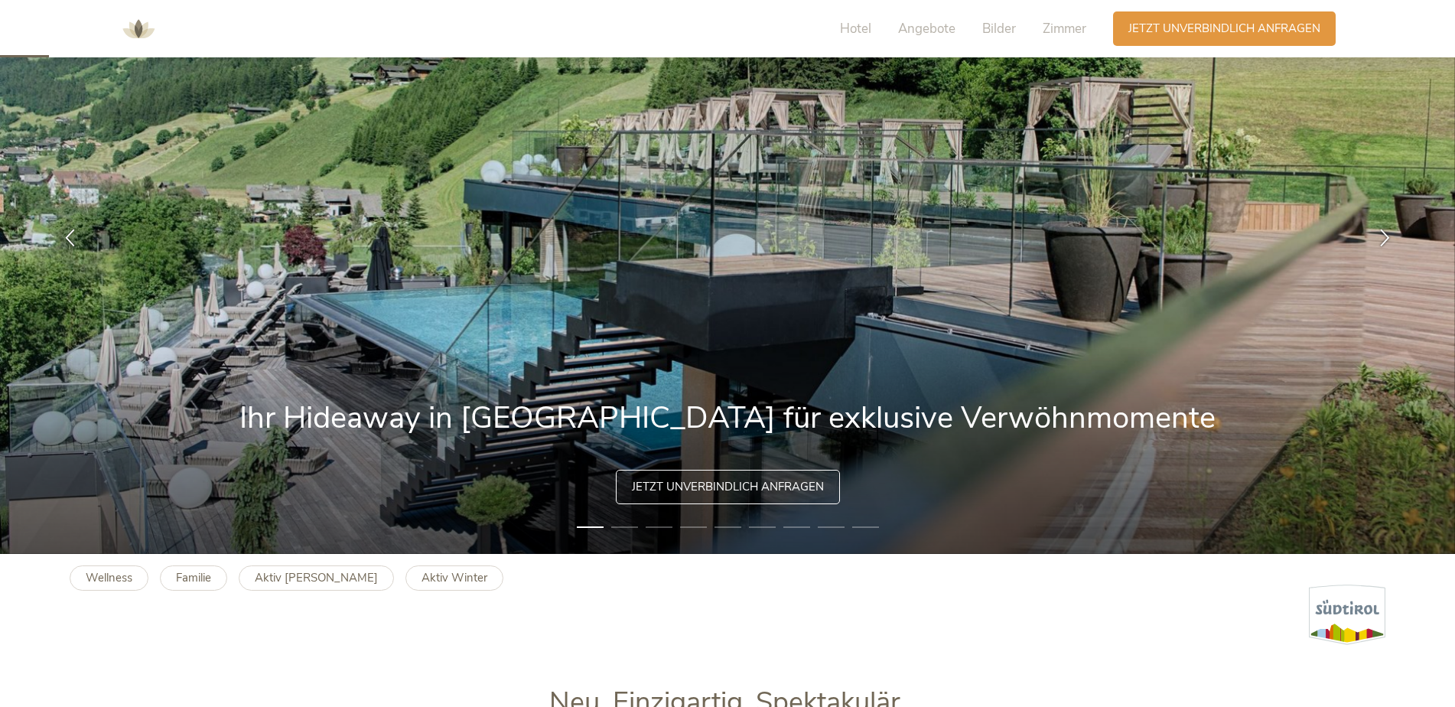
click at [631, 526] on li "2" at bounding box center [624, 527] width 27 height 15
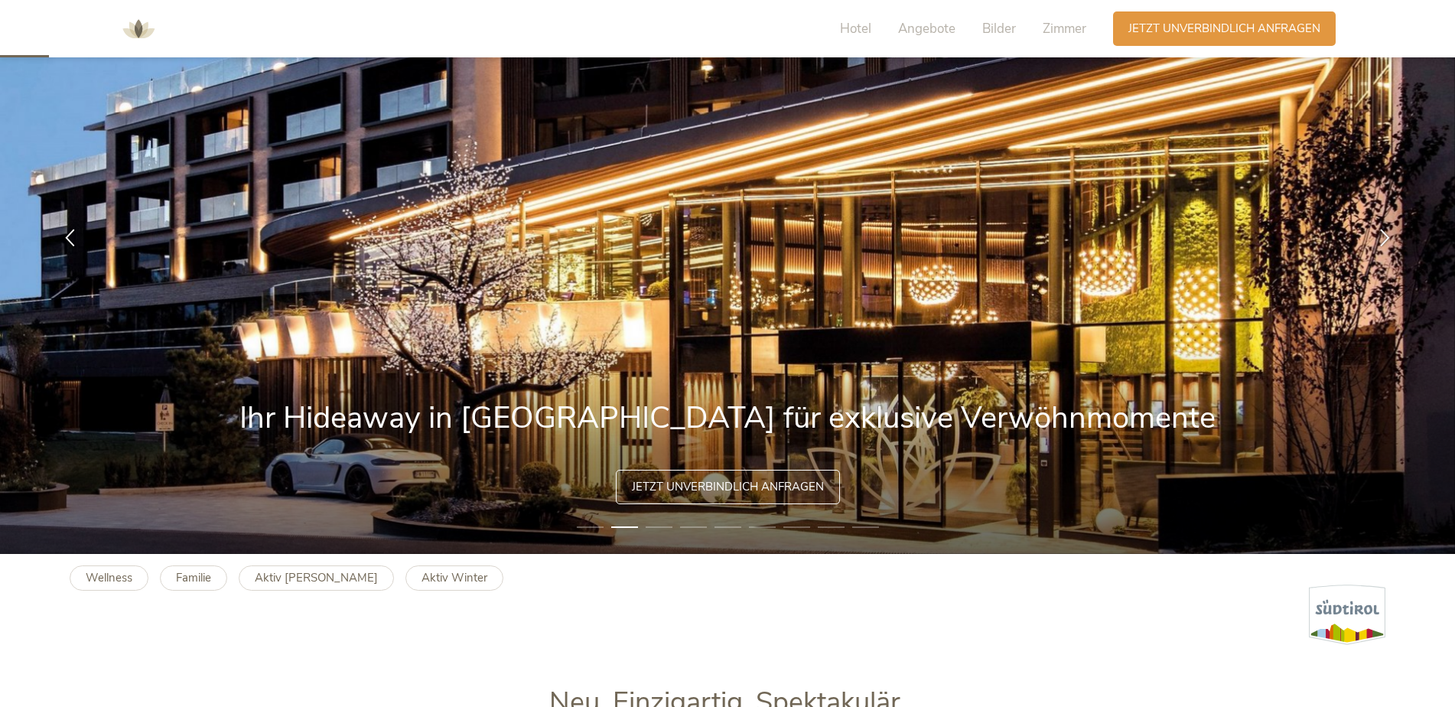
click at [659, 529] on li "3" at bounding box center [659, 527] width 27 height 15
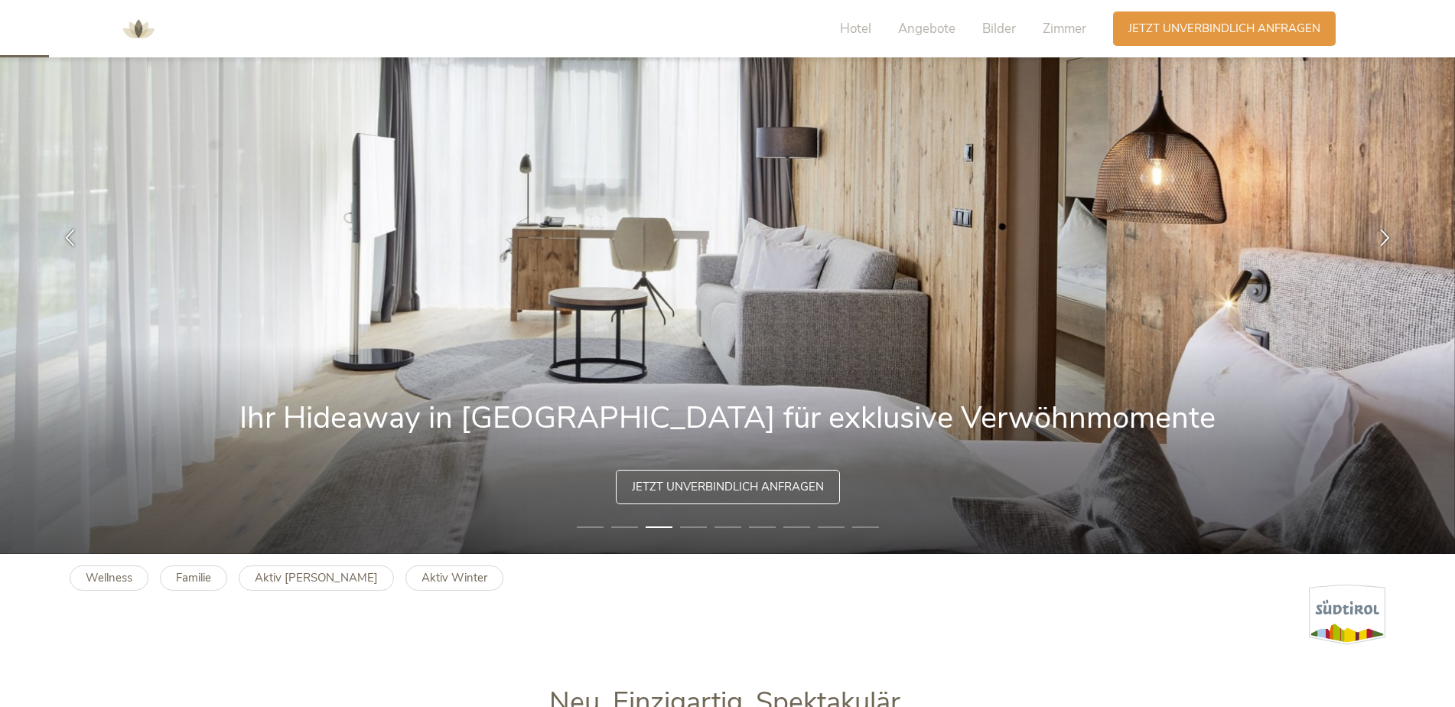
click at [696, 524] on li "4" at bounding box center [693, 527] width 27 height 15
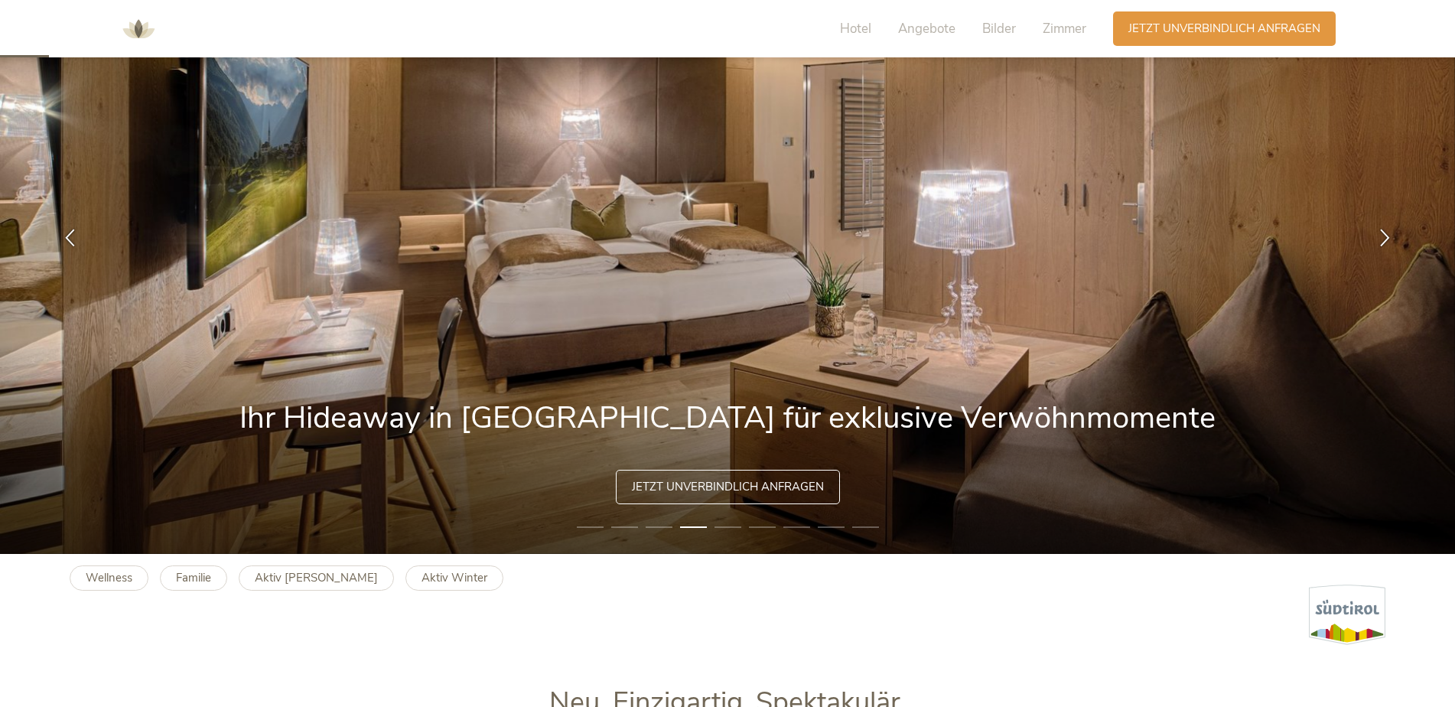
click at [737, 530] on li "5" at bounding box center [728, 527] width 27 height 15
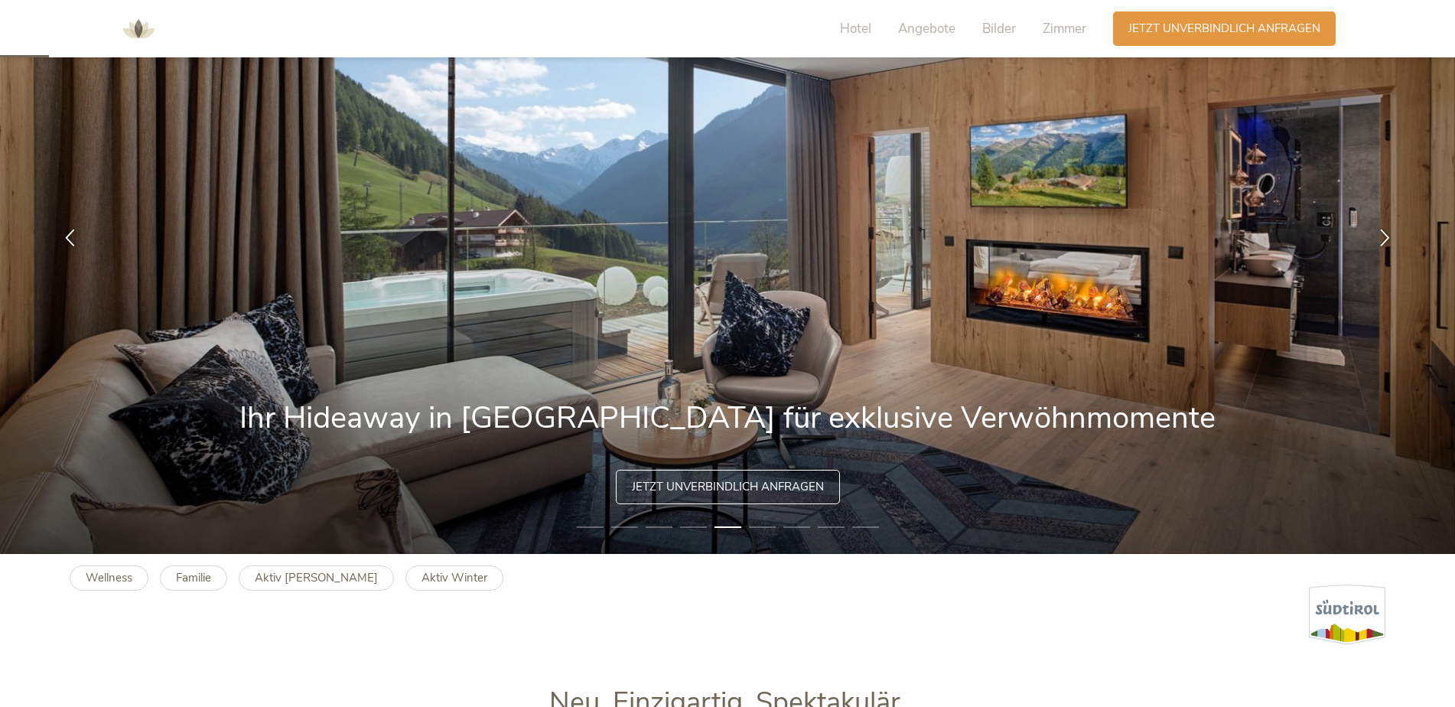
click at [768, 527] on li "6" at bounding box center [762, 527] width 27 height 15
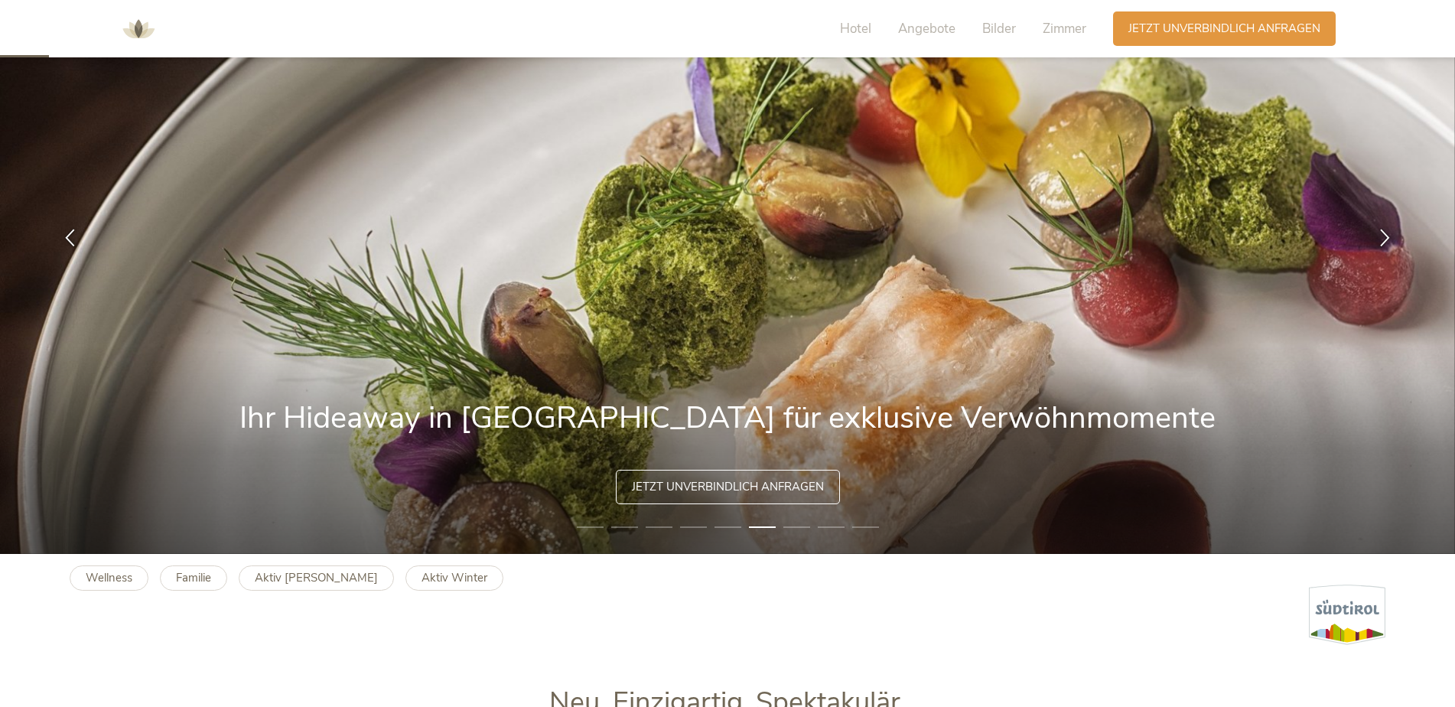
click at [818, 530] on li "8" at bounding box center [831, 527] width 27 height 15
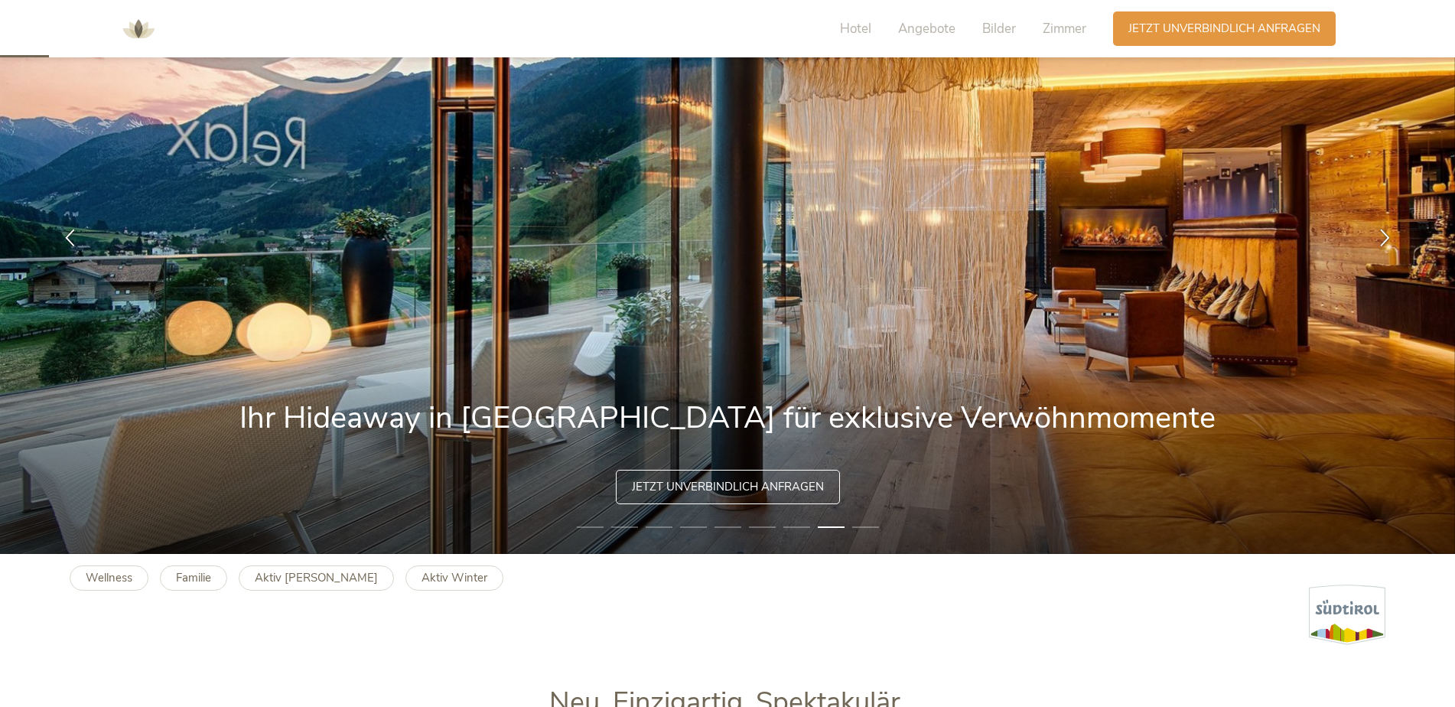
click at [788, 527] on li "7" at bounding box center [797, 527] width 27 height 15
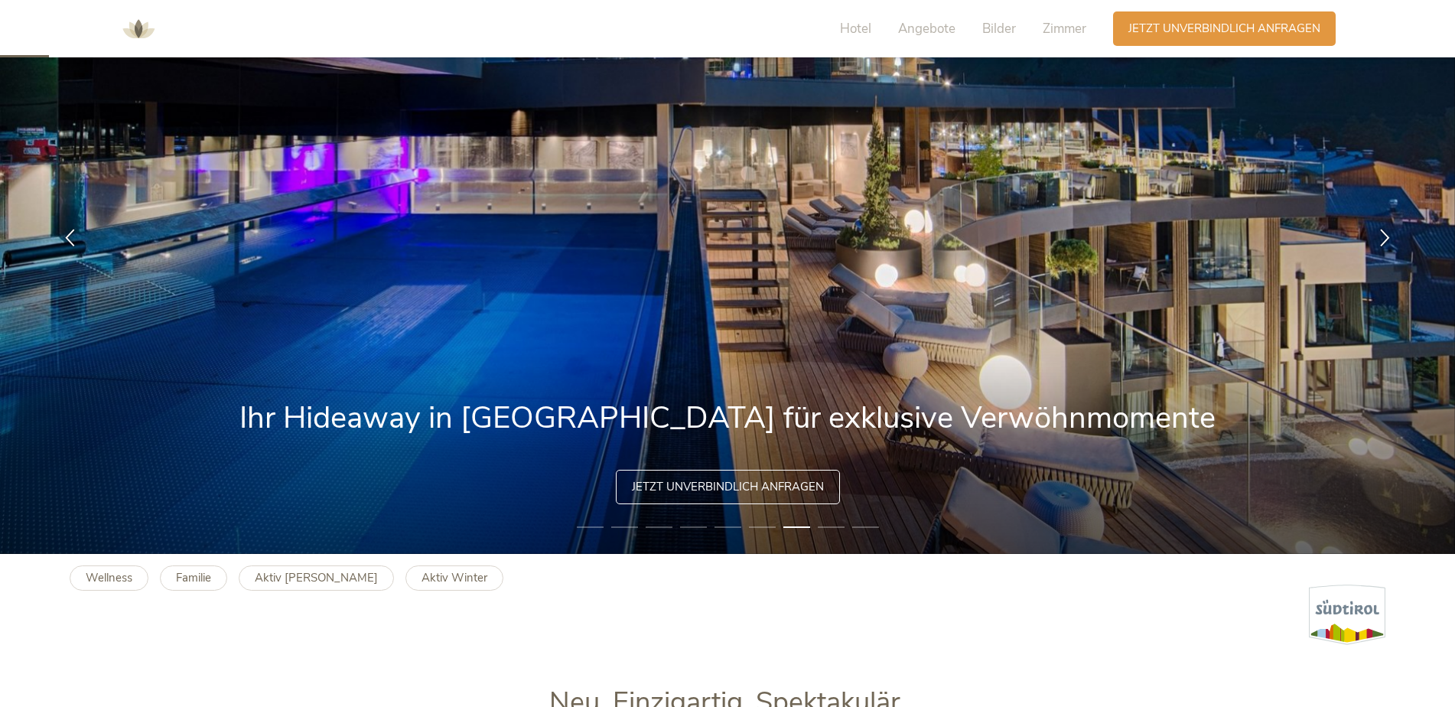
click at [856, 526] on li "9" at bounding box center [865, 527] width 27 height 15
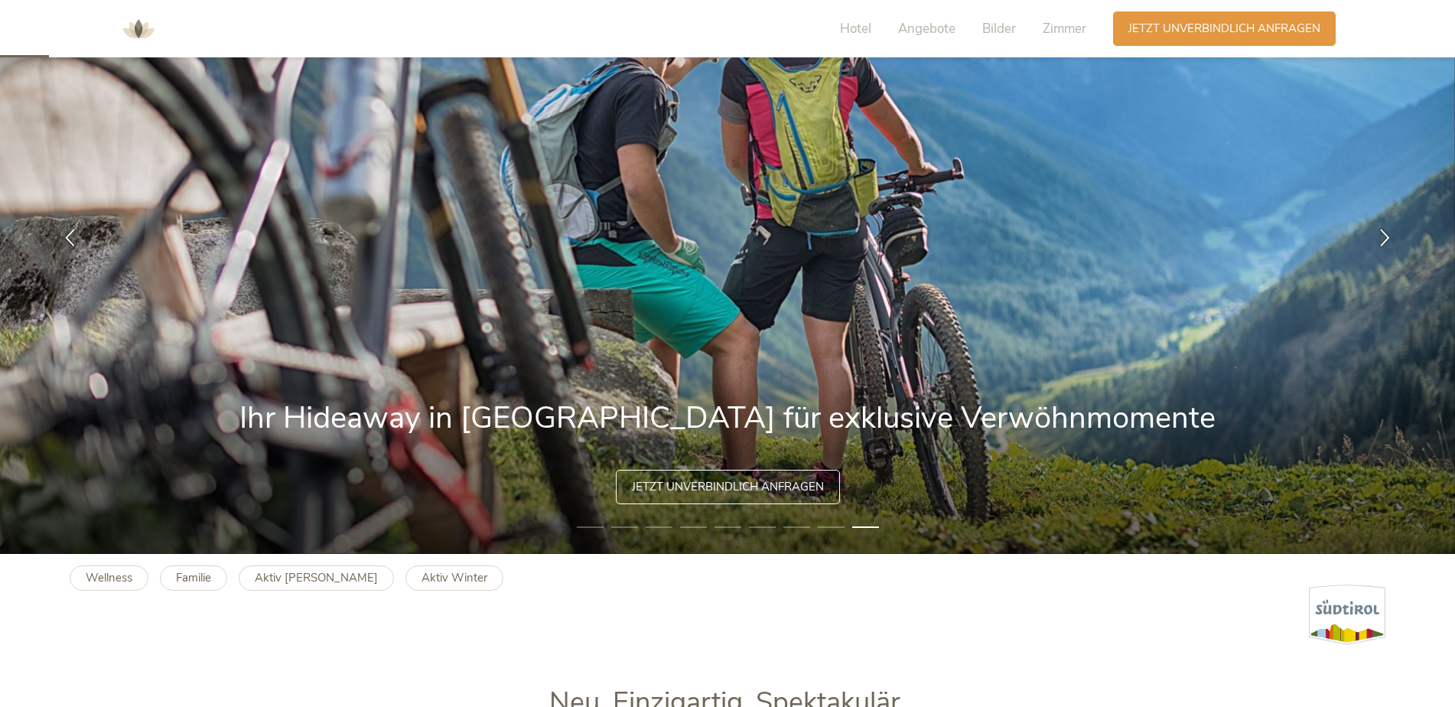
click at [827, 529] on li "8" at bounding box center [831, 527] width 27 height 15
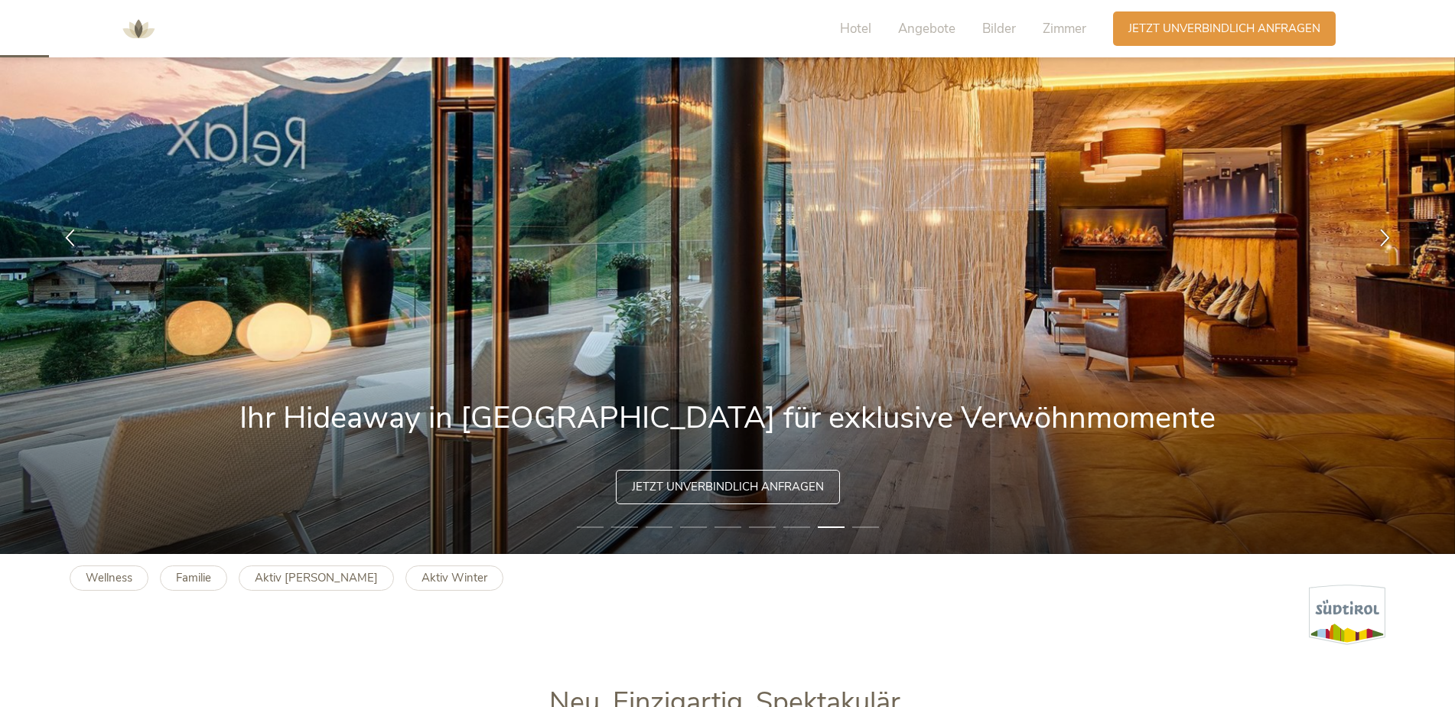
click at [794, 526] on li "7" at bounding box center [797, 527] width 27 height 15
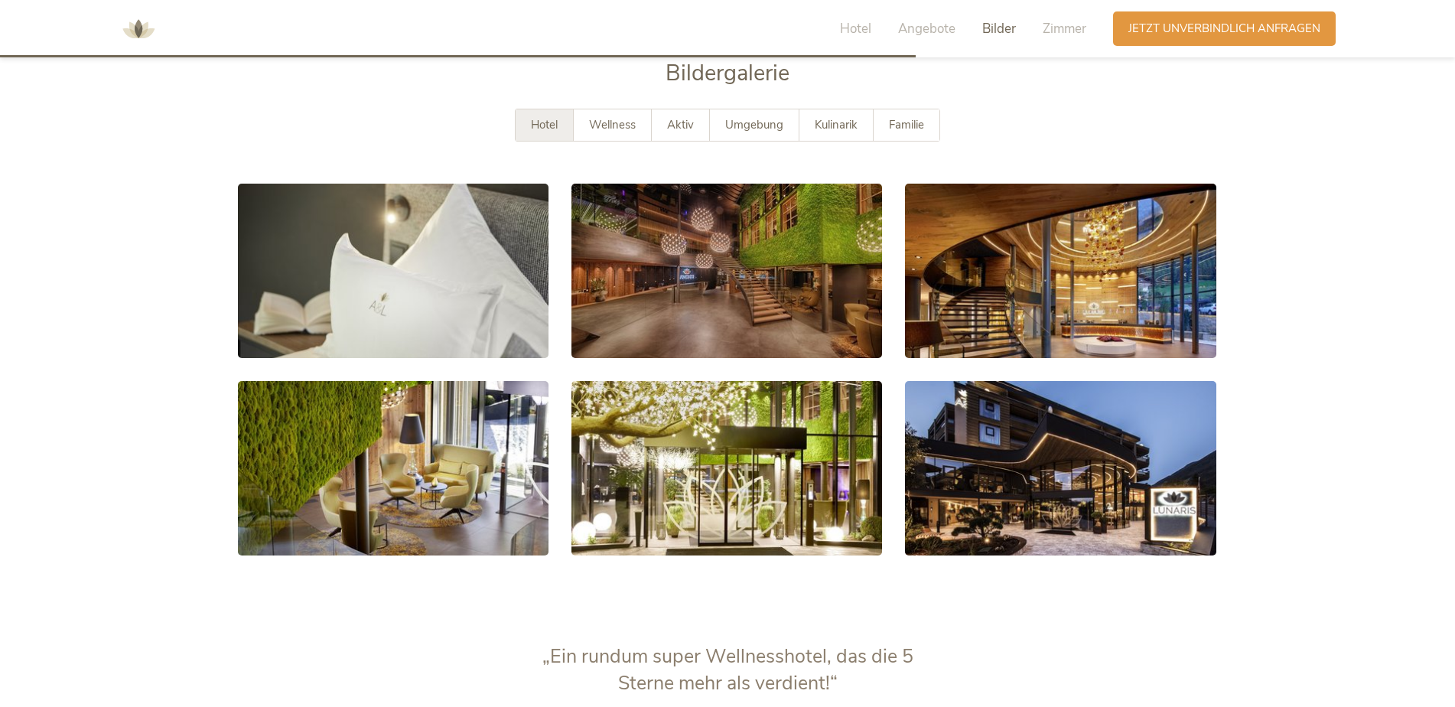
scroll to position [2908, 0]
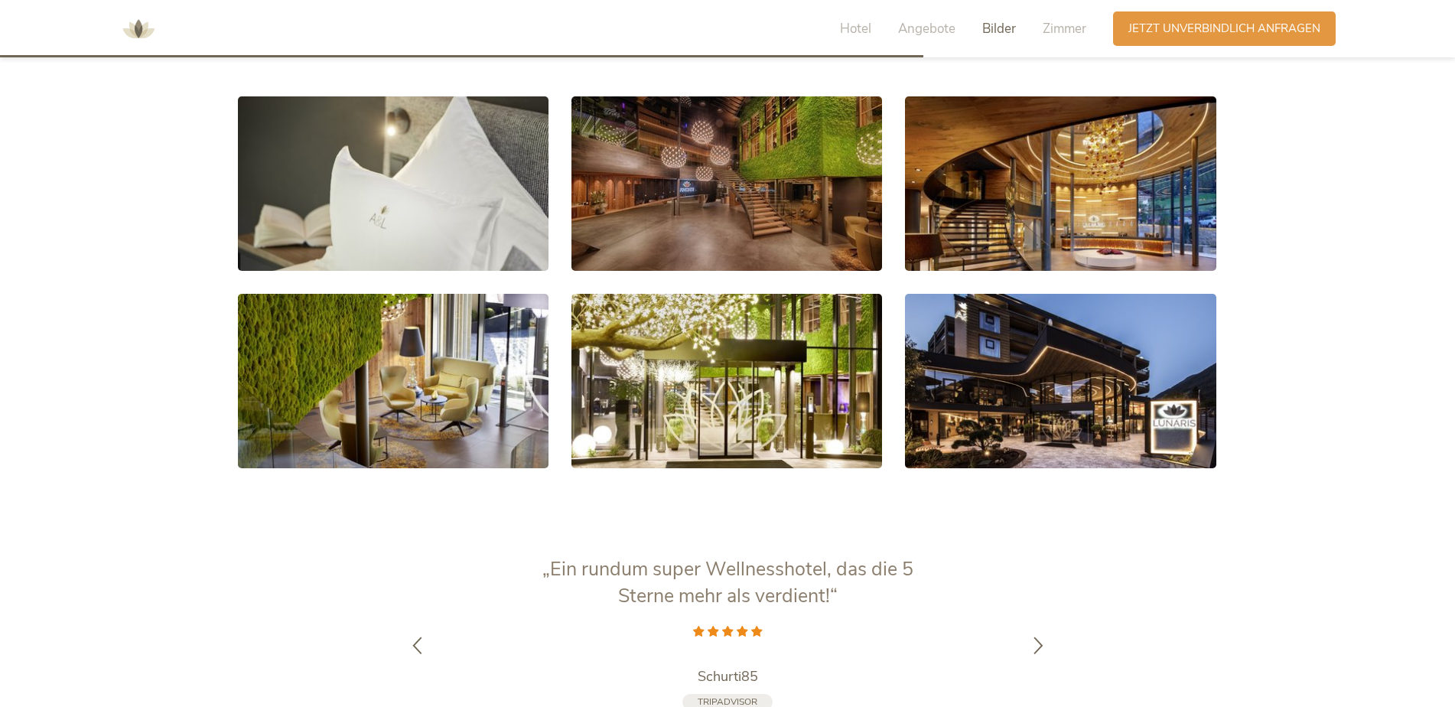
click at [1038, 636] on icon at bounding box center [1039, 645] width 18 height 18
click at [1038, 634] on div at bounding box center [1039, 658] width 48 height 48
click at [1038, 636] on icon at bounding box center [1039, 645] width 18 height 18
click at [1038, 634] on div at bounding box center [1039, 658] width 48 height 48
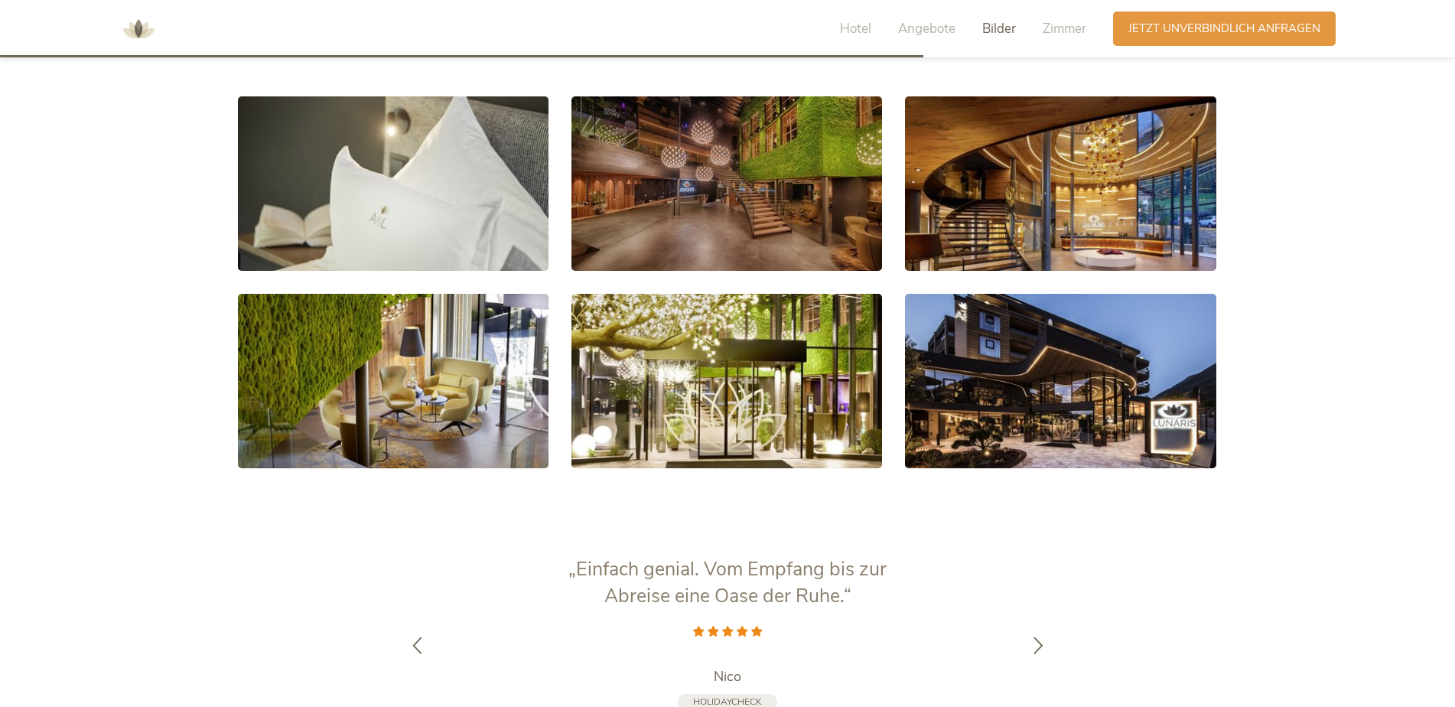
click at [1038, 636] on icon at bounding box center [1039, 645] width 18 height 18
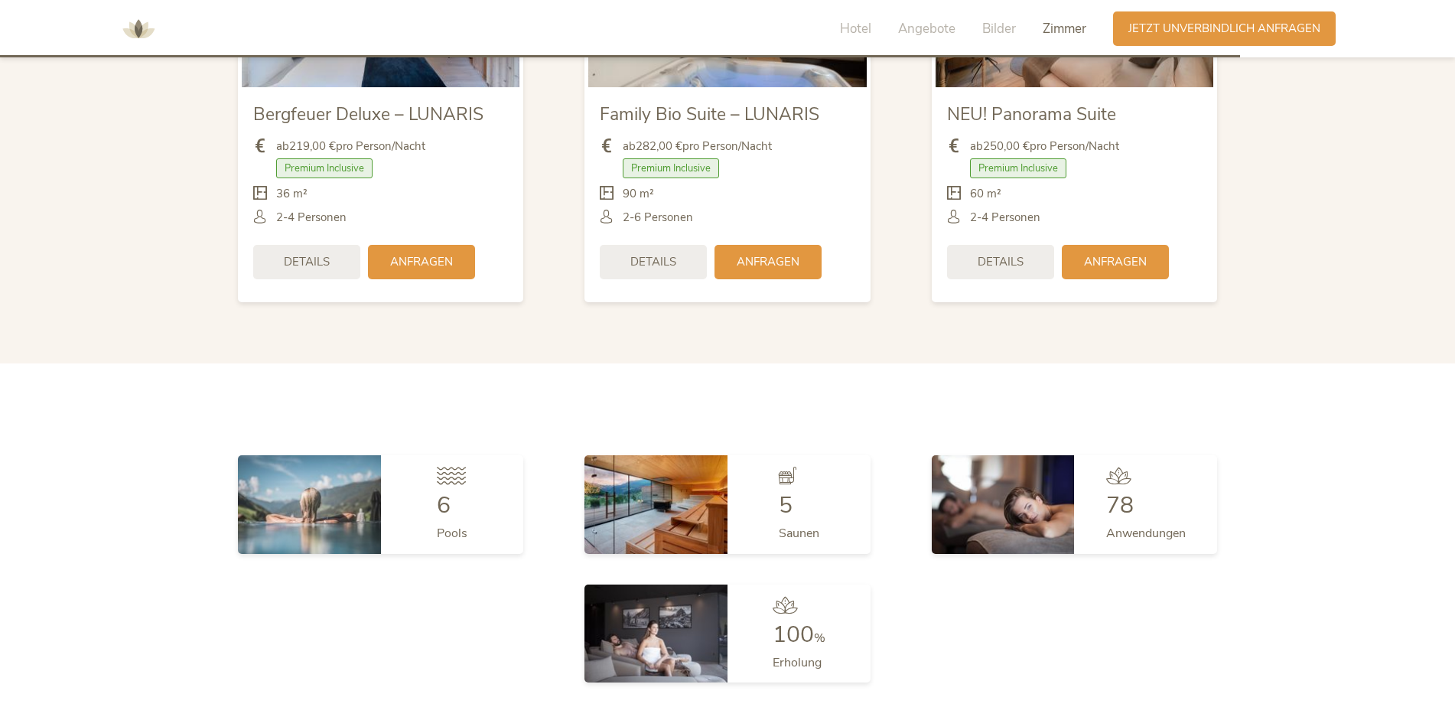
scroll to position [3903, 0]
click at [444, 489] on span "6" at bounding box center [444, 504] width 14 height 31
click at [378, 455] on img at bounding box center [309, 504] width 143 height 98
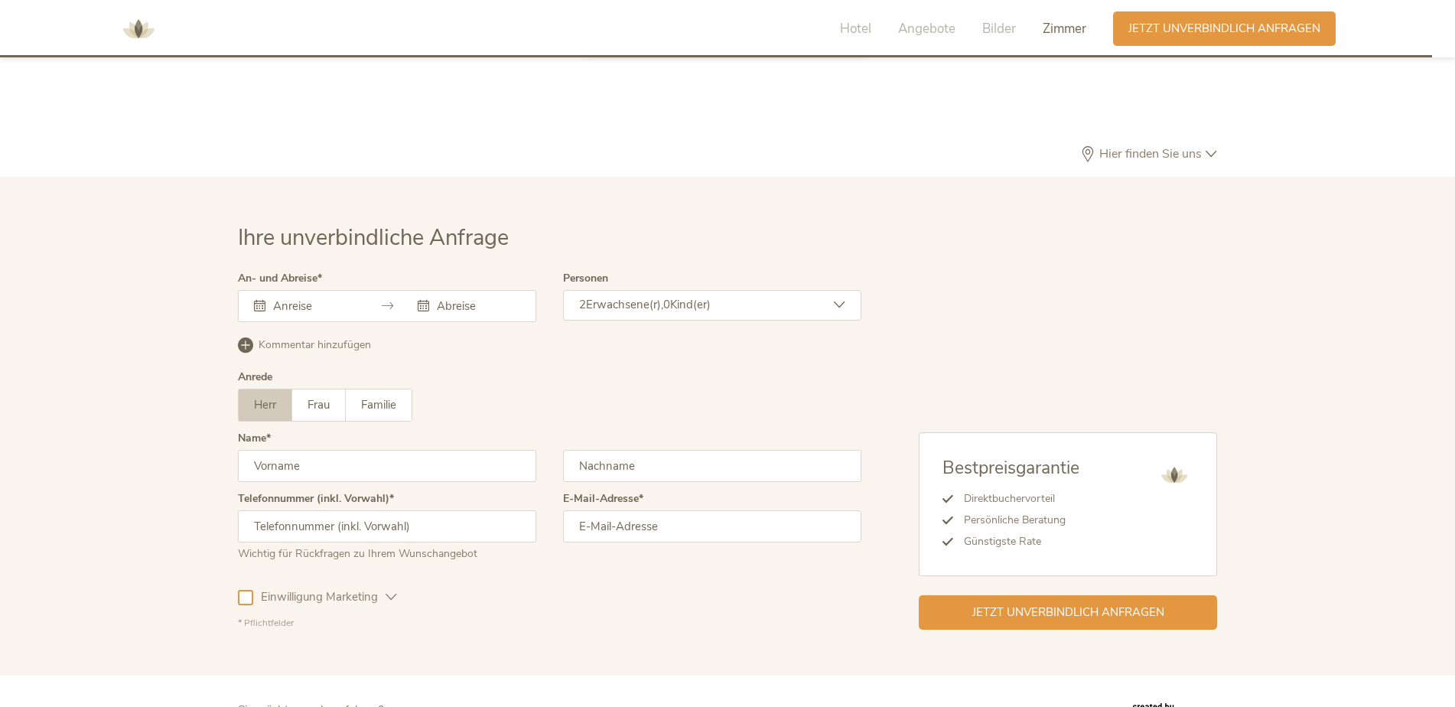
scroll to position [4504, 0]
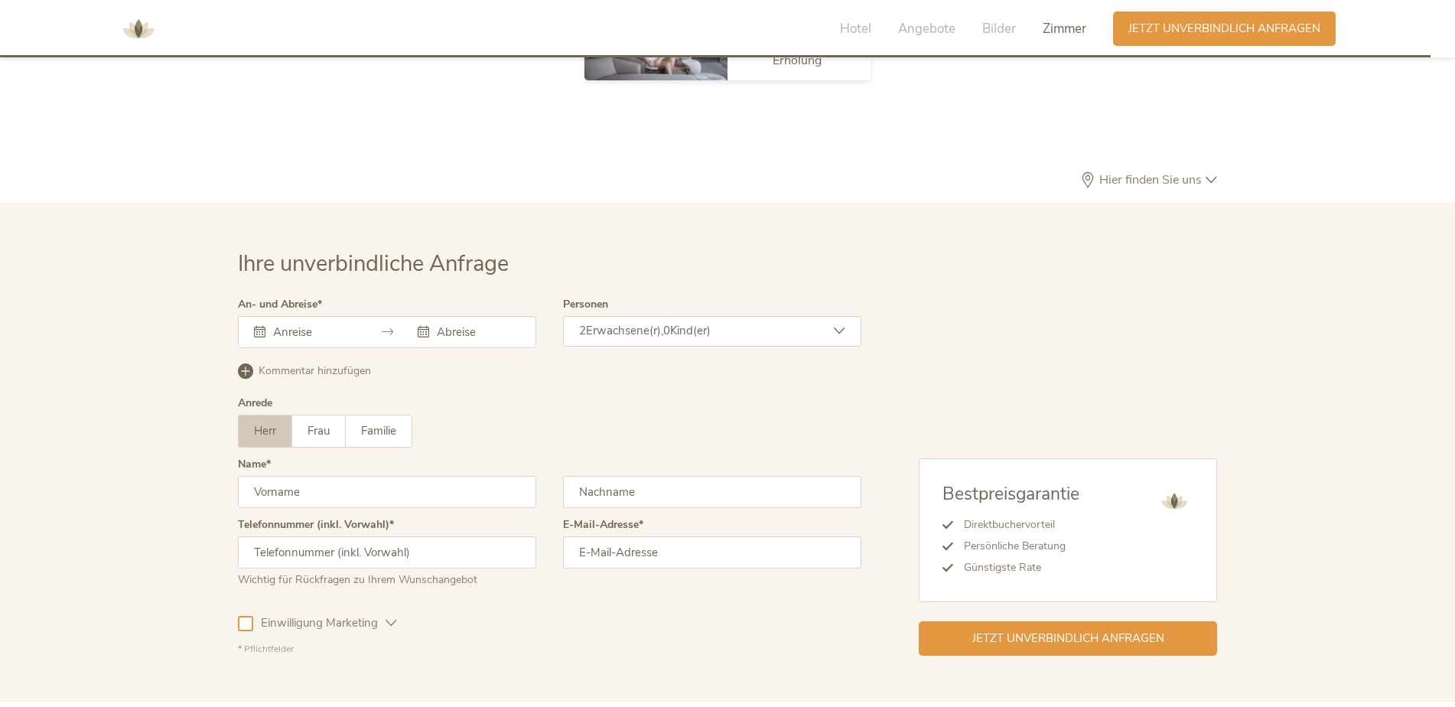
click at [1142, 172] on div "Hier finden Sie uns" at bounding box center [727, 187] width 979 height 31
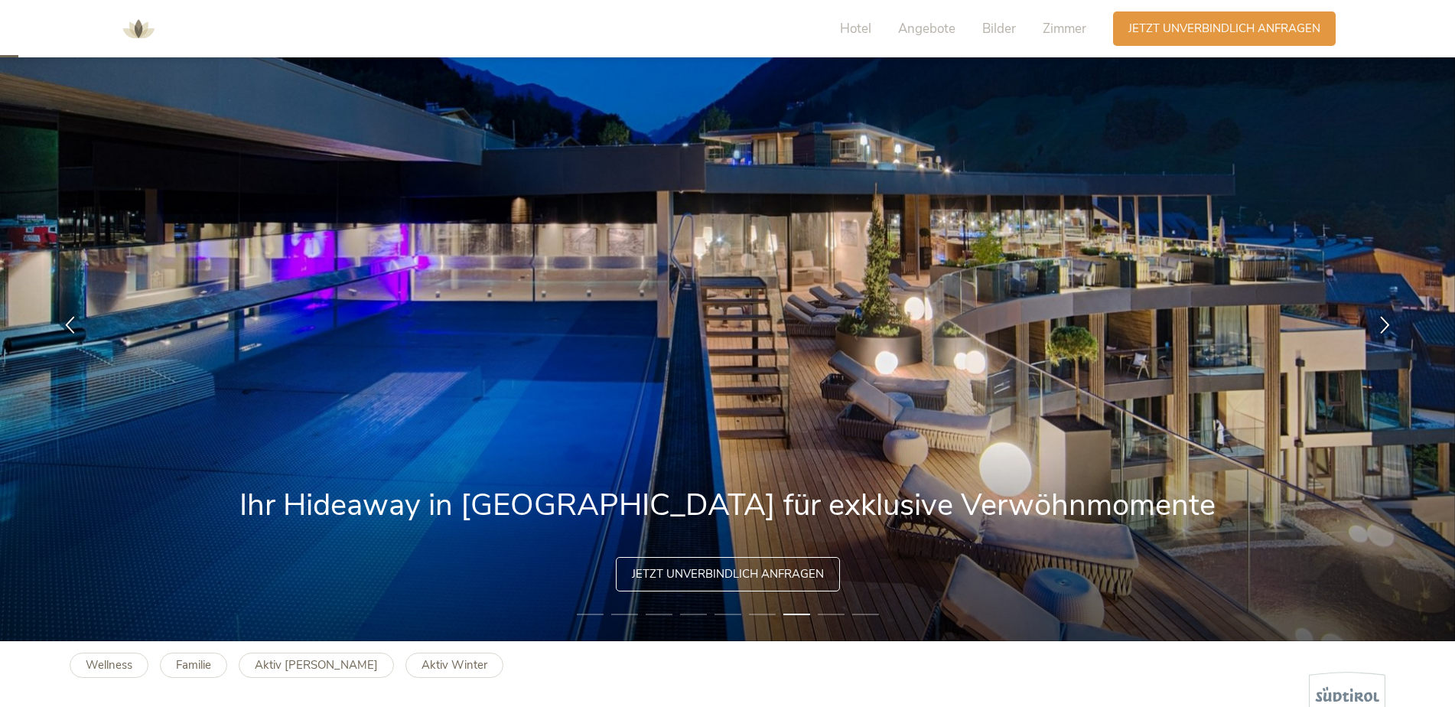
scroll to position [0, 0]
